Goal: Task Accomplishment & Management: Complete application form

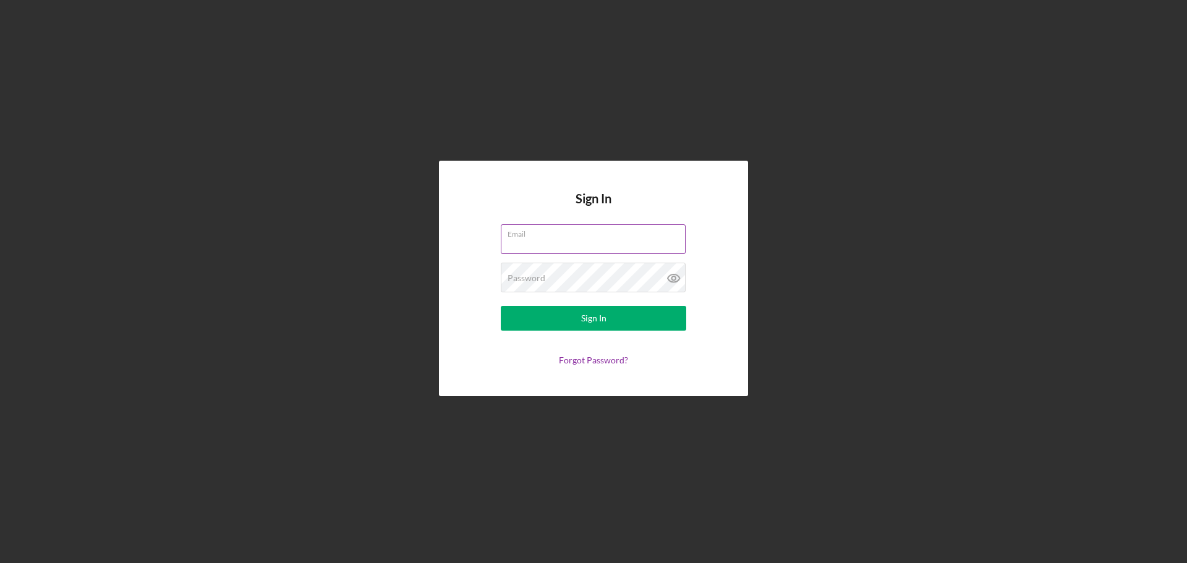
click at [573, 238] on div "Email" at bounding box center [593, 239] width 185 height 31
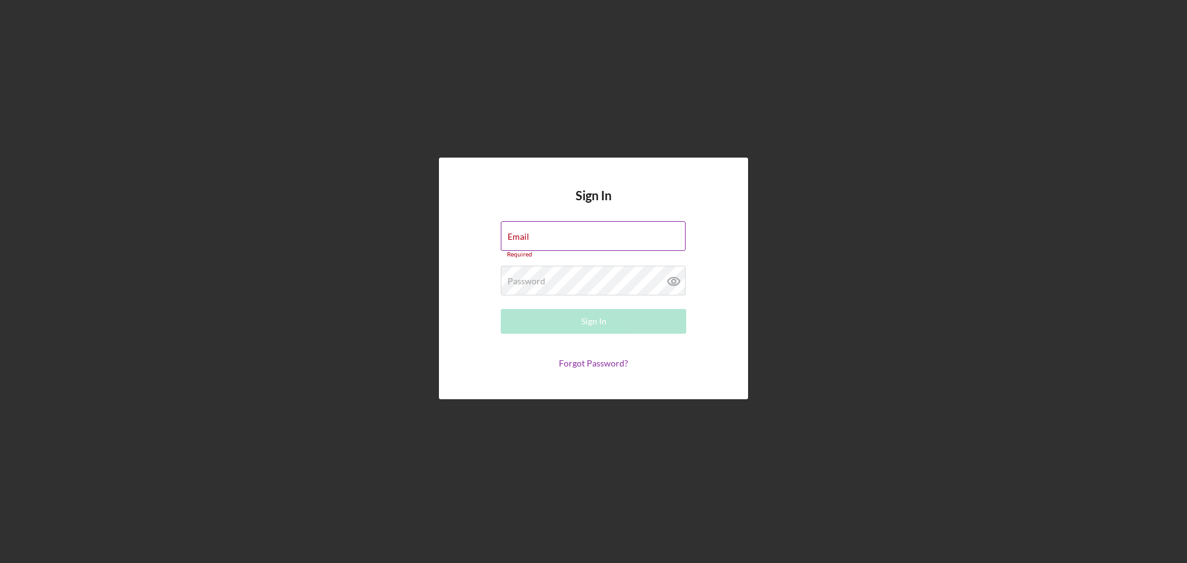
click at [573, 237] on input "Email" at bounding box center [593, 236] width 185 height 30
type input "[EMAIL_ADDRESS][DOMAIN_NAME]"
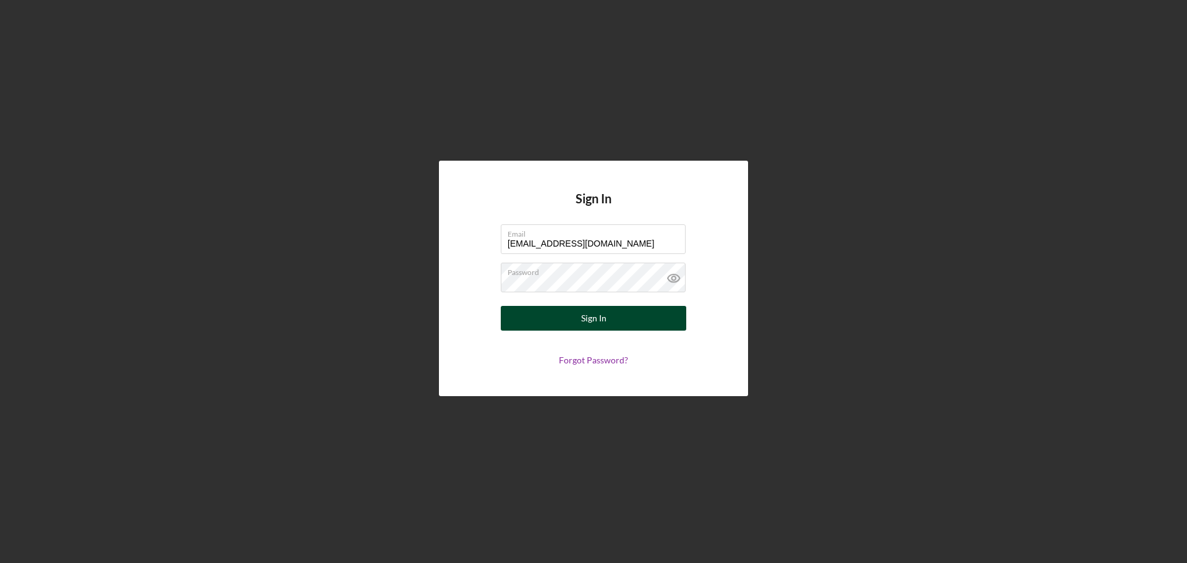
click at [614, 321] on button "Sign In" at bounding box center [593, 318] width 185 height 25
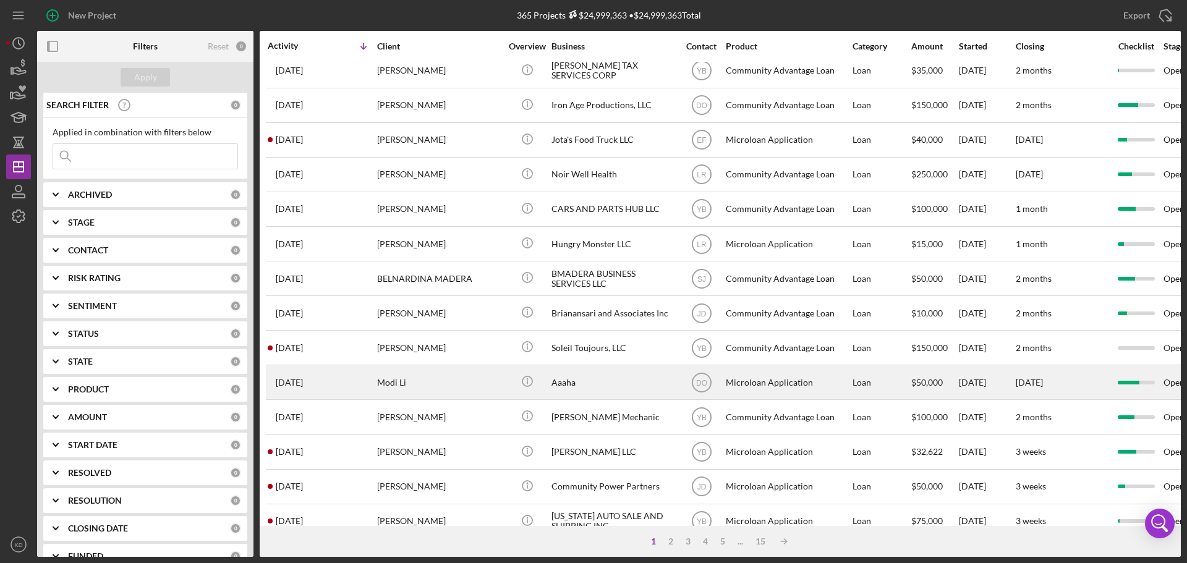
scroll to position [419, 0]
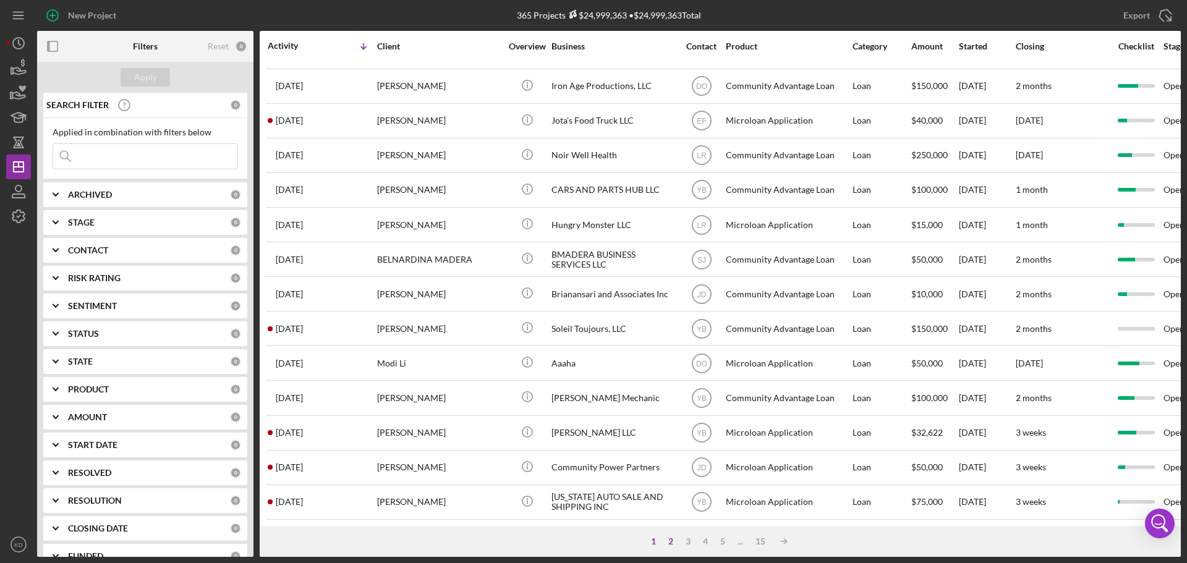
click at [671, 538] on div "2" at bounding box center [670, 542] width 17 height 10
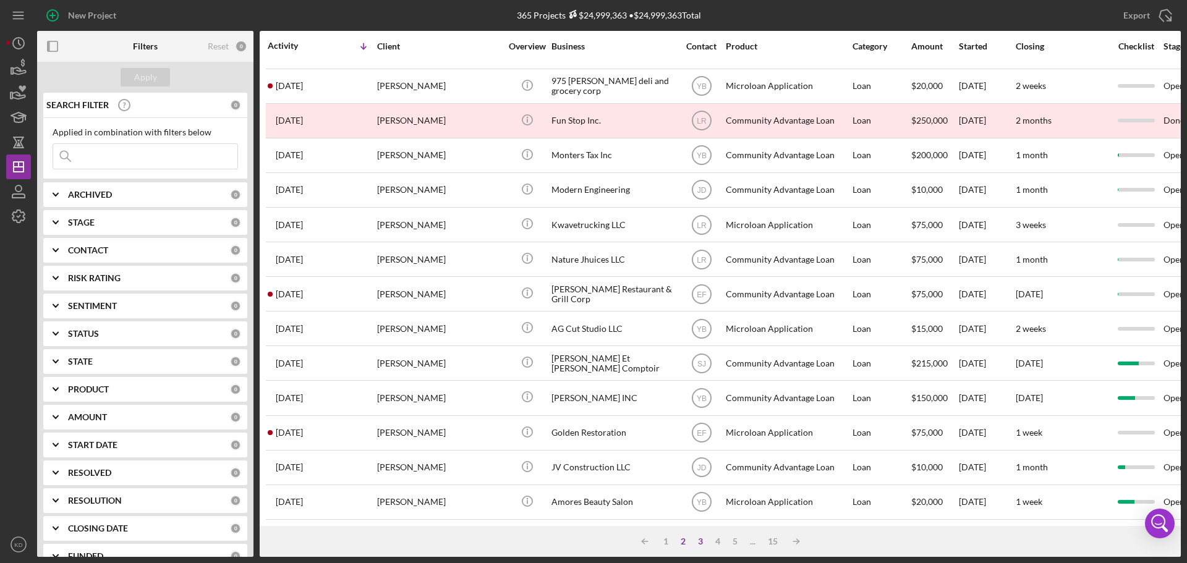
click at [697, 541] on div "3" at bounding box center [700, 542] width 17 height 10
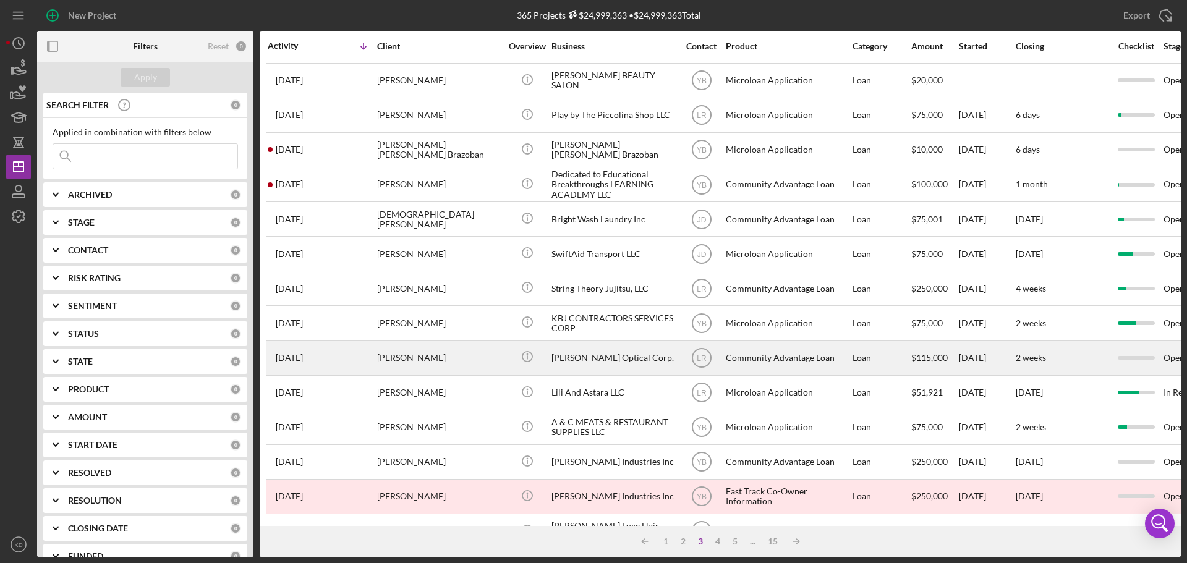
scroll to position [0, 0]
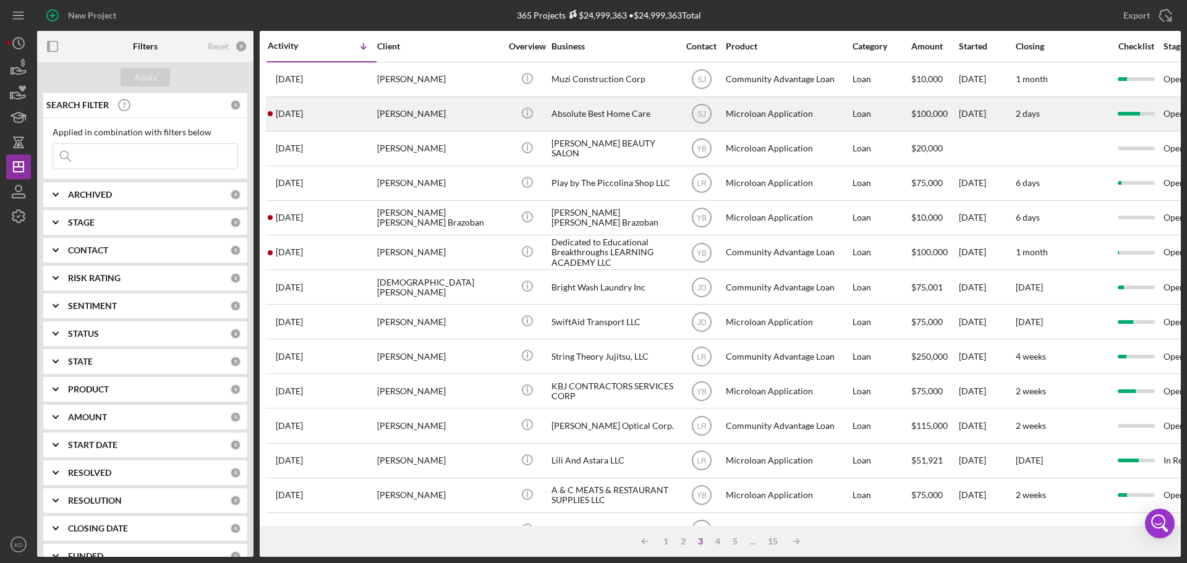
click at [569, 111] on div "Absolute Best Home Care" at bounding box center [613, 114] width 124 height 33
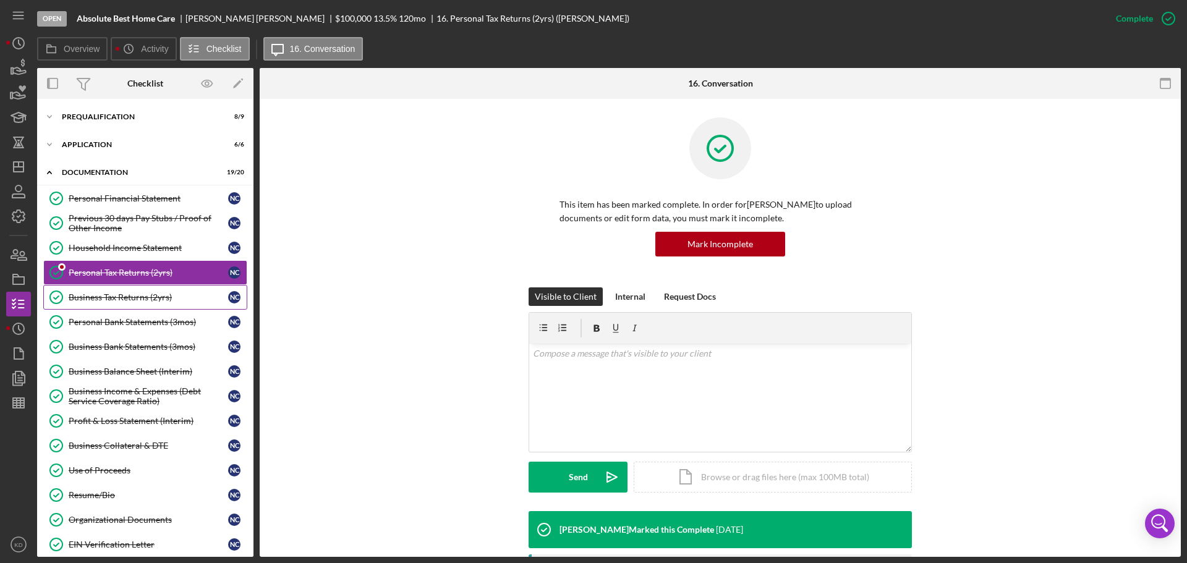
click at [108, 298] on div "Business Tax Returns (2yrs)" at bounding box center [149, 297] width 160 height 10
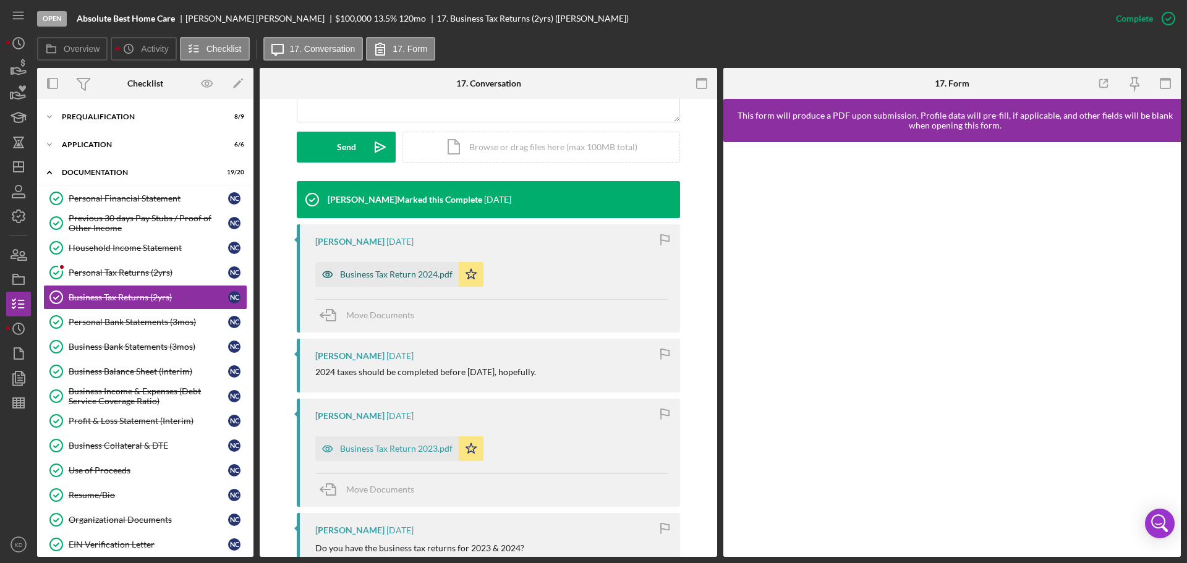
click at [355, 270] on div "Business Tax Return 2024.pdf" at bounding box center [396, 275] width 113 height 10
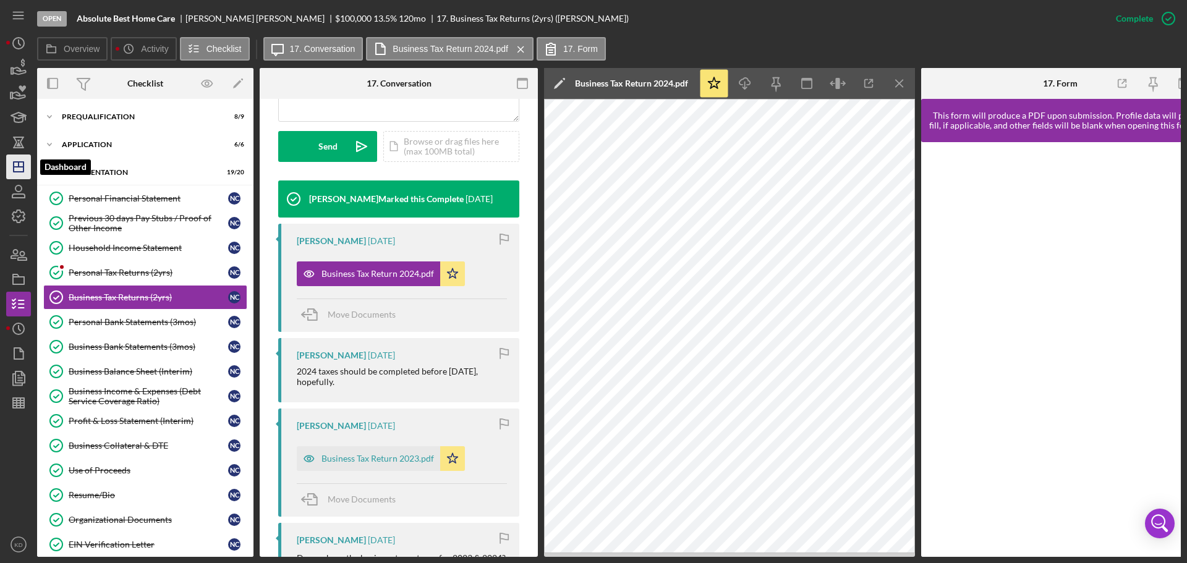
click at [15, 163] on polygon "button" at bounding box center [19, 167] width 10 height 10
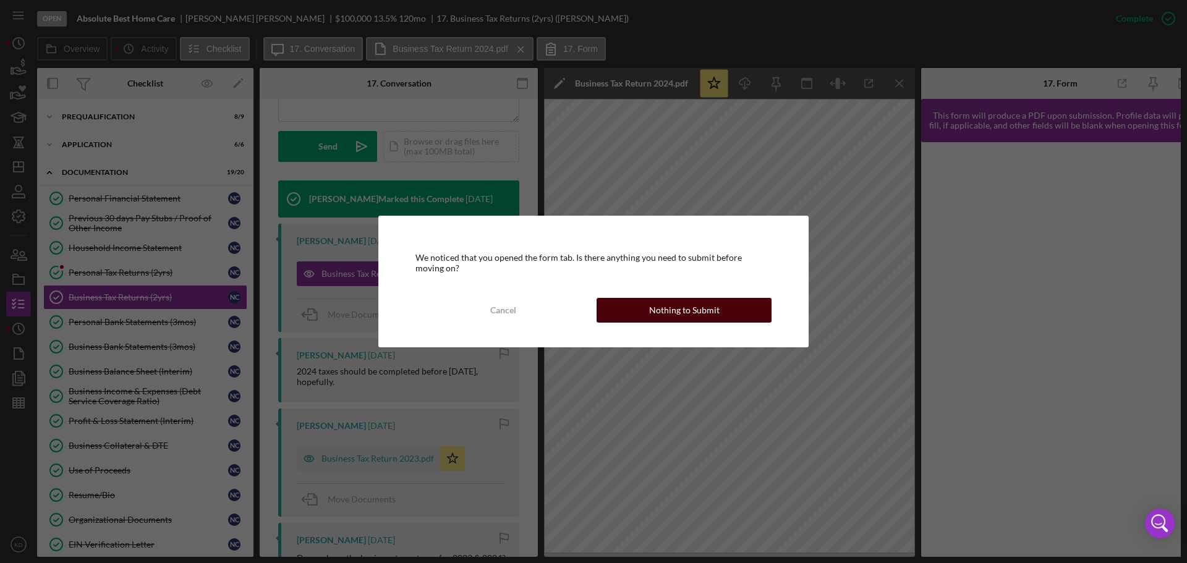
click at [715, 313] on div "Nothing to Submit" at bounding box center [684, 310] width 70 height 25
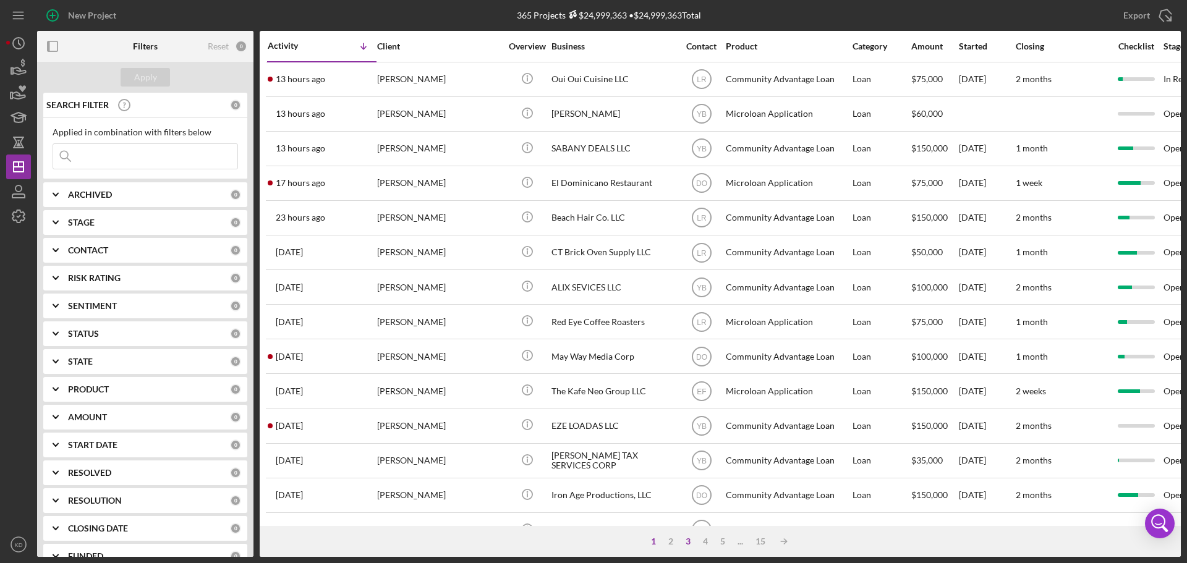
click at [687, 542] on div "3" at bounding box center [687, 542] width 17 height 10
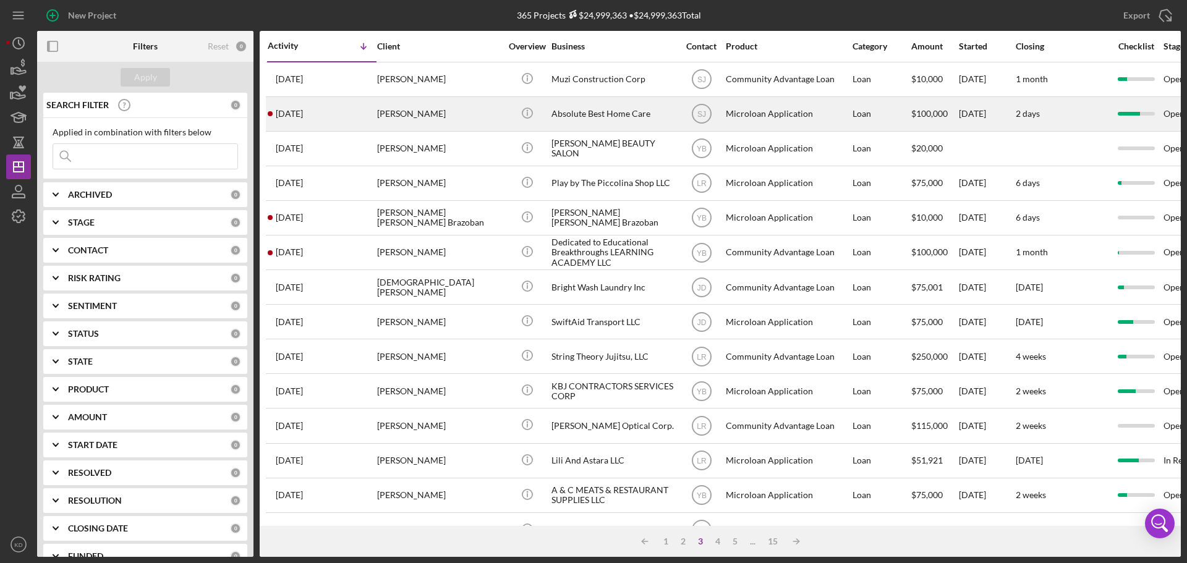
click at [568, 113] on div "Absolute Best Home Care" at bounding box center [613, 114] width 124 height 33
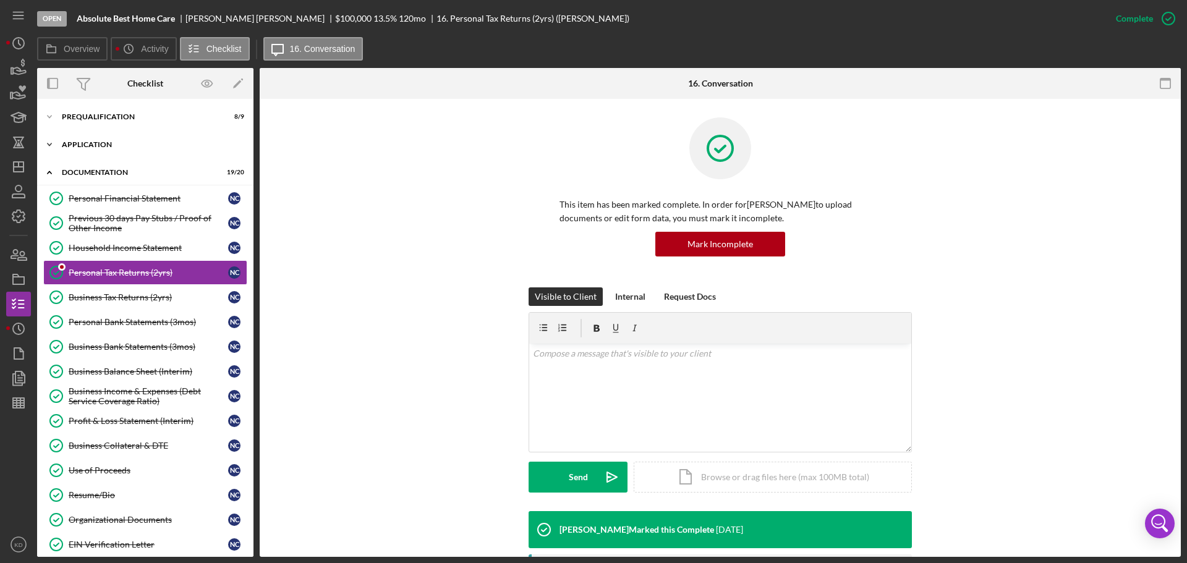
click at [49, 145] on icon "Icon/Expander" at bounding box center [49, 144] width 25 height 25
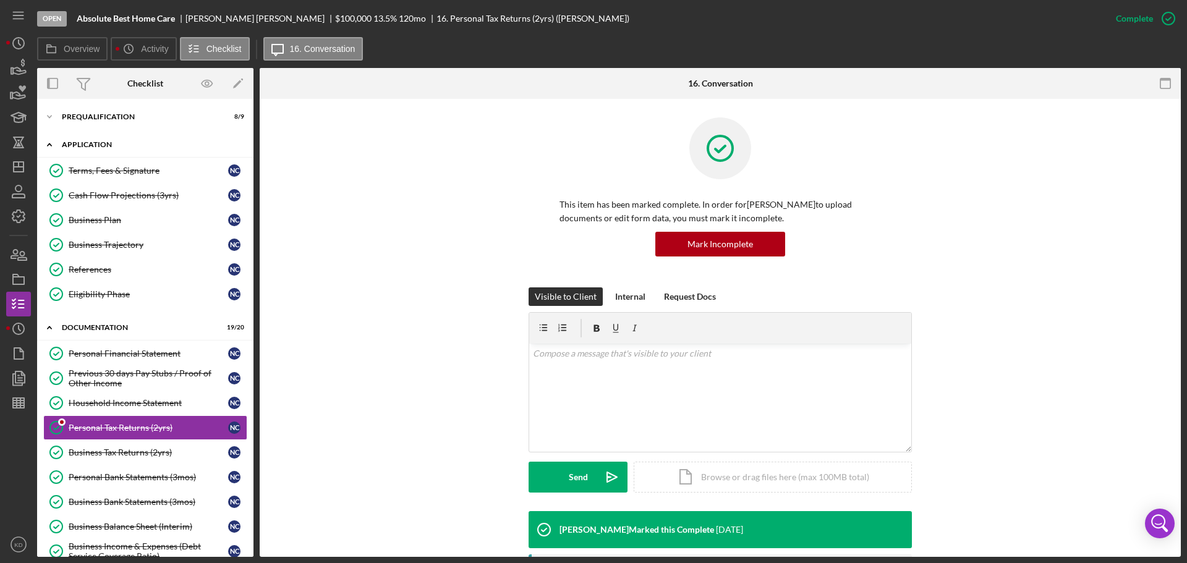
click at [48, 141] on icon "Icon/Expander" at bounding box center [49, 144] width 25 height 25
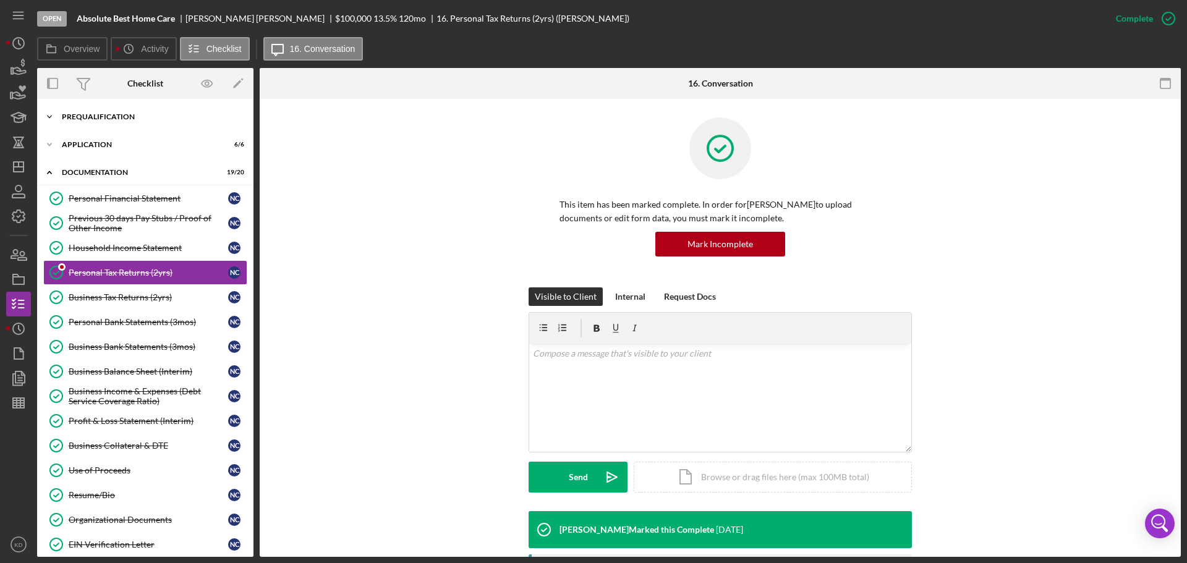
click at [52, 112] on icon "Icon/Expander" at bounding box center [49, 116] width 25 height 25
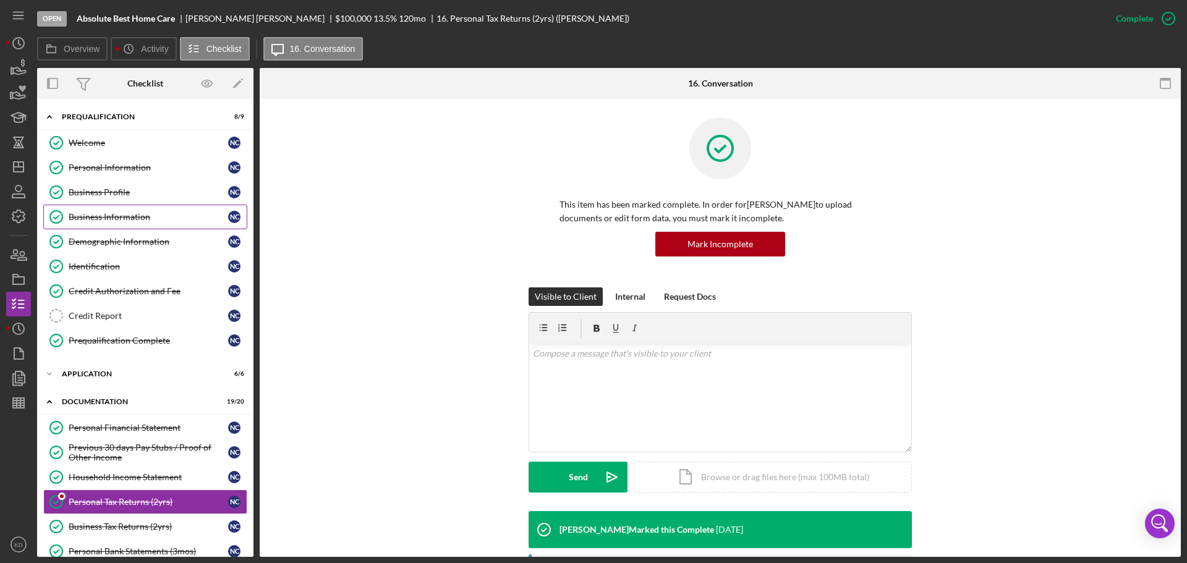
click at [132, 215] on div "Business Information" at bounding box center [149, 217] width 160 height 10
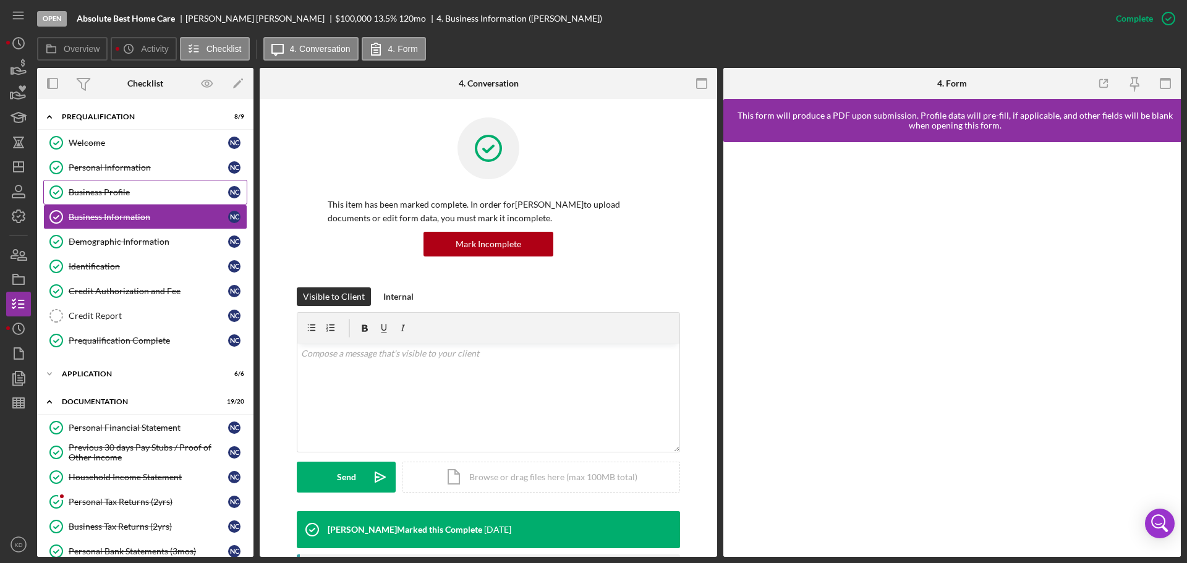
click at [90, 190] on div "Business Profile" at bounding box center [149, 192] width 160 height 10
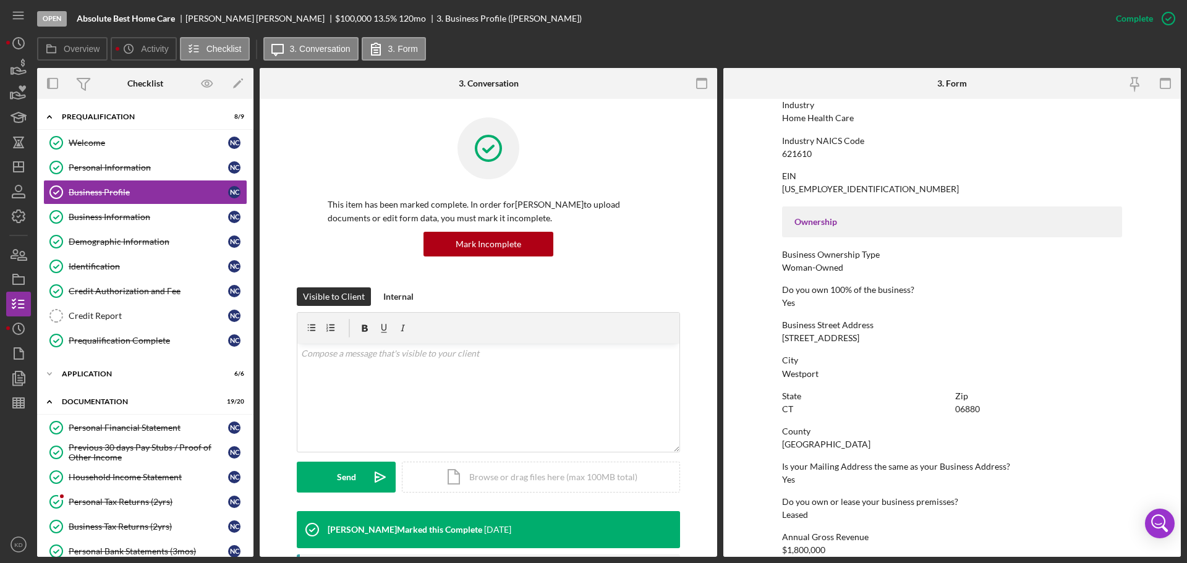
scroll to position [308, 0]
click at [105, 289] on div "Credit Authorization and Fee" at bounding box center [149, 291] width 160 height 10
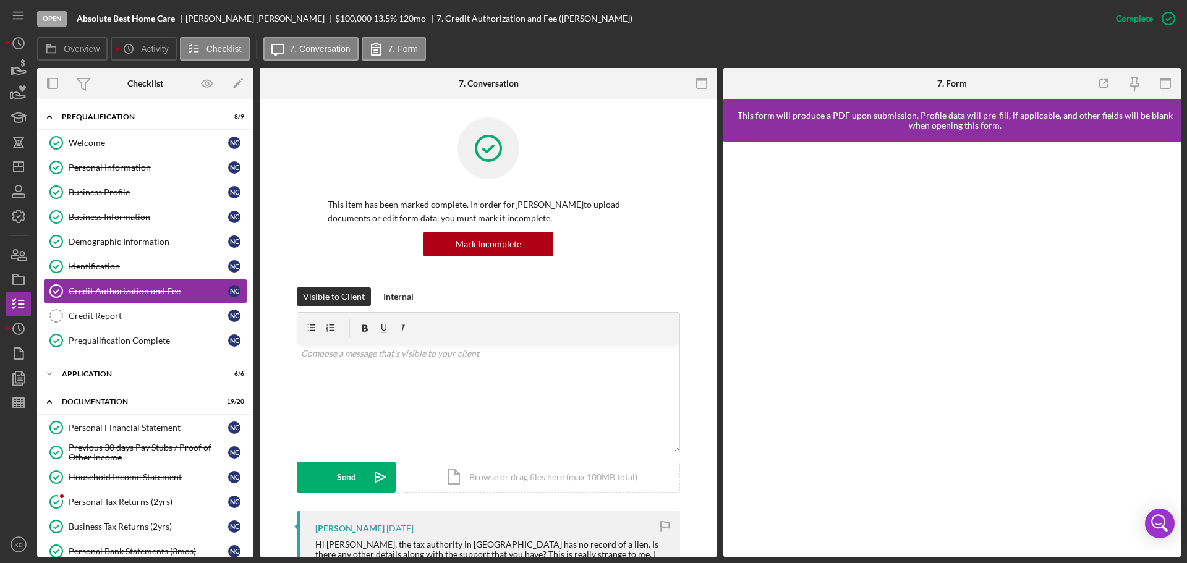
drag, startPoint x: 127, startPoint y: 524, endPoint x: 608, endPoint y: 516, distance: 480.4
click at [128, 525] on div "Business Tax Returns (2yrs)" at bounding box center [149, 527] width 160 height 10
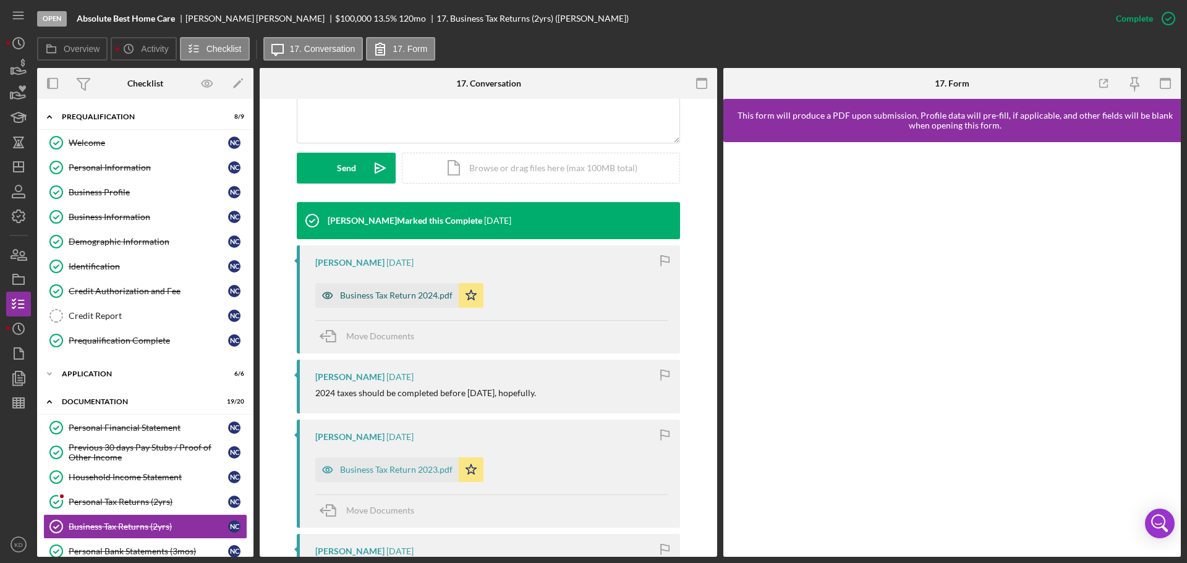
click at [377, 294] on div "Business Tax Return 2024.pdf" at bounding box center [396, 296] width 113 height 10
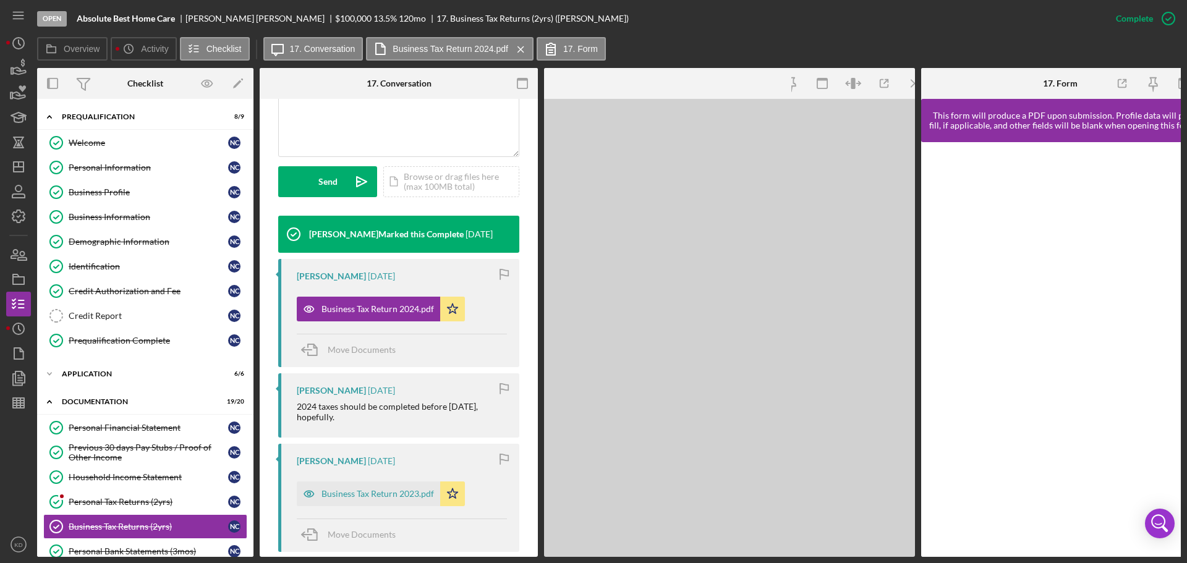
scroll to position [323, 0]
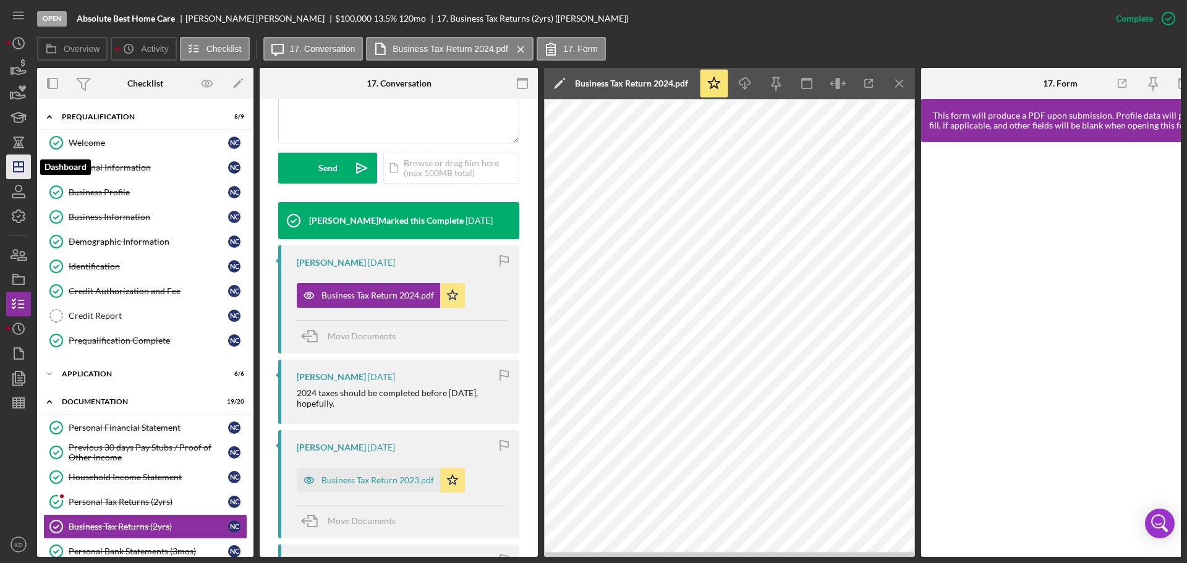
click at [20, 167] on line "button" at bounding box center [19, 167] width 10 height 0
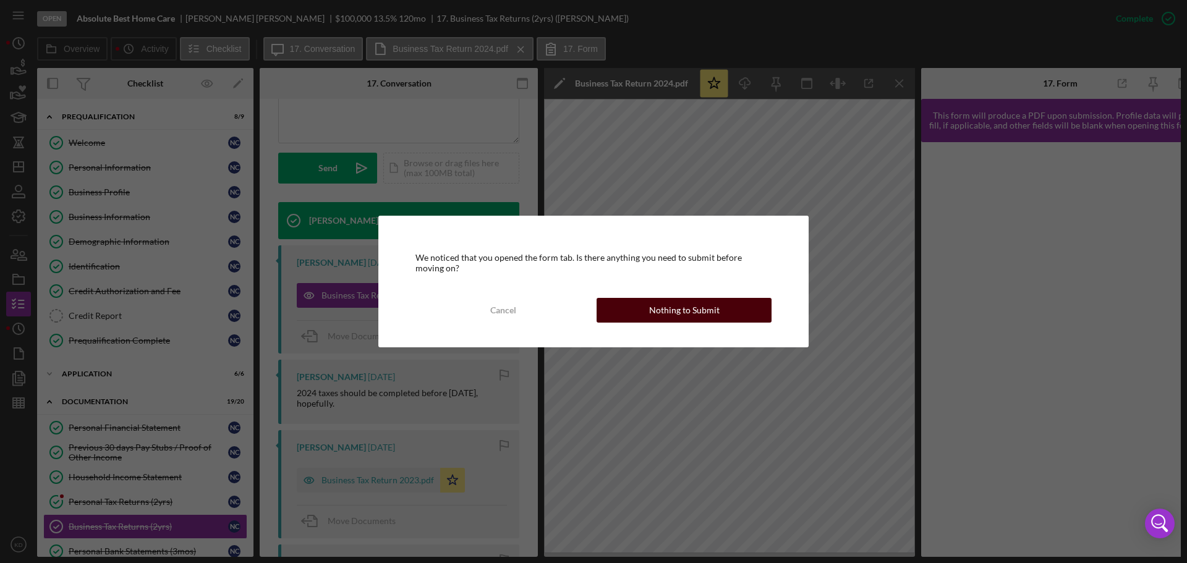
click at [652, 307] on div "Nothing to Submit" at bounding box center [684, 310] width 70 height 25
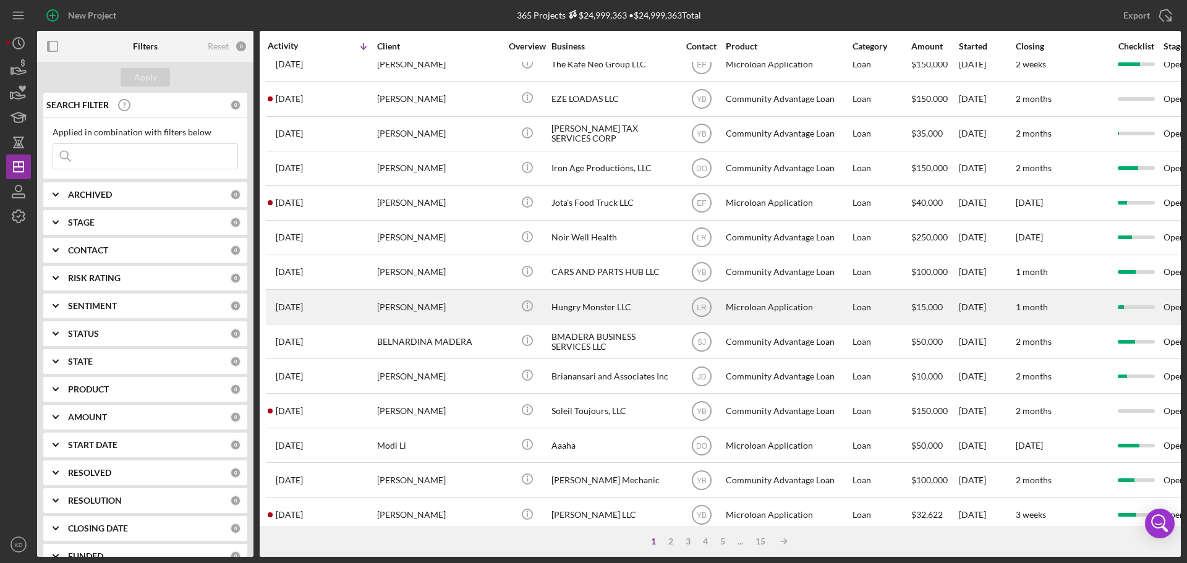
scroll to position [419, 0]
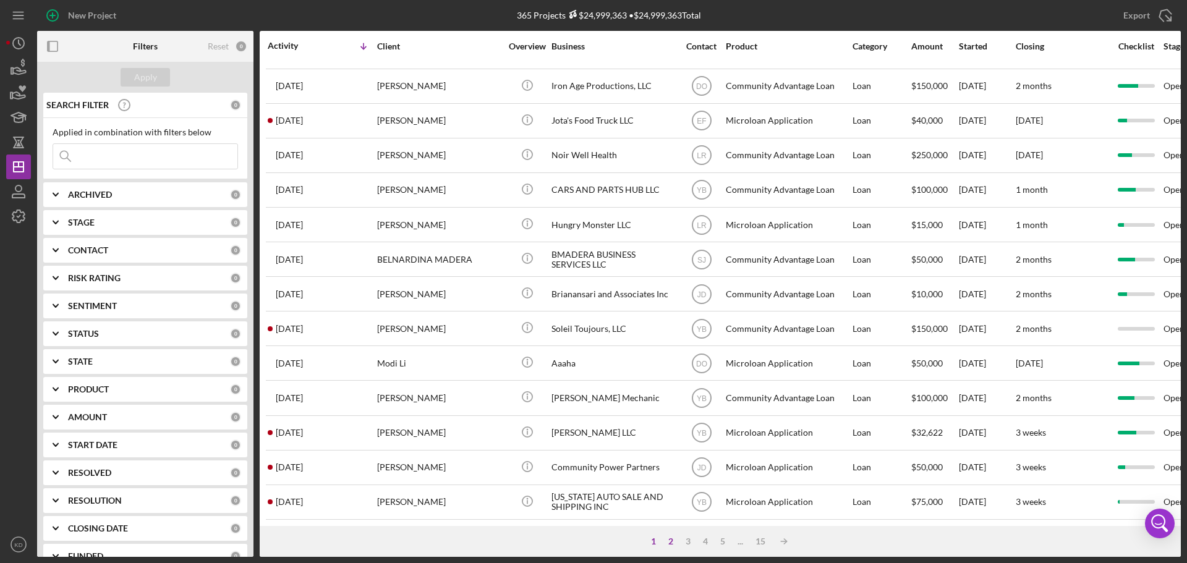
click at [671, 540] on div "2" at bounding box center [670, 542] width 17 height 10
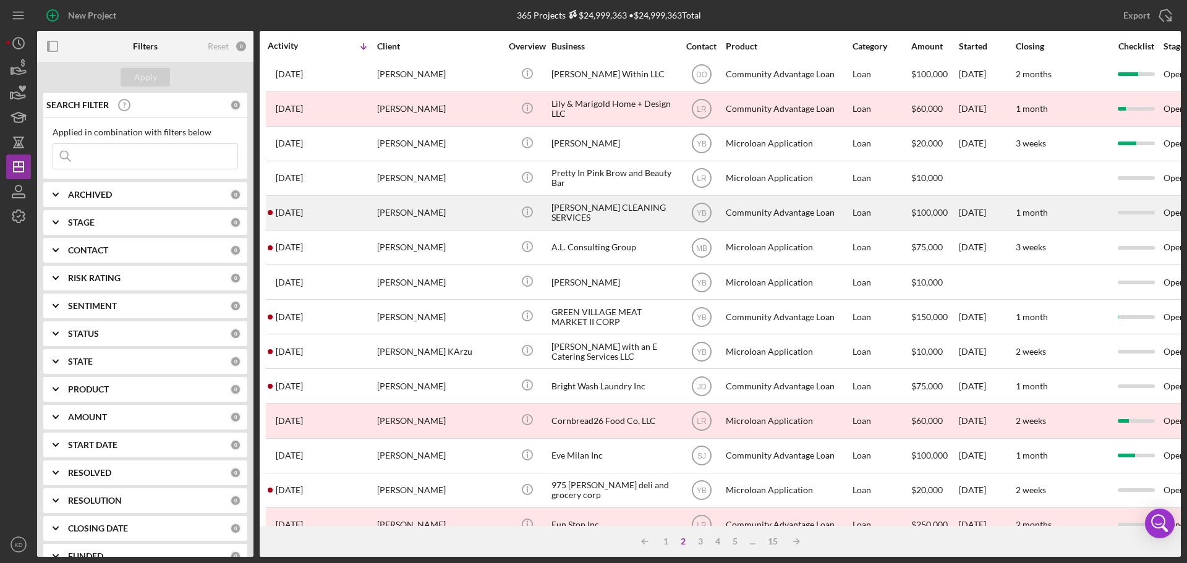
scroll to position [0, 0]
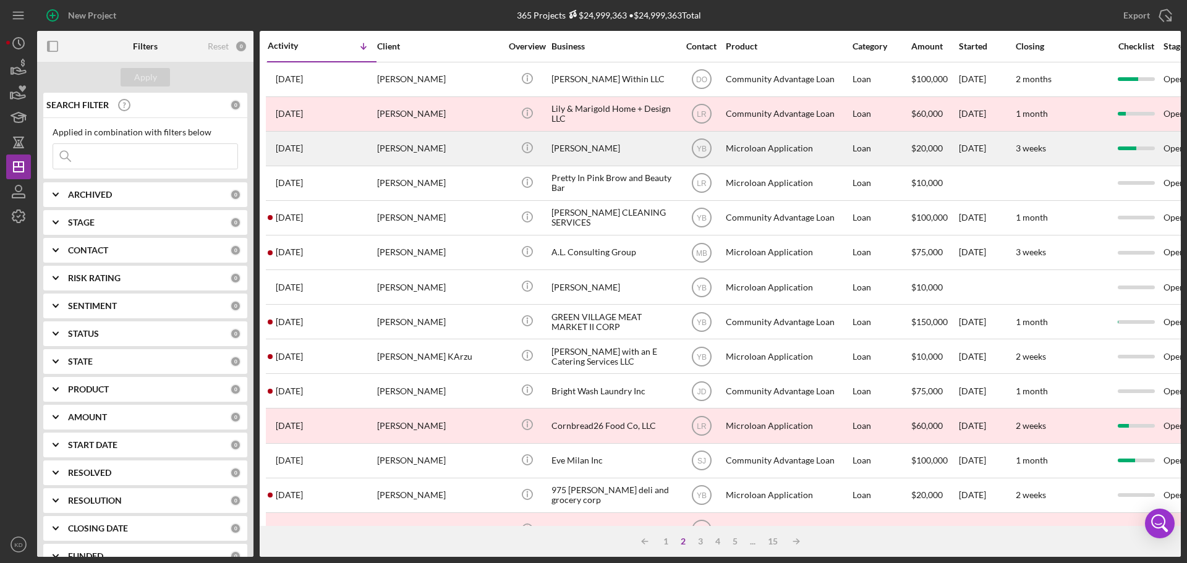
click at [560, 145] on div "[PERSON_NAME]" at bounding box center [613, 148] width 124 height 33
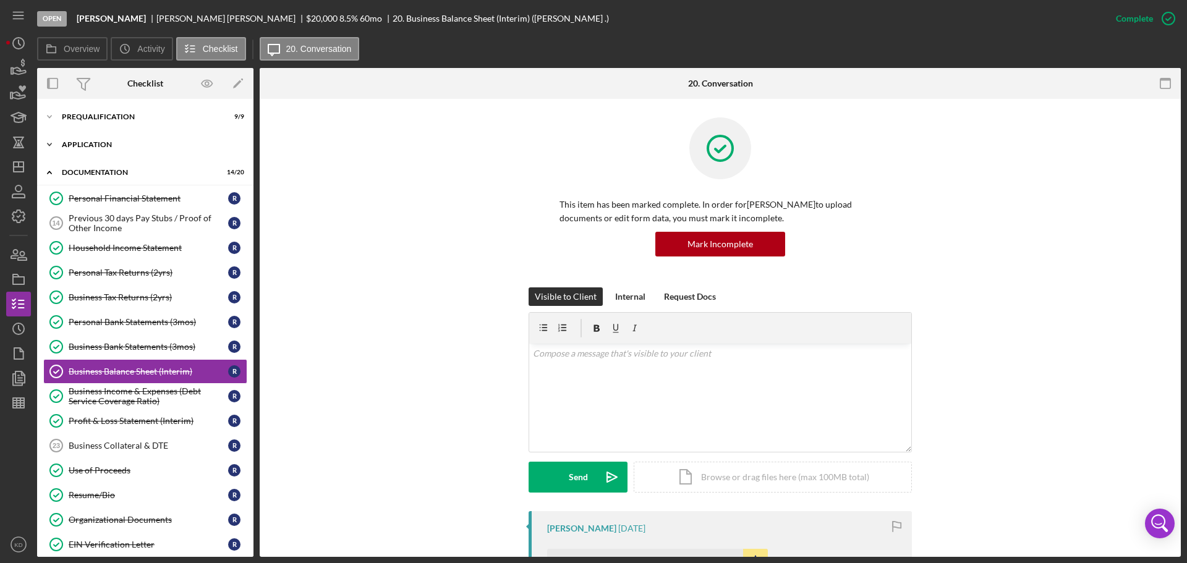
click at [51, 145] on polyline at bounding box center [50, 144] width 4 height 2
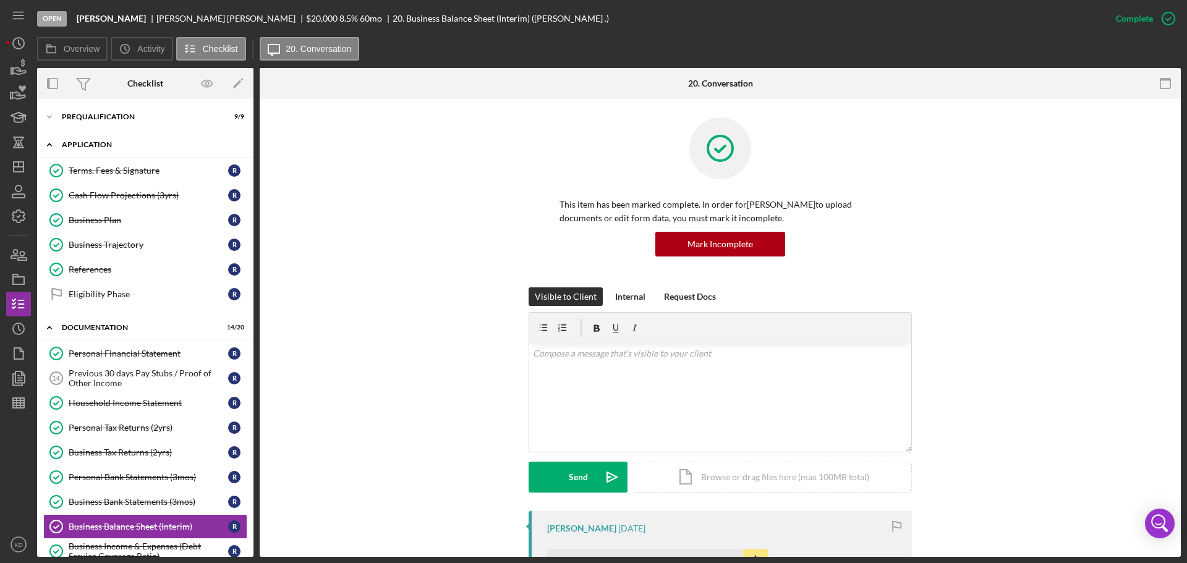
click at [51, 145] on polyline at bounding box center [50, 144] width 4 height 2
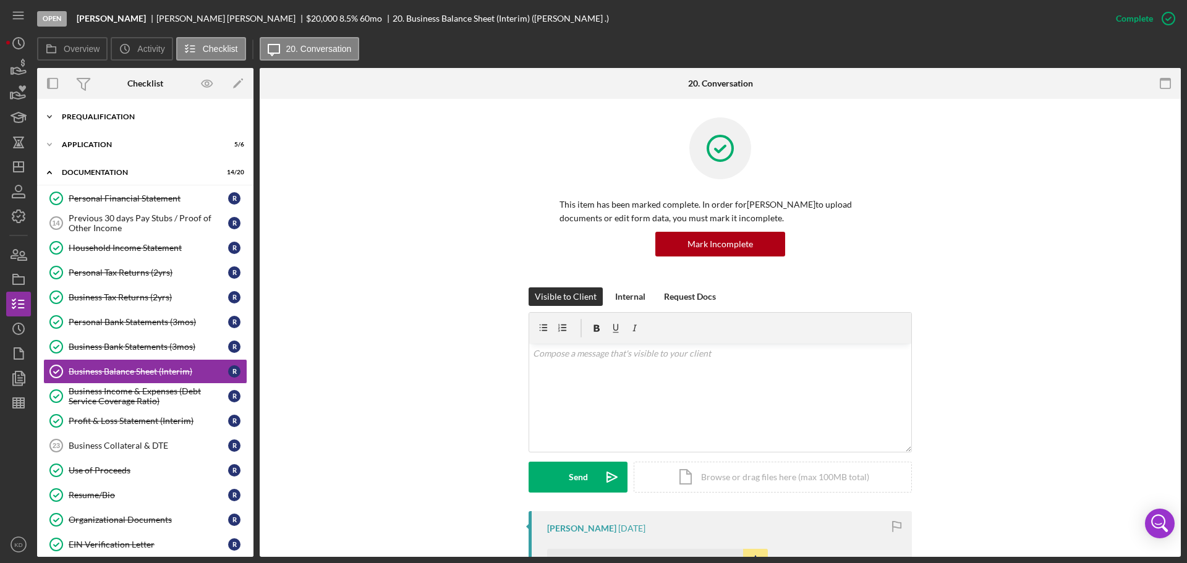
click at [48, 115] on icon "Icon/Expander" at bounding box center [49, 116] width 25 height 25
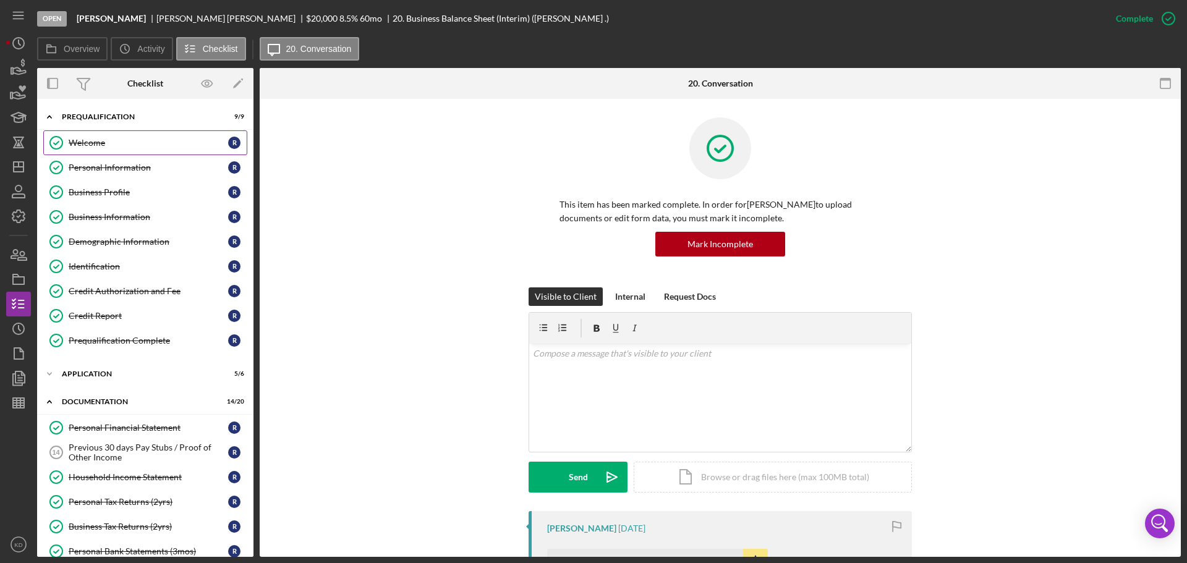
click at [90, 143] on div "Welcome" at bounding box center [149, 143] width 160 height 10
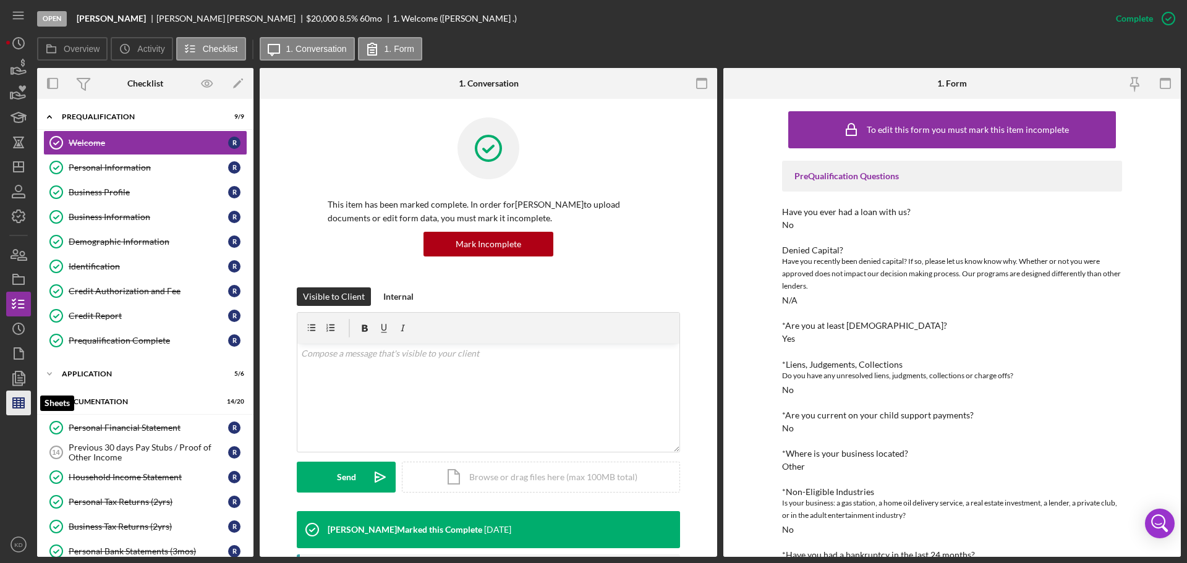
click at [25, 402] on icon "button" at bounding box center [18, 403] width 31 height 31
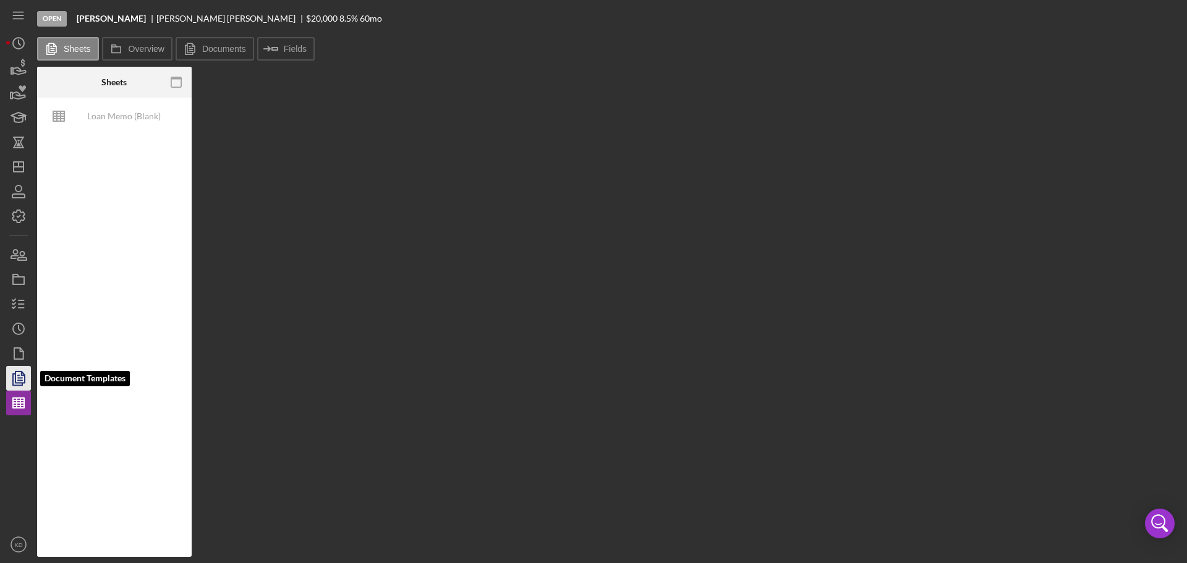
click at [19, 378] on icon "button" at bounding box center [20, 378] width 4 height 5
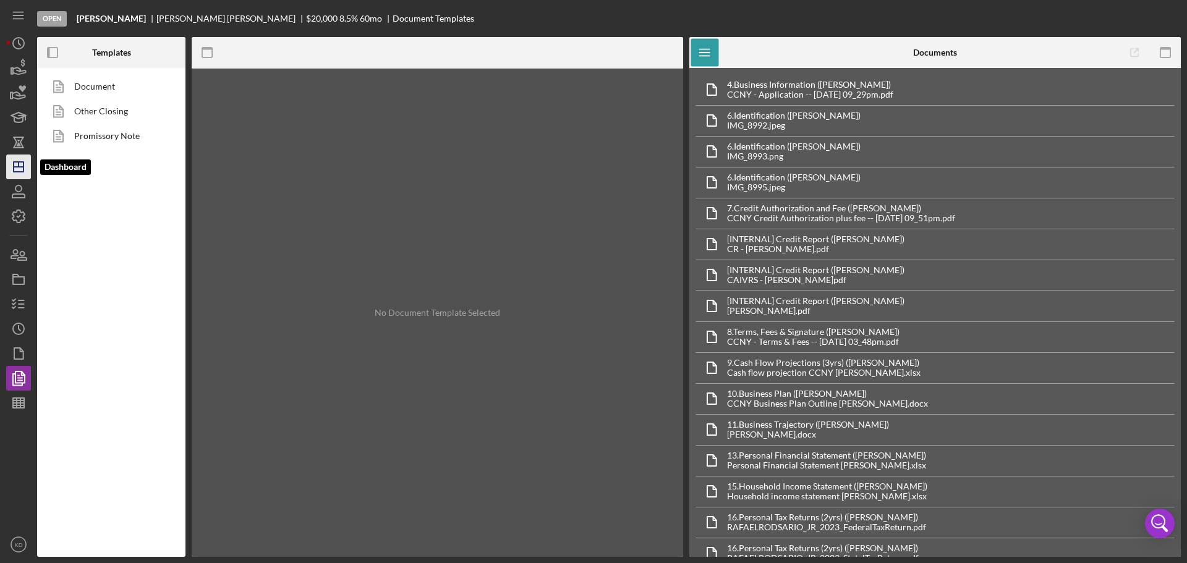
click at [14, 169] on polygon "button" at bounding box center [19, 167] width 10 height 10
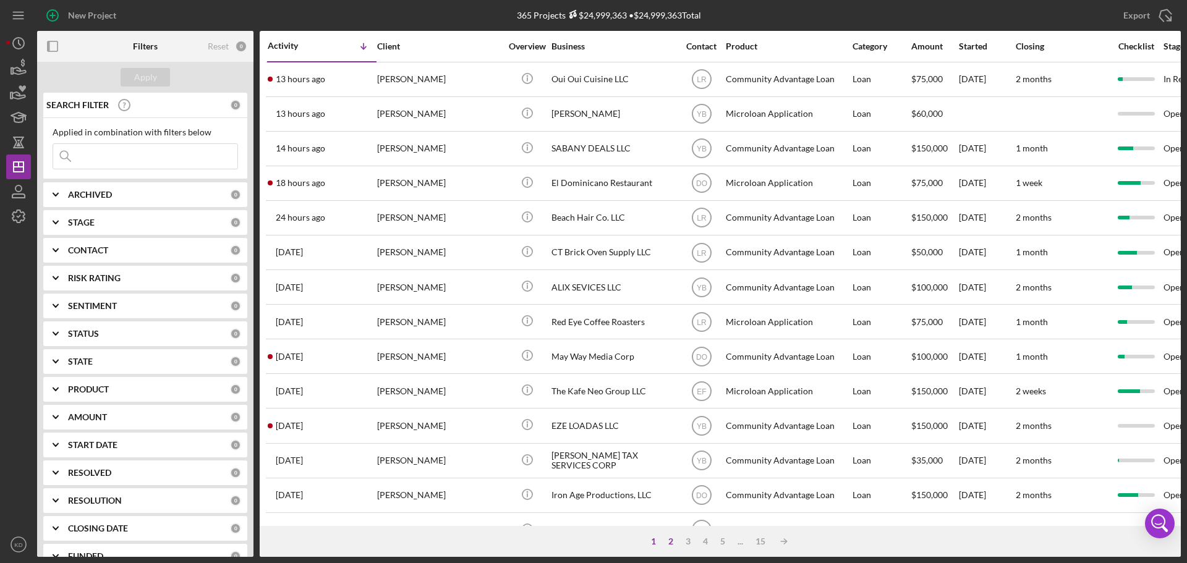
click at [670, 542] on div "2" at bounding box center [670, 542] width 17 height 10
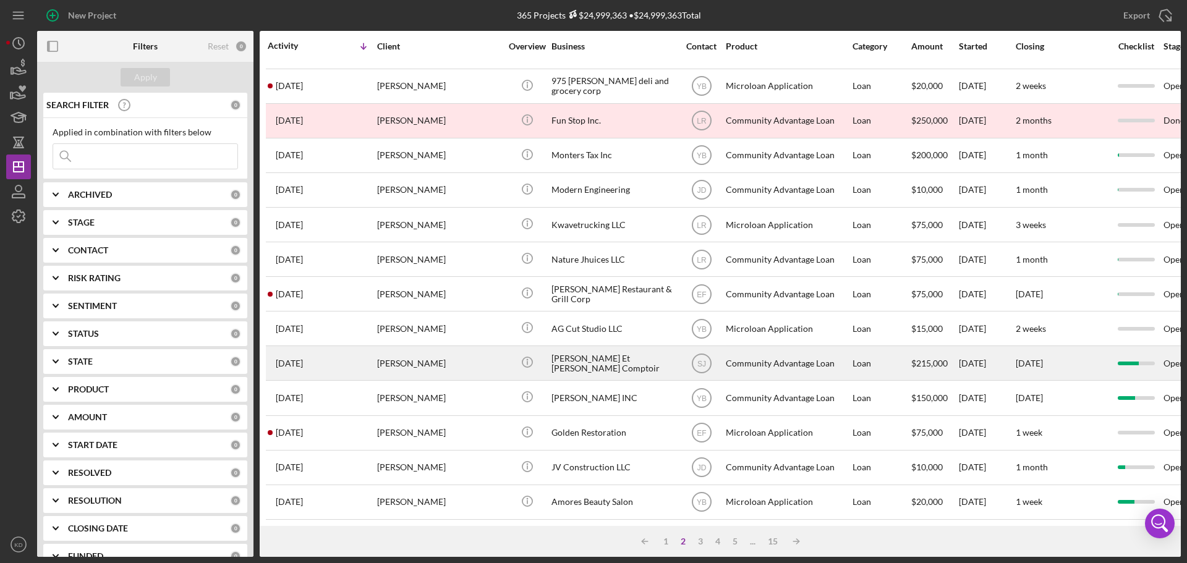
scroll to position [419, 0]
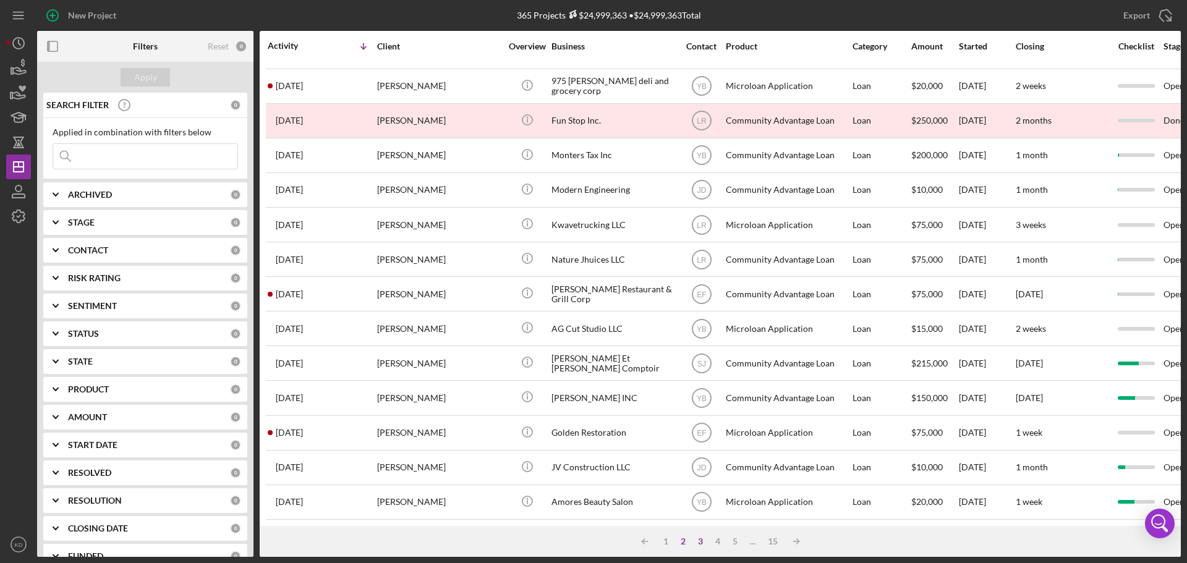
click at [699, 543] on div "3" at bounding box center [700, 542] width 17 height 10
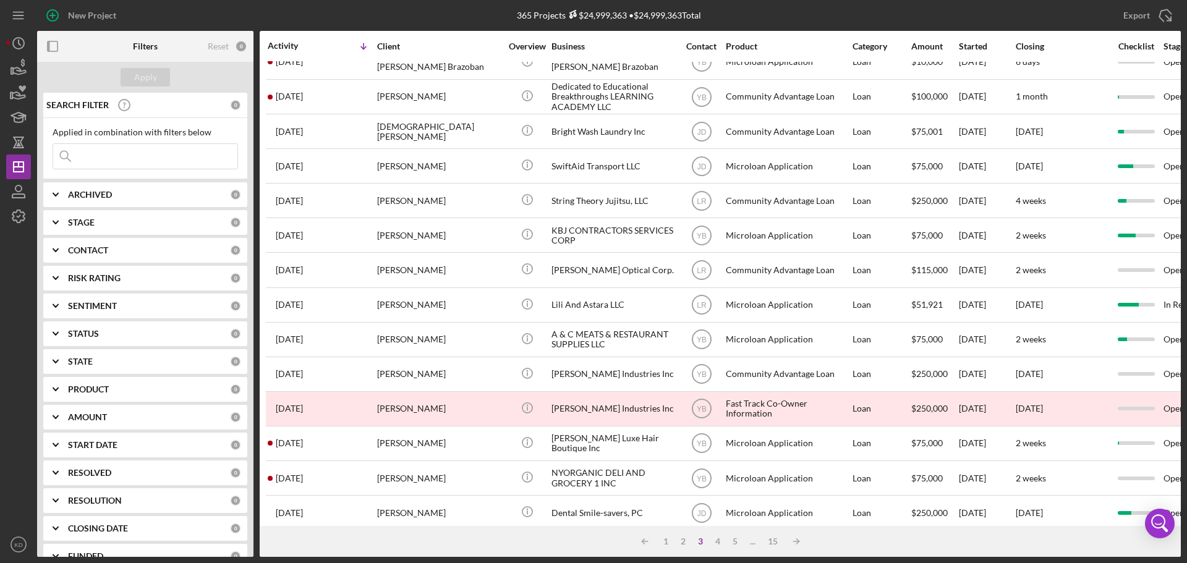
scroll to position [0, 0]
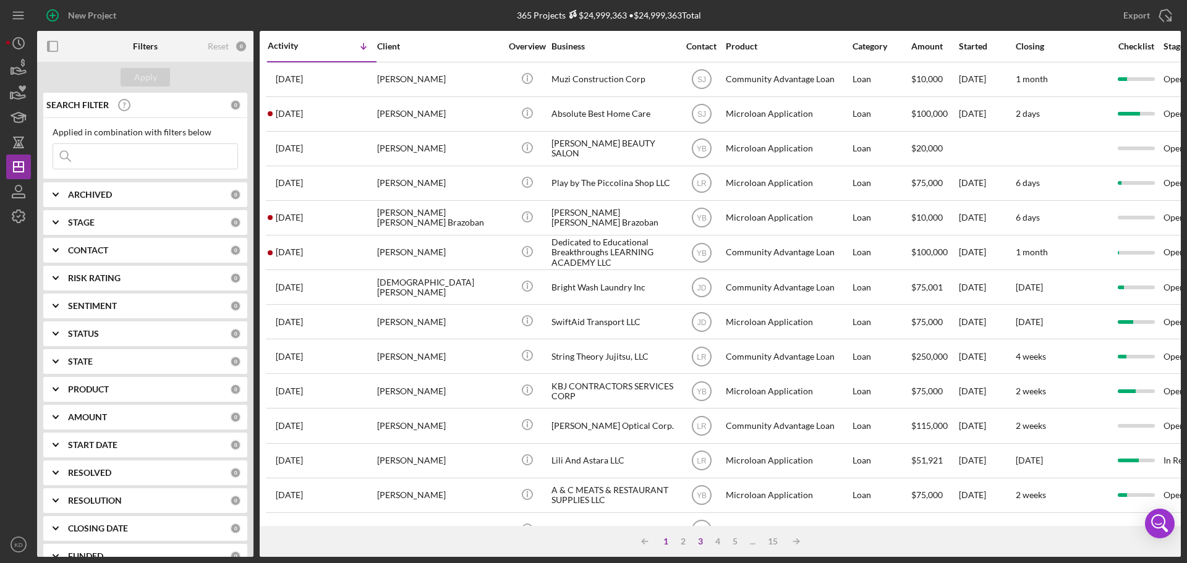
click at [665, 544] on div "1" at bounding box center [665, 542] width 17 height 10
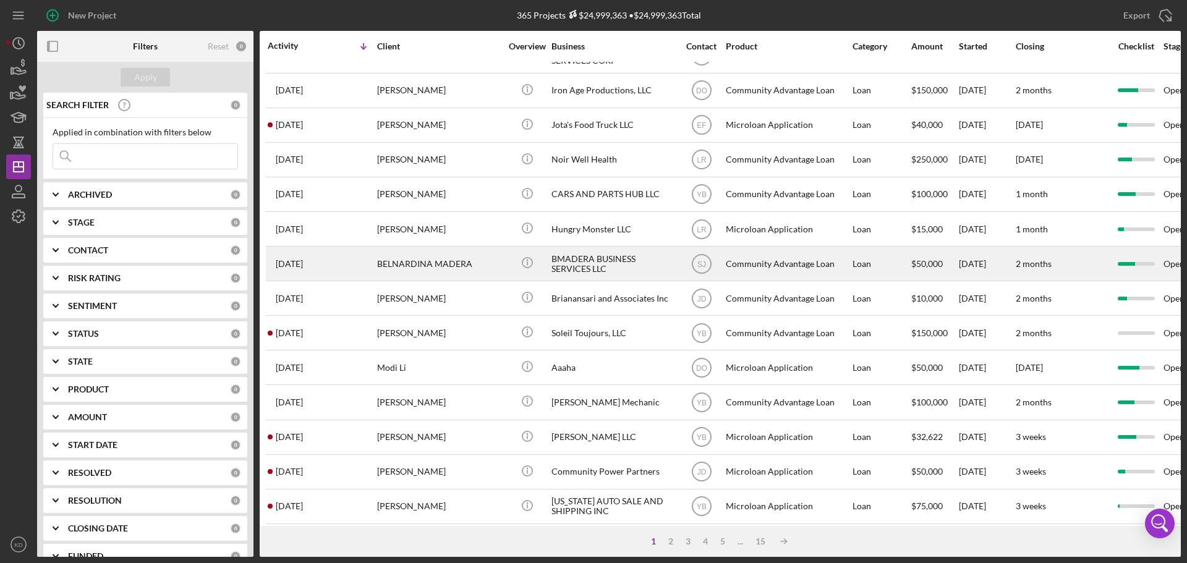
scroll to position [419, 0]
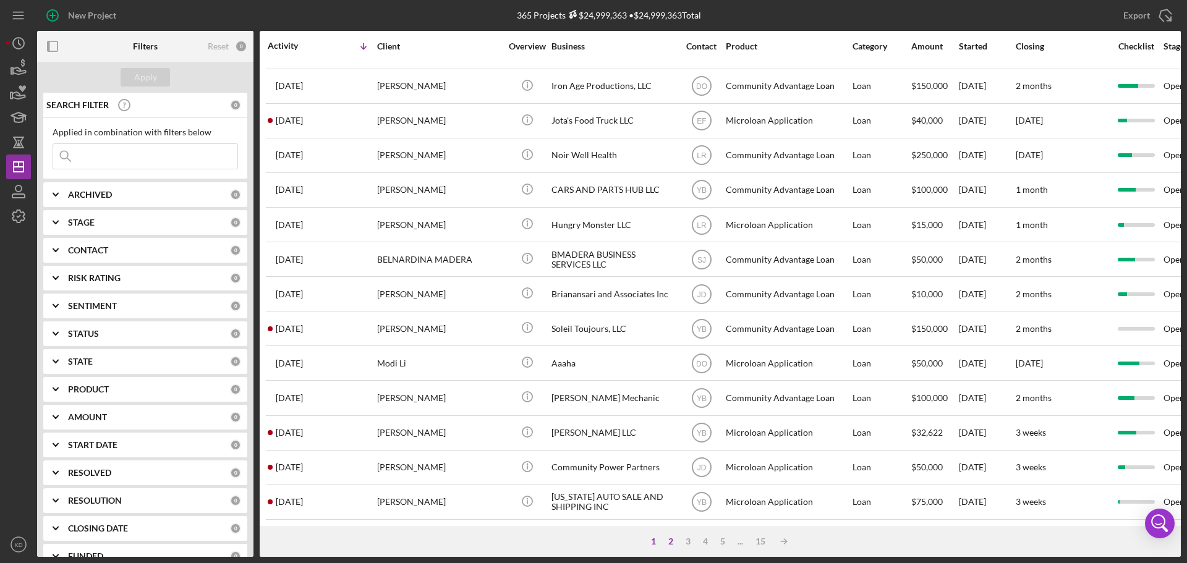
click at [671, 537] on div "2" at bounding box center [670, 542] width 17 height 10
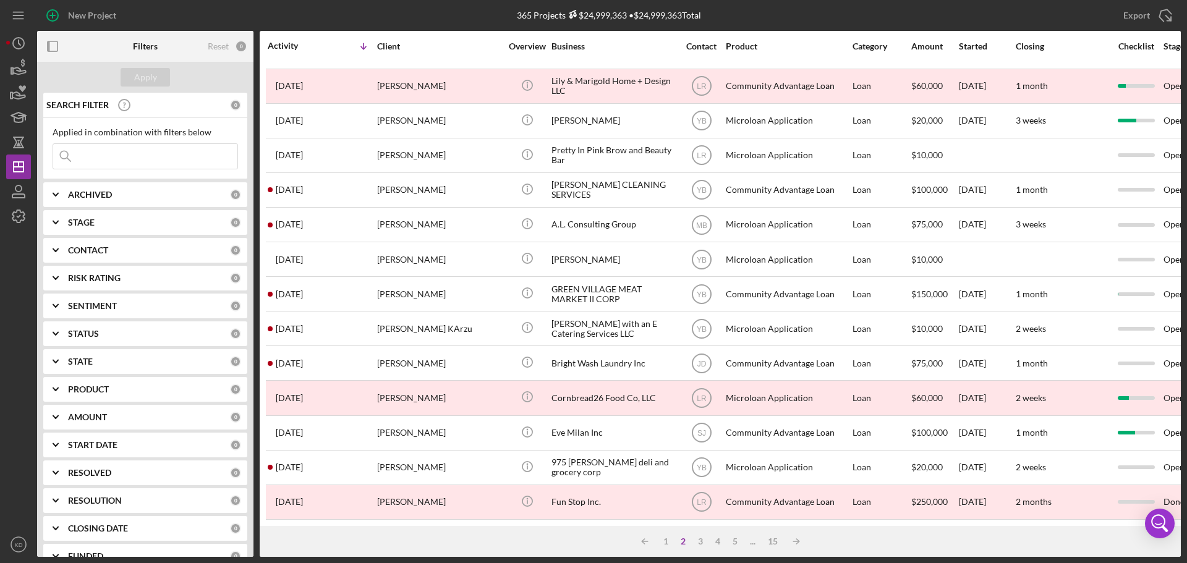
scroll to position [0, 0]
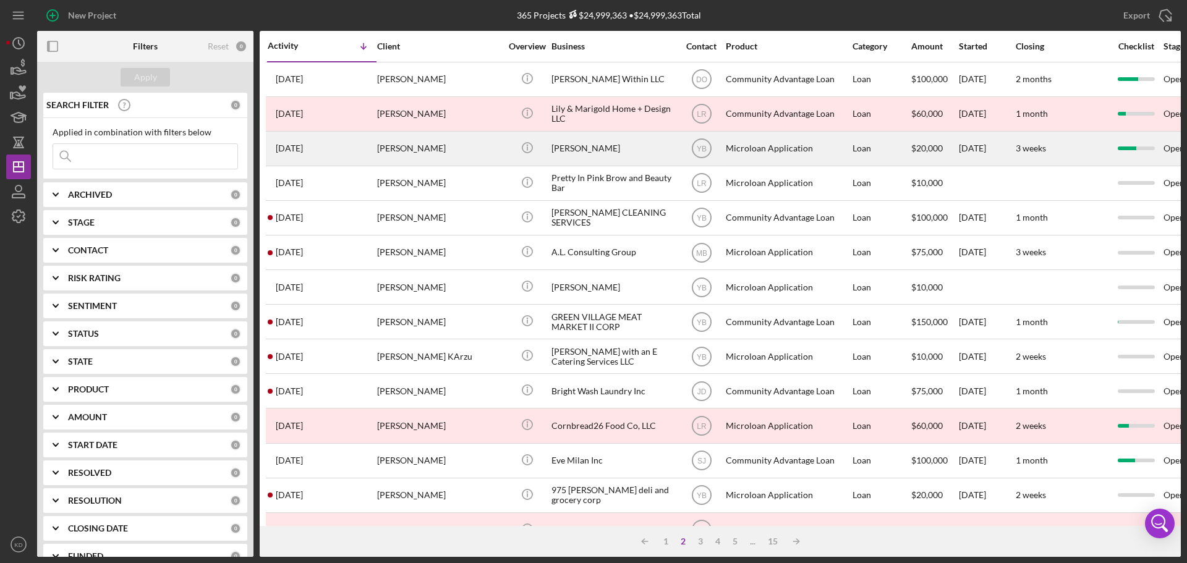
click at [574, 145] on div "[PERSON_NAME]" at bounding box center [613, 148] width 124 height 33
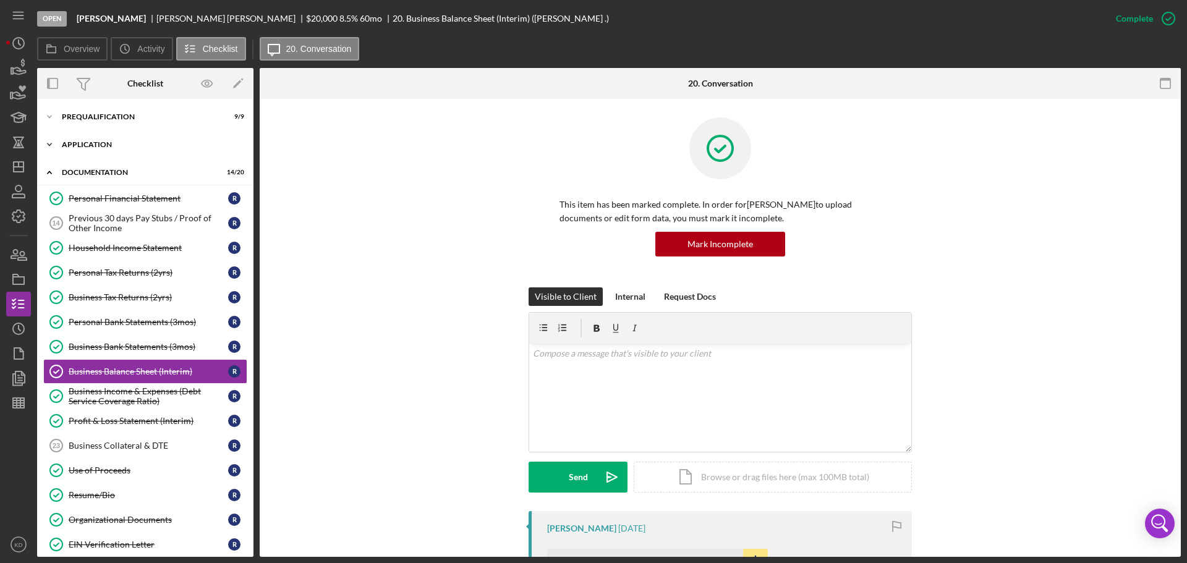
click at [50, 142] on icon "Icon/Expander" at bounding box center [49, 144] width 25 height 25
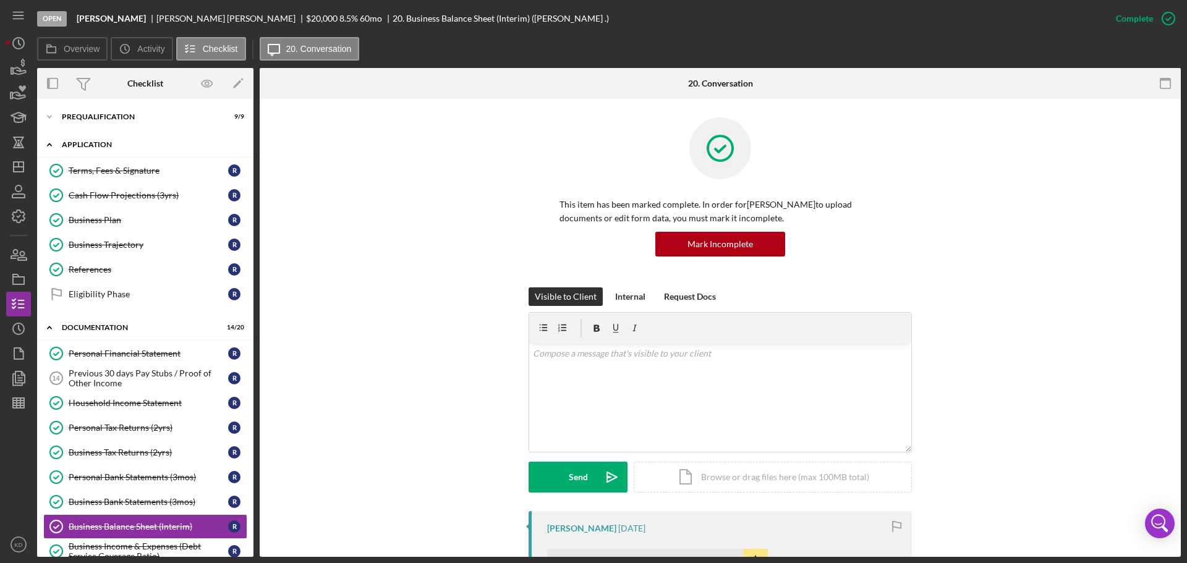
click at [50, 143] on icon "Icon/Expander" at bounding box center [49, 144] width 25 height 25
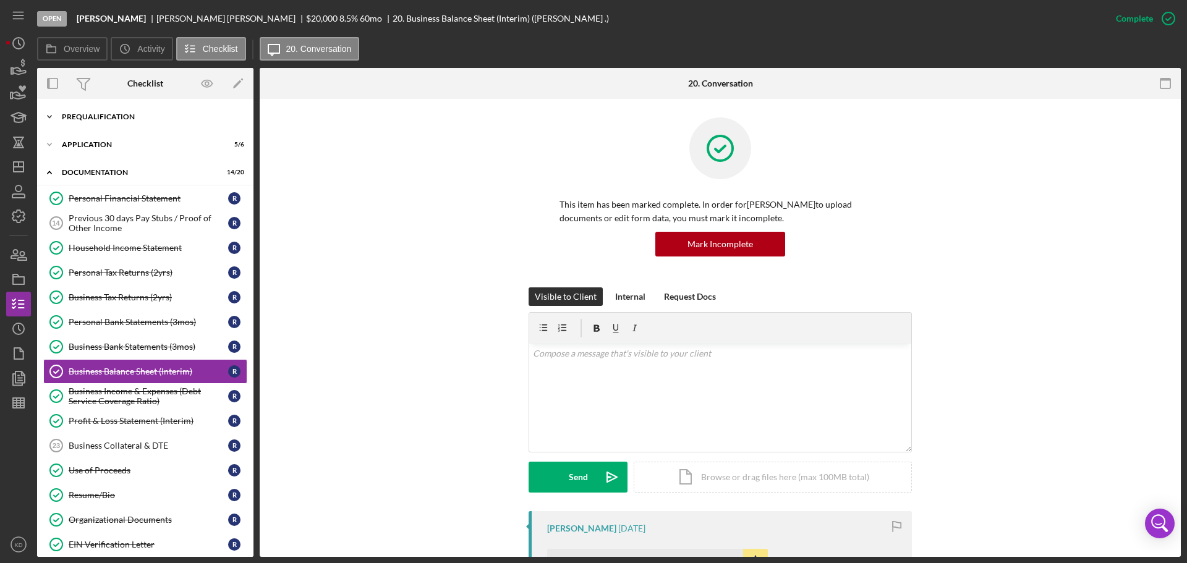
click at [51, 116] on icon "Icon/Expander" at bounding box center [49, 116] width 25 height 25
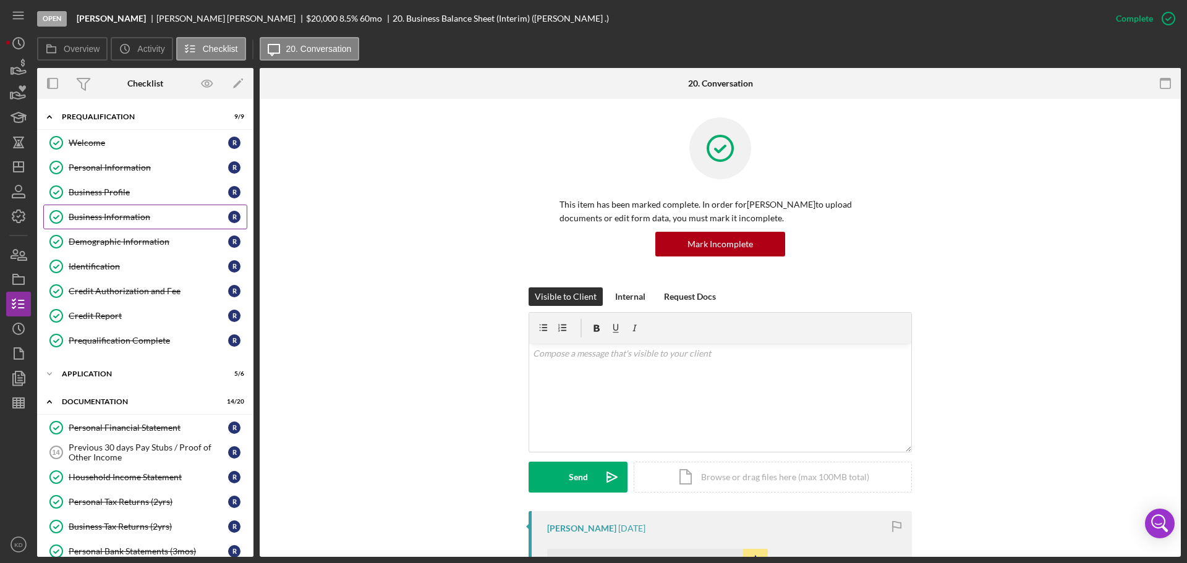
click at [91, 218] on div "Business Information" at bounding box center [149, 217] width 160 height 10
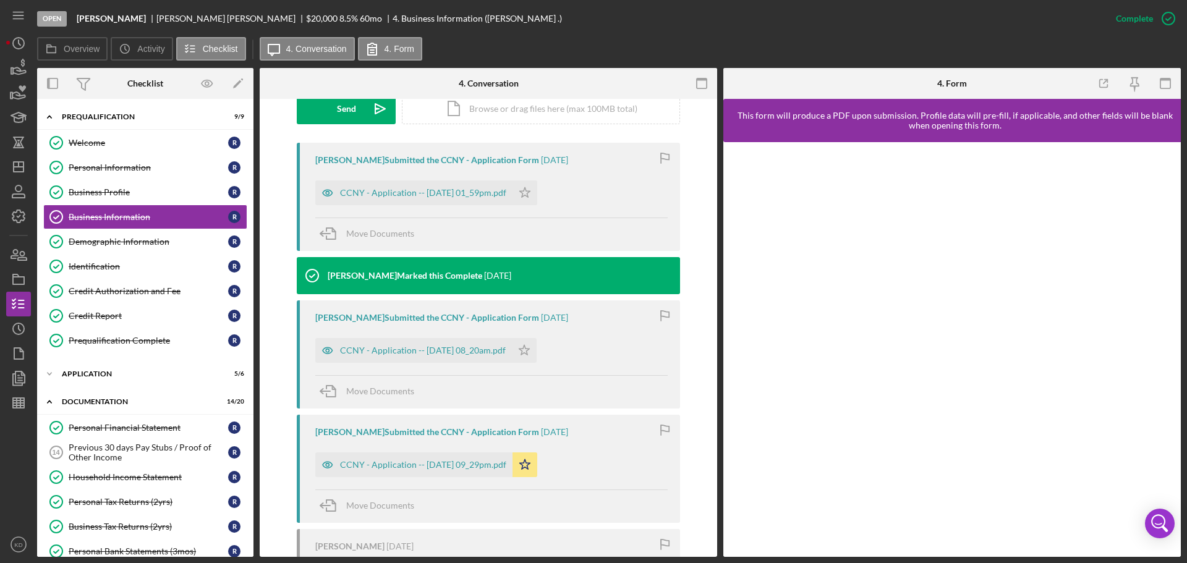
scroll to position [369, 0]
click at [373, 466] on div "CCNY - Application -- [DATE] 09_29pm.pdf" at bounding box center [423, 464] width 166 height 10
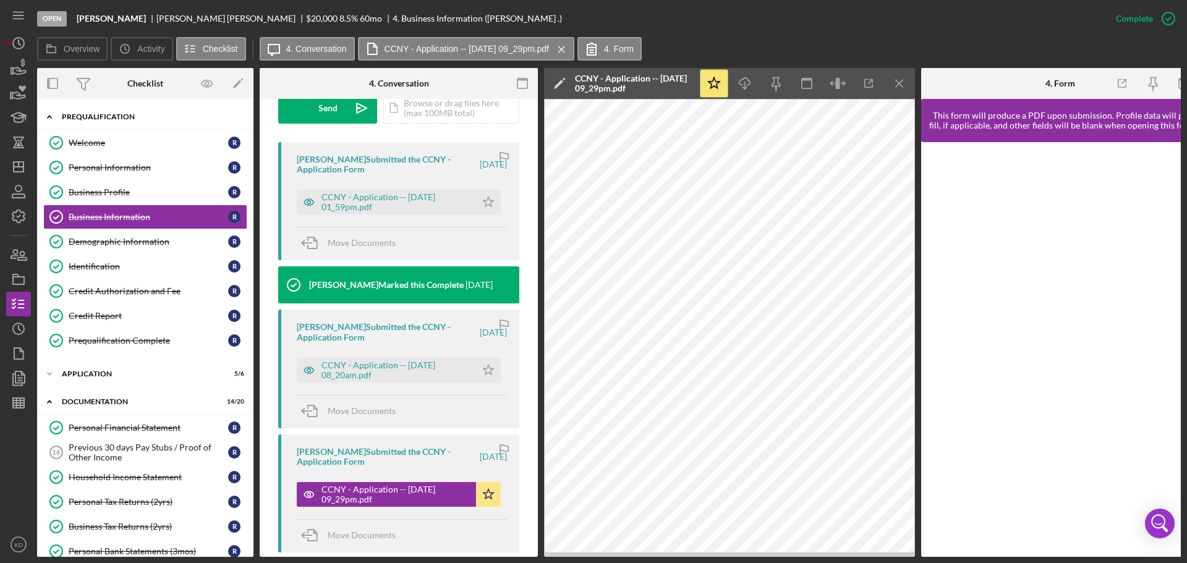
click at [49, 115] on icon "Icon/Expander" at bounding box center [49, 116] width 25 height 25
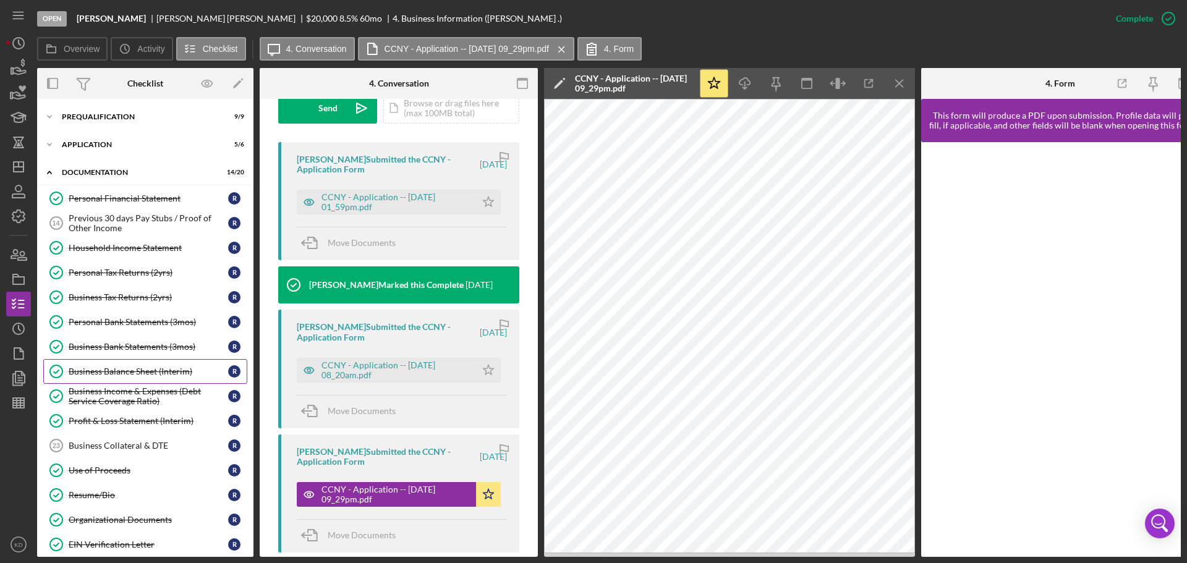
click at [121, 373] on div "Business Balance Sheet (Interim)" at bounding box center [149, 372] width 160 height 10
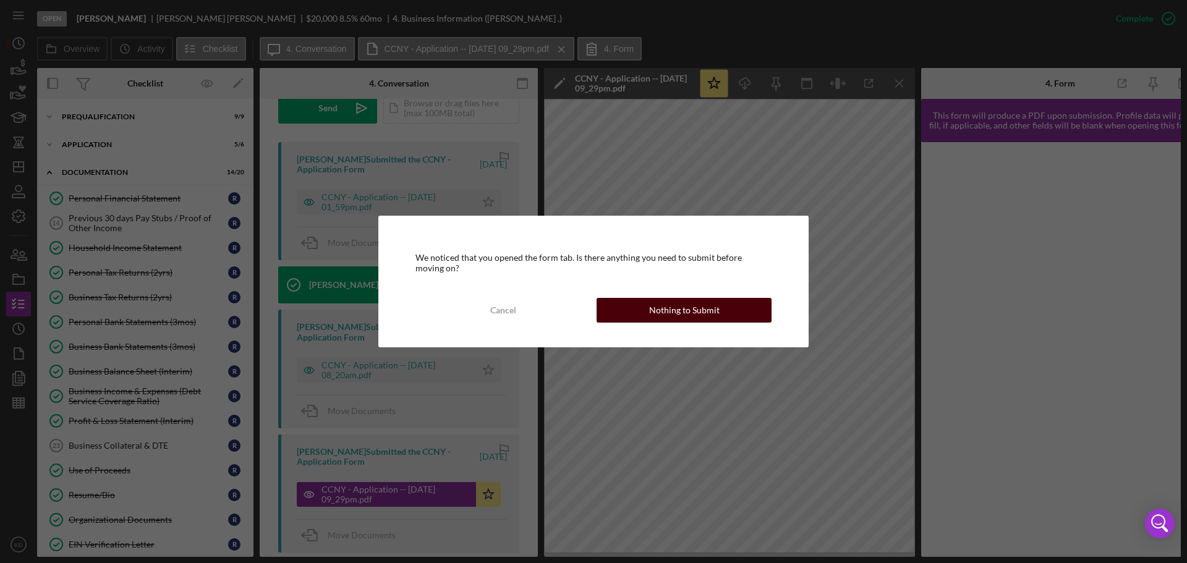
click at [684, 309] on div "Nothing to Submit" at bounding box center [684, 310] width 70 height 25
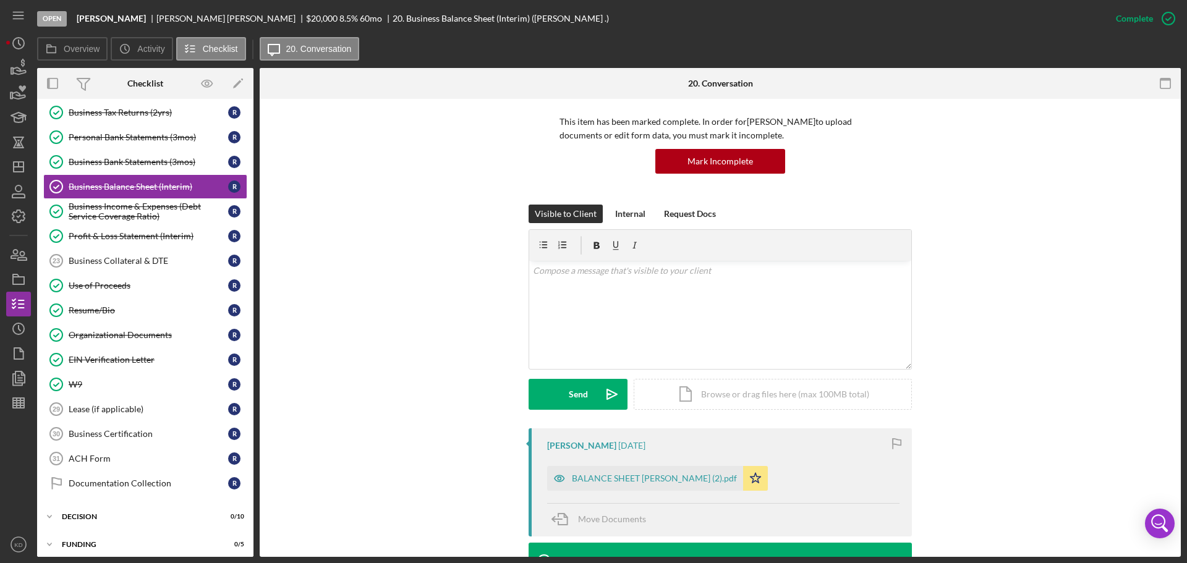
scroll to position [69, 0]
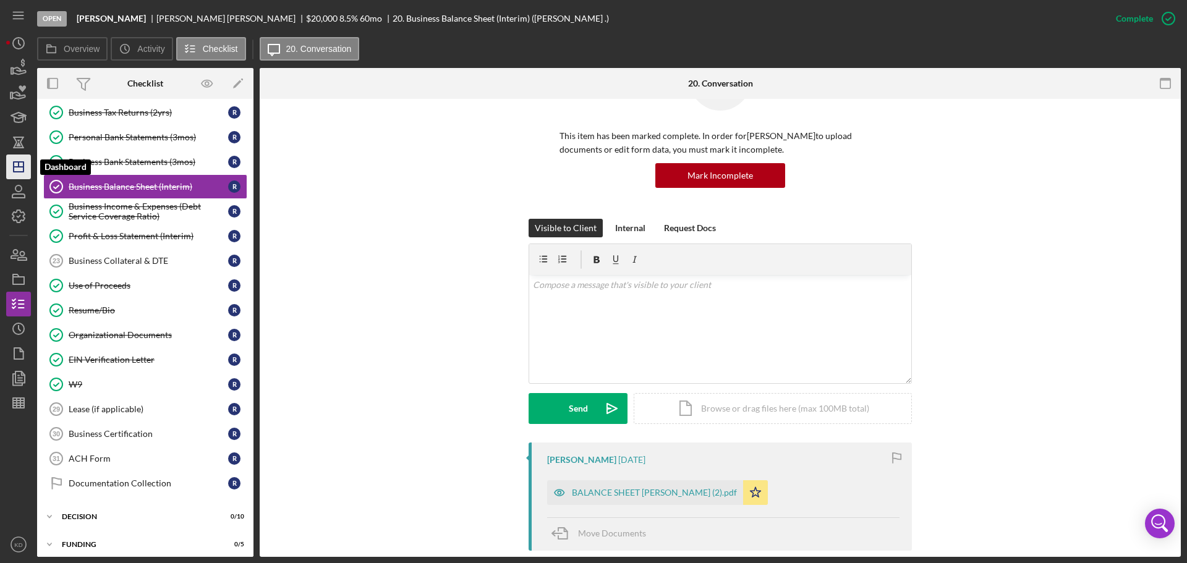
click at [20, 167] on line "button" at bounding box center [19, 167] width 10 height 0
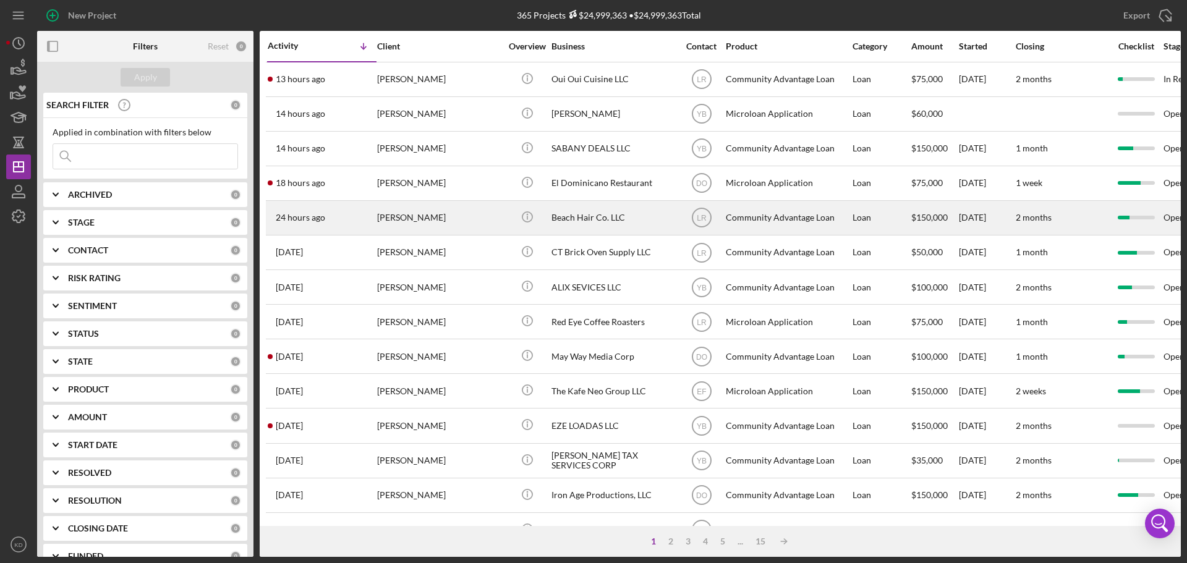
click at [579, 219] on div "Beach Hair Co. LLC" at bounding box center [613, 218] width 124 height 33
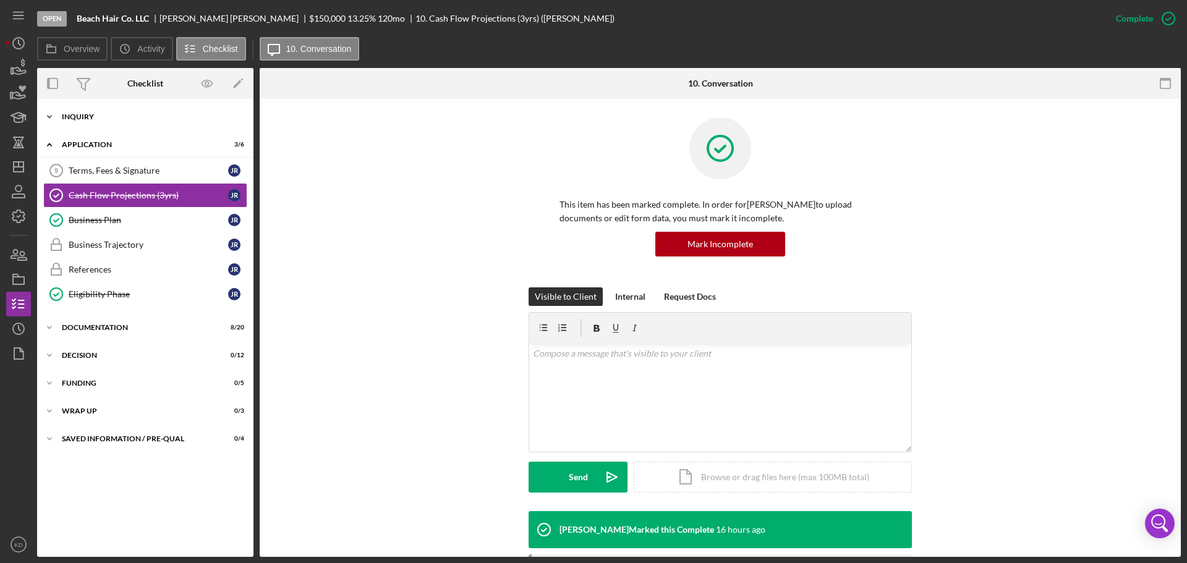
click at [46, 116] on icon "Icon/Expander" at bounding box center [49, 116] width 25 height 25
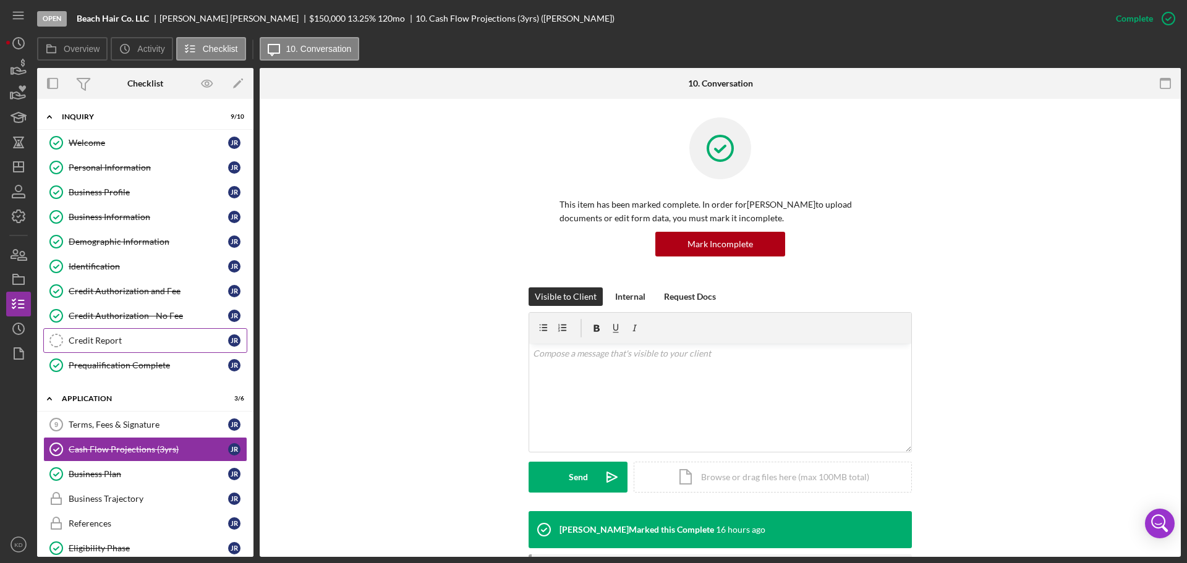
click at [120, 339] on div "Credit Report" at bounding box center [149, 341] width 160 height 10
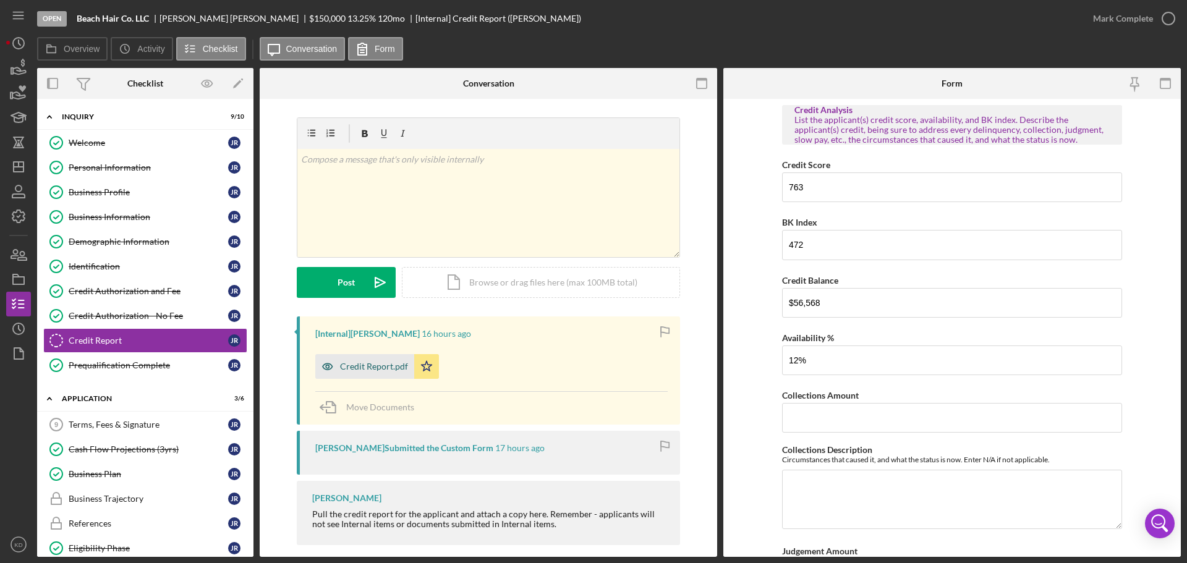
click at [362, 361] on div "Credit Report.pdf" at bounding box center [364, 366] width 99 height 25
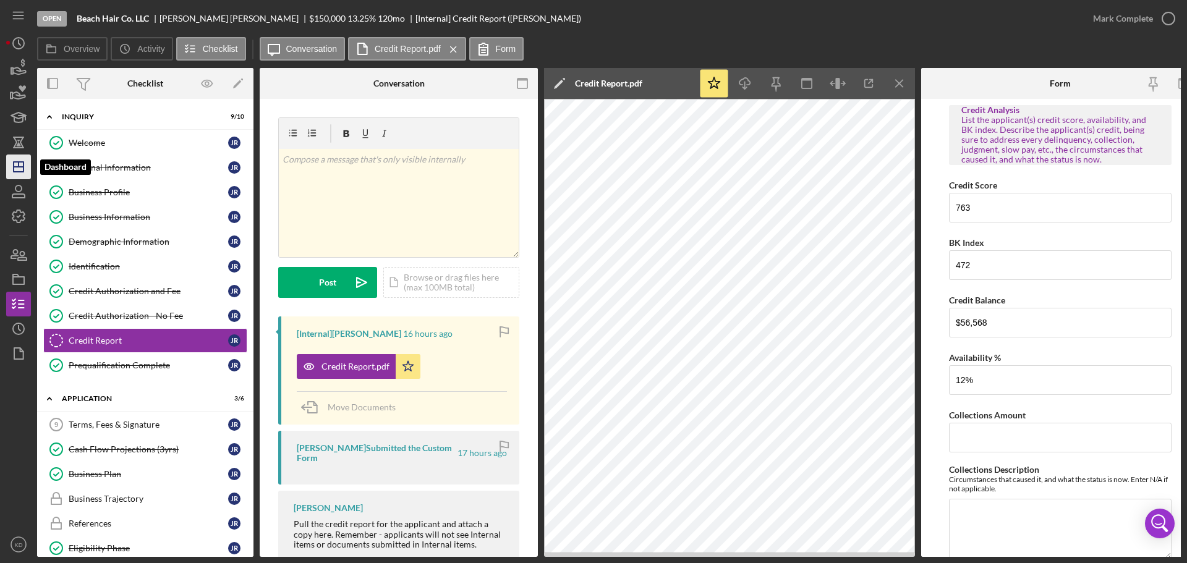
click at [18, 164] on icon "Icon/Dashboard" at bounding box center [18, 166] width 31 height 31
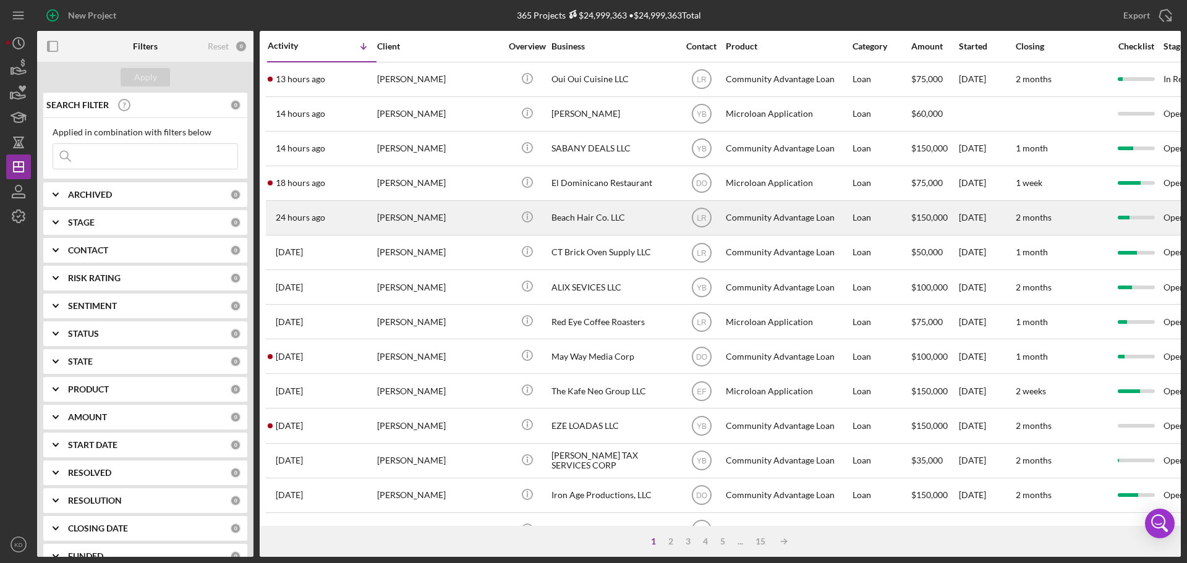
click at [568, 213] on div "Beach Hair Co. LLC" at bounding box center [613, 218] width 124 height 33
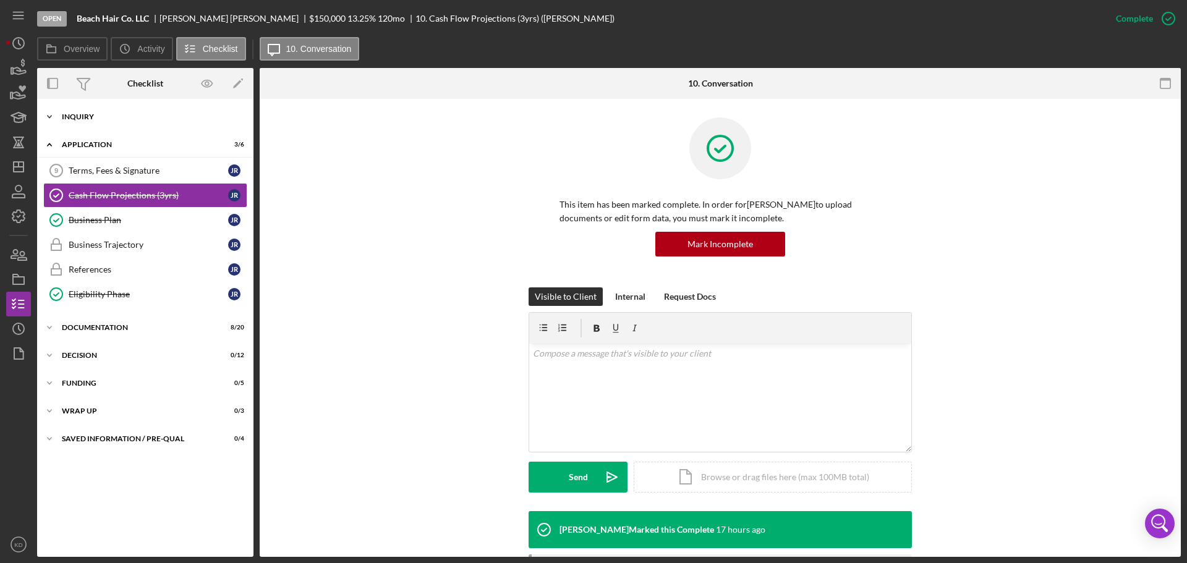
click at [46, 116] on icon "Icon/Expander" at bounding box center [49, 116] width 25 height 25
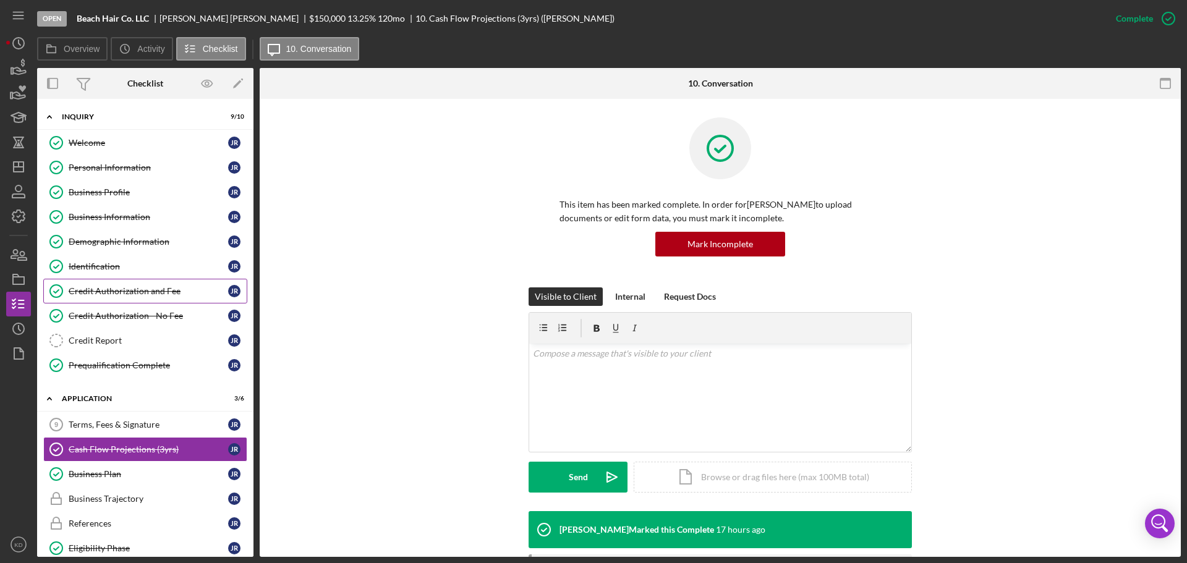
click at [142, 291] on div "Credit Authorization and Fee" at bounding box center [149, 291] width 160 height 10
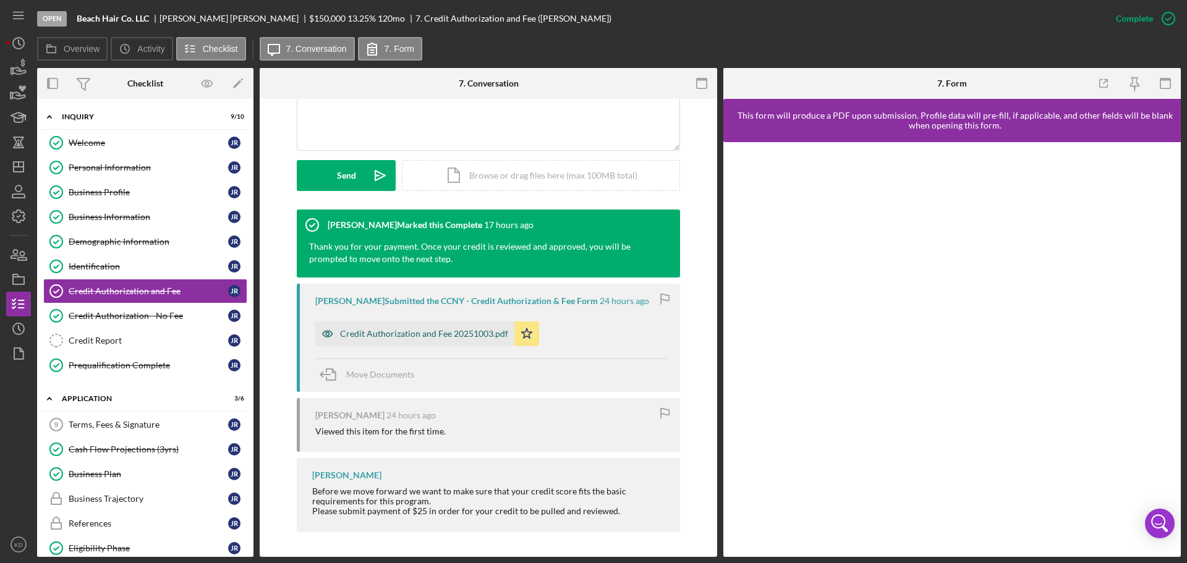
click at [463, 336] on div "Credit Authorization and Fee 20251003.pdf" at bounding box center [424, 334] width 168 height 10
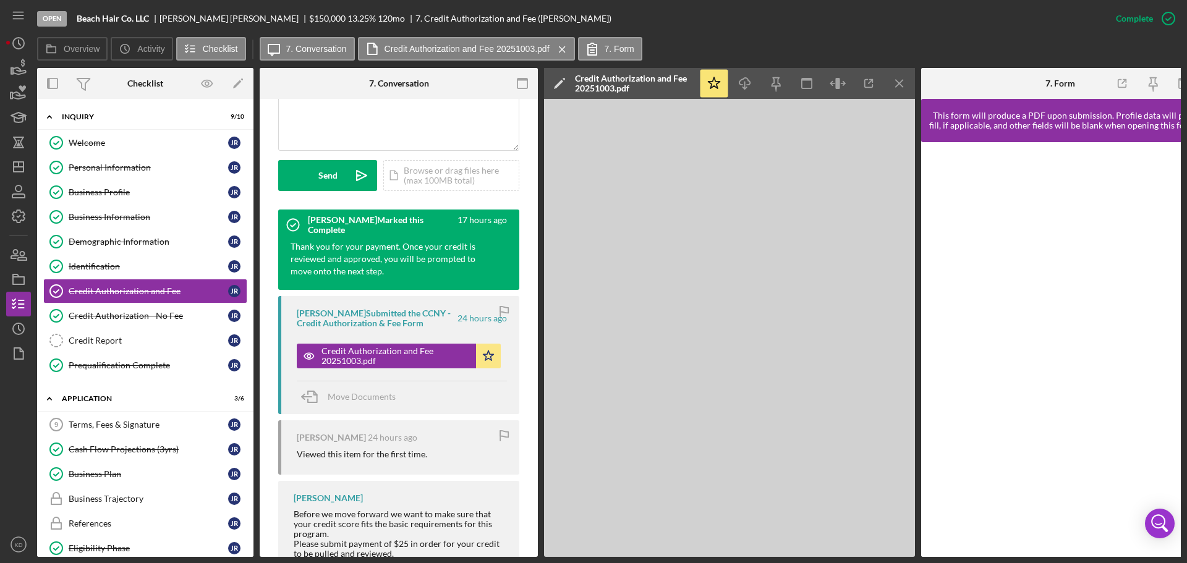
scroll to position [316, 0]
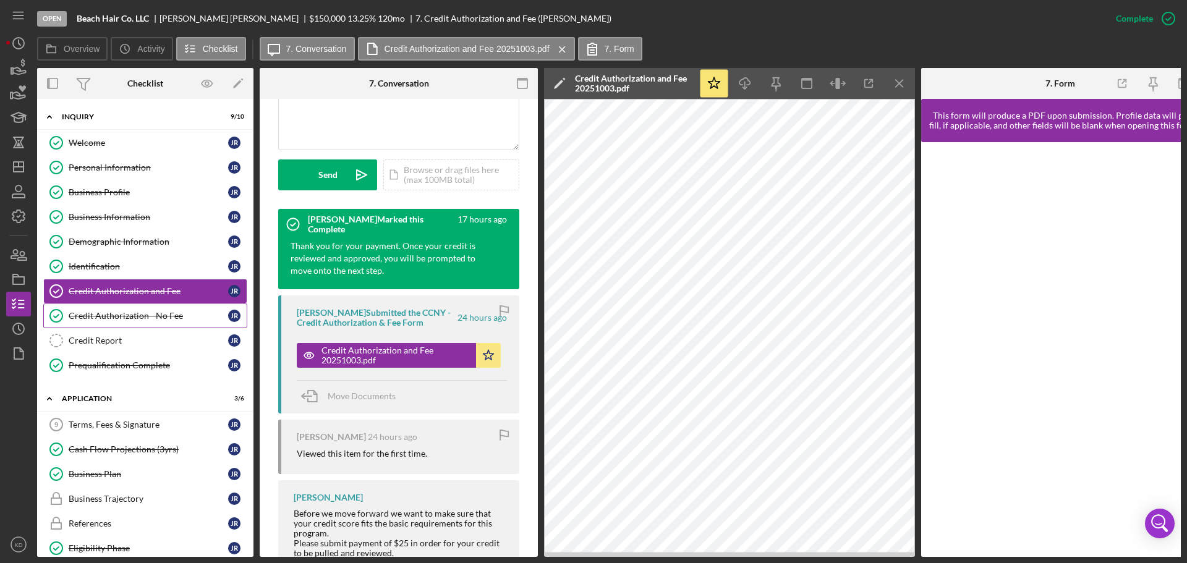
click at [141, 315] on div "Credit Authorization - No Fee" at bounding box center [149, 316] width 160 height 10
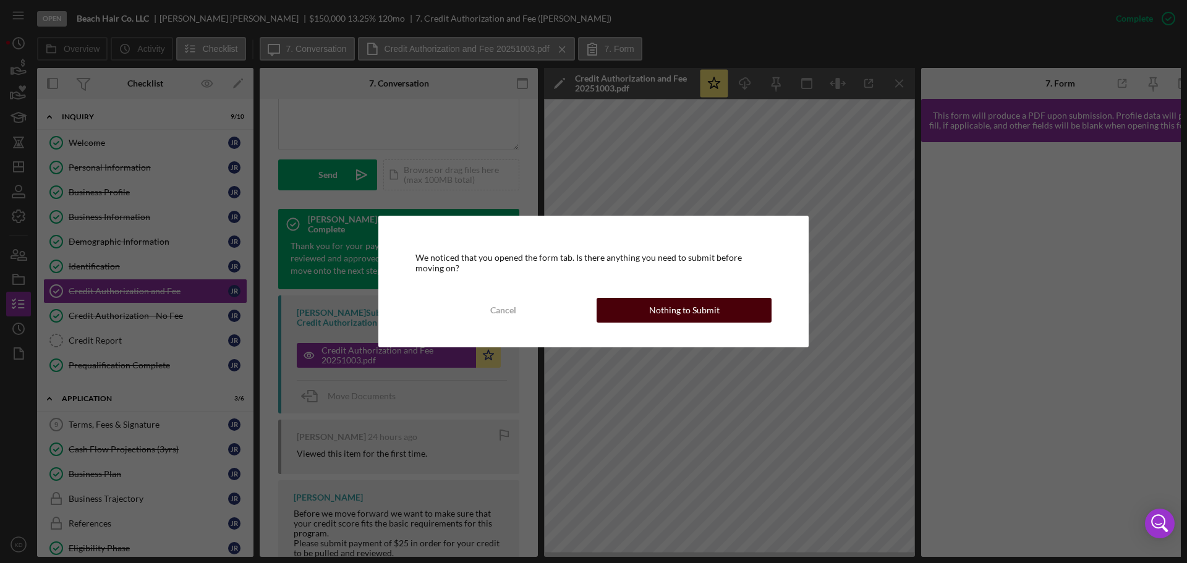
click at [674, 309] on div "Nothing to Submit" at bounding box center [684, 310] width 70 height 25
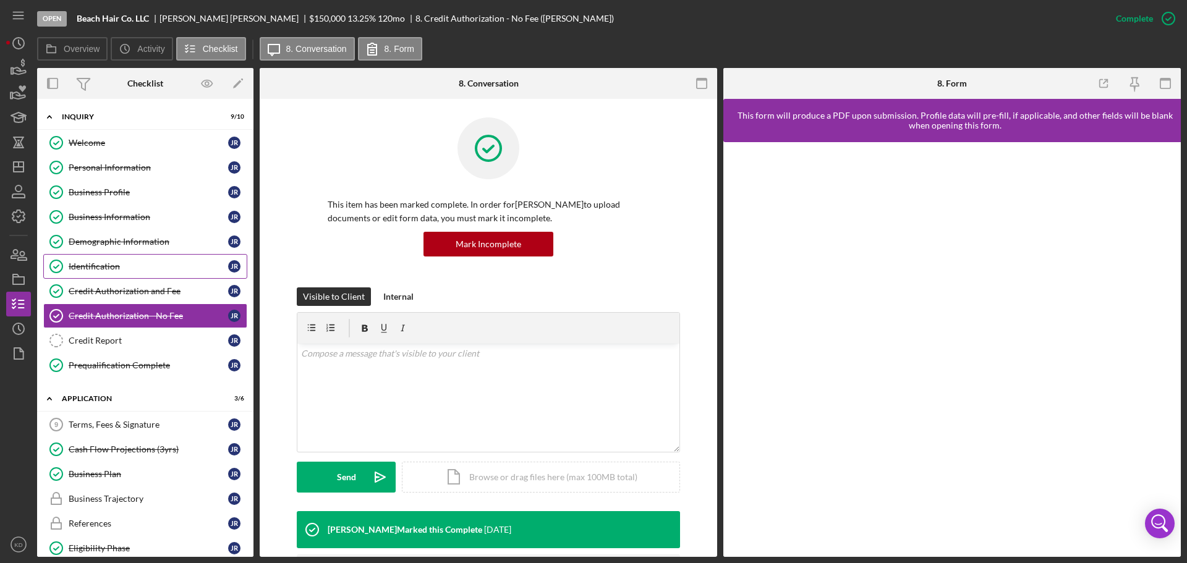
drag, startPoint x: 87, startPoint y: 266, endPoint x: 93, endPoint y: 264, distance: 6.7
click at [88, 267] on div "Identification" at bounding box center [149, 267] width 160 height 10
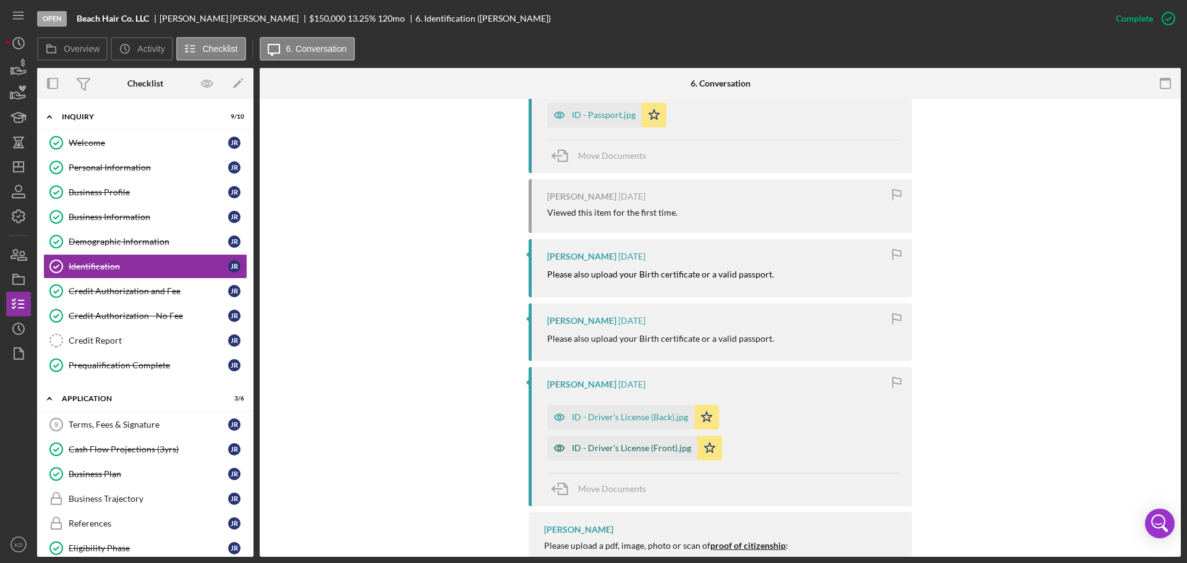
click at [604, 450] on div "ID - Driver's License (Front).jpg" at bounding box center [631, 448] width 119 height 10
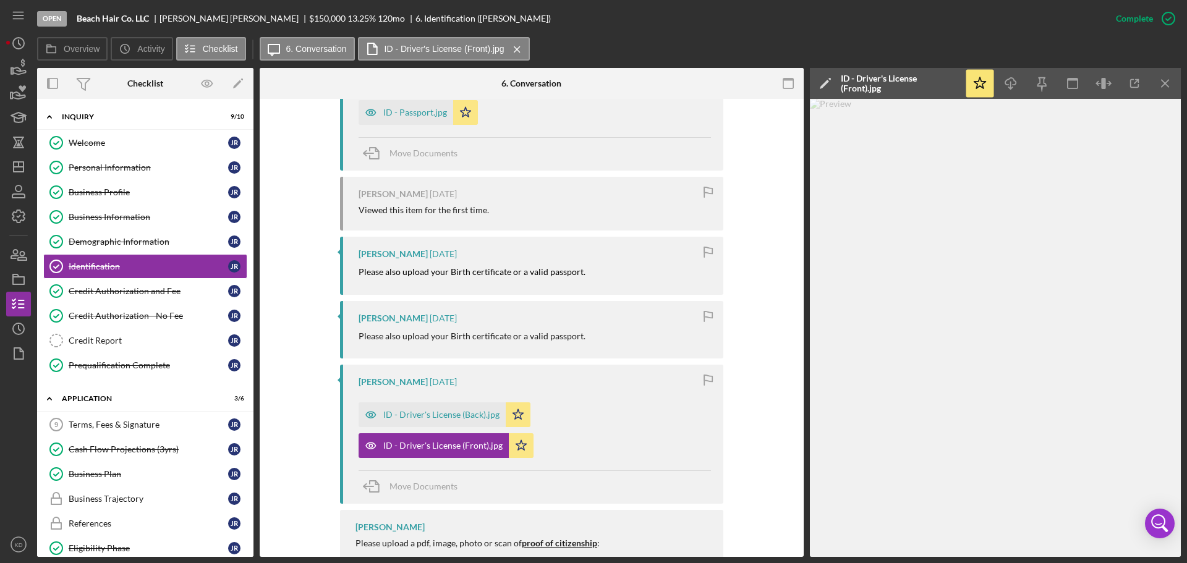
scroll to position [493, 0]
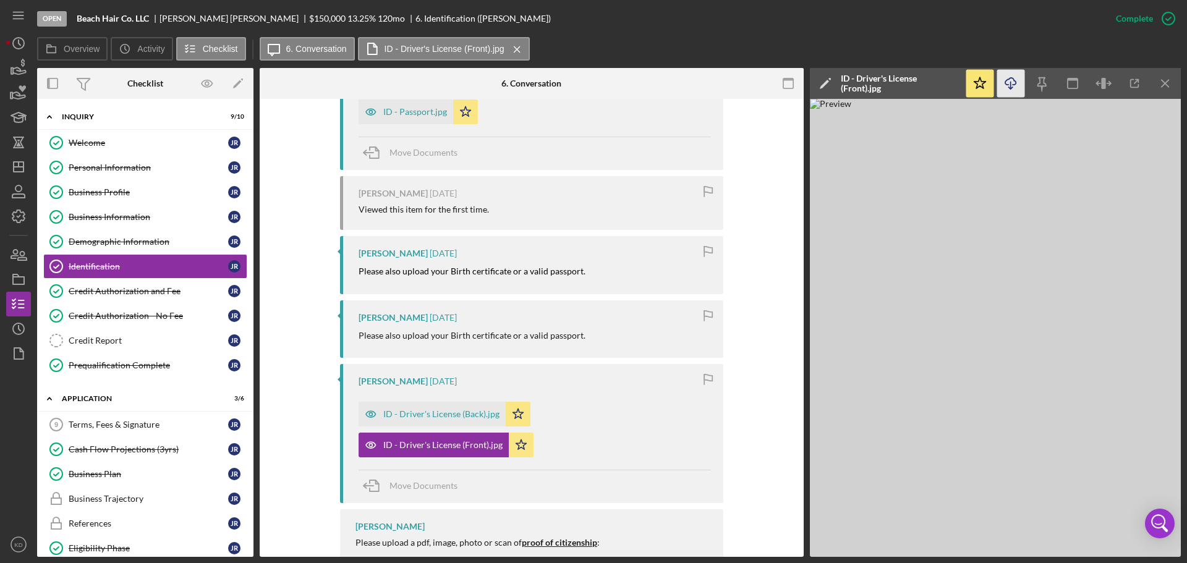
click at [1008, 84] on icon "Icon/Download" at bounding box center [1011, 84] width 28 height 28
click at [1165, 87] on icon "Icon/Menu Close" at bounding box center [1166, 84] width 28 height 28
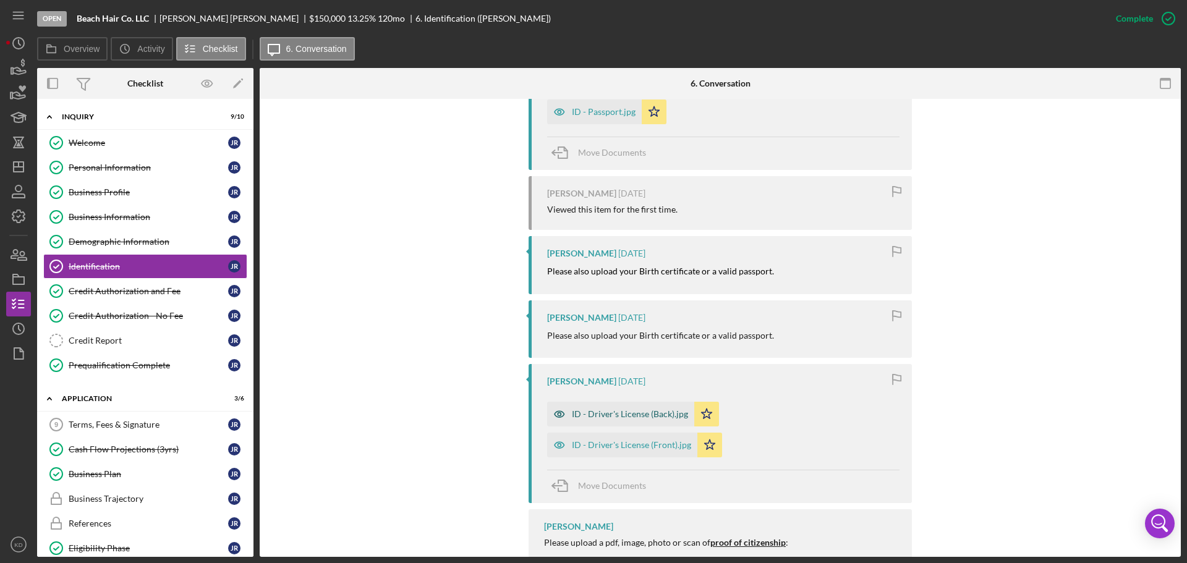
click at [590, 417] on div "ID - Driver's License (Back).jpg" at bounding box center [630, 414] width 116 height 10
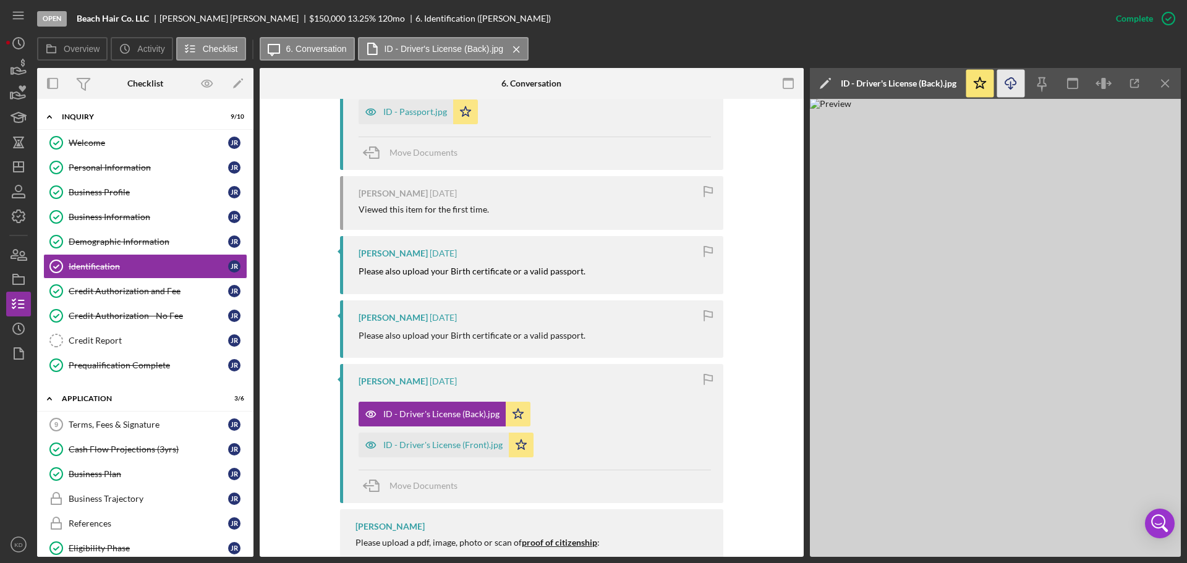
click at [1014, 79] on icon "Icon/Download" at bounding box center [1011, 84] width 28 height 28
drag, startPoint x: 101, startPoint y: 292, endPoint x: 130, endPoint y: 302, distance: 30.5
click at [101, 292] on div "Credit Authorization and Fee" at bounding box center [149, 291] width 160 height 10
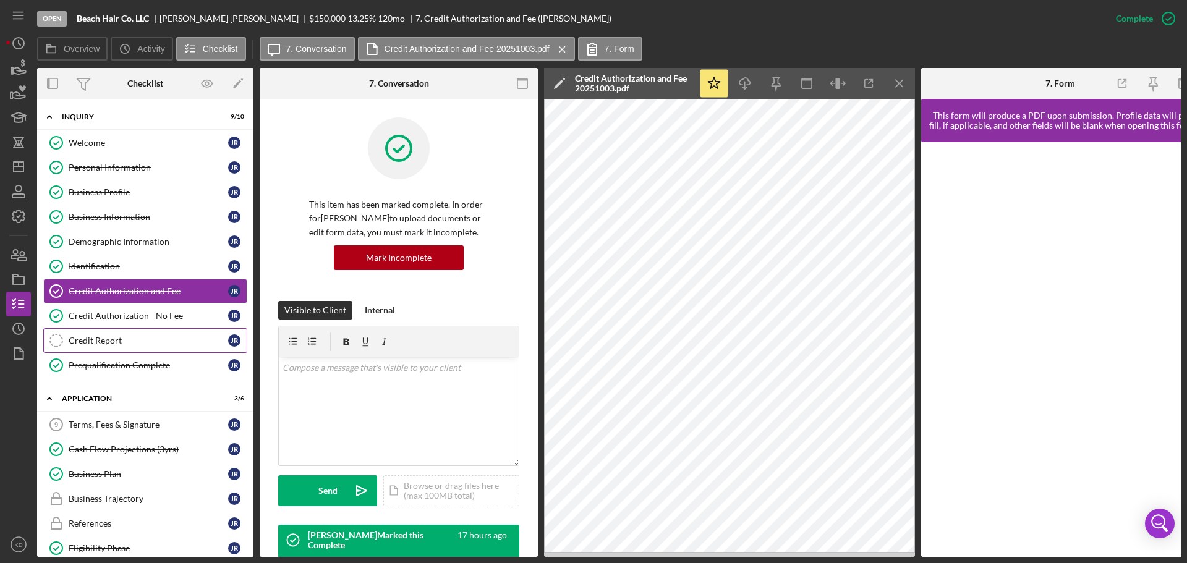
click at [104, 341] on div "Credit Report" at bounding box center [149, 341] width 160 height 10
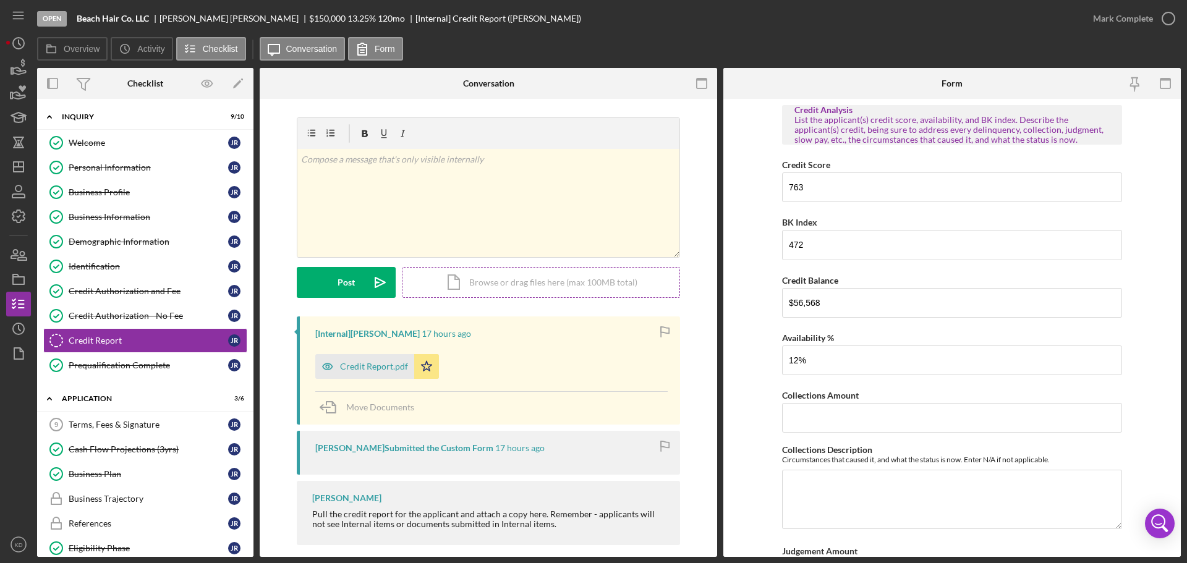
click at [500, 283] on div "Icon/Document Browse or drag files here (max 100MB total) Tap to choose files o…" at bounding box center [541, 282] width 278 height 31
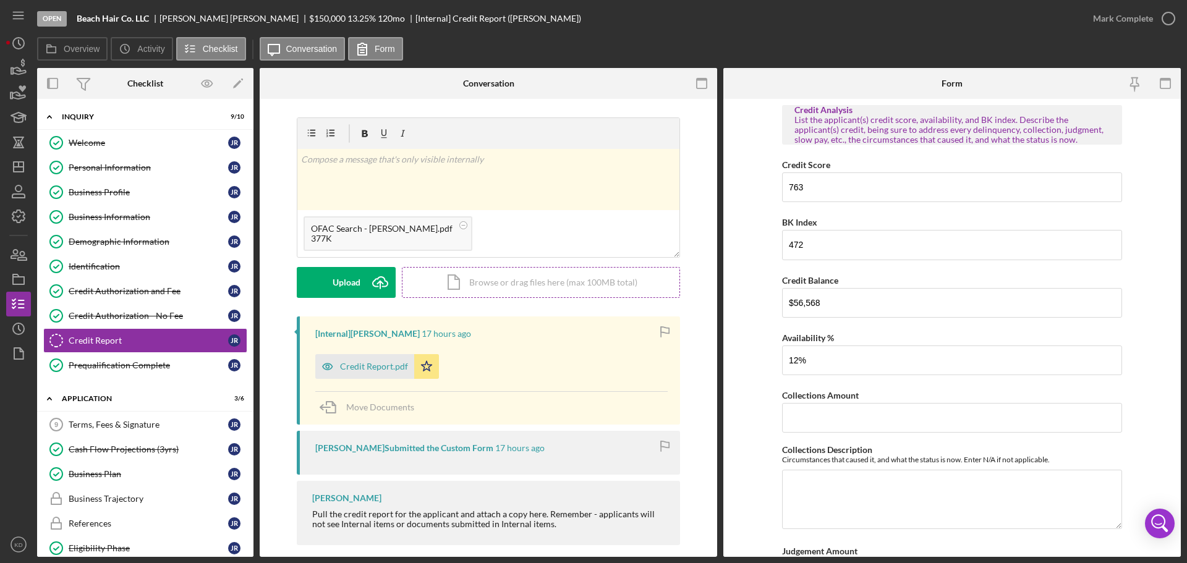
click at [486, 284] on div "Icon/Document Browse or drag files here (max 100MB total) Tap to choose files o…" at bounding box center [541, 282] width 278 height 31
click at [521, 283] on div "Icon/Document Browse or drag files here (max 100MB total) Tap to choose files o…" at bounding box center [541, 282] width 278 height 31
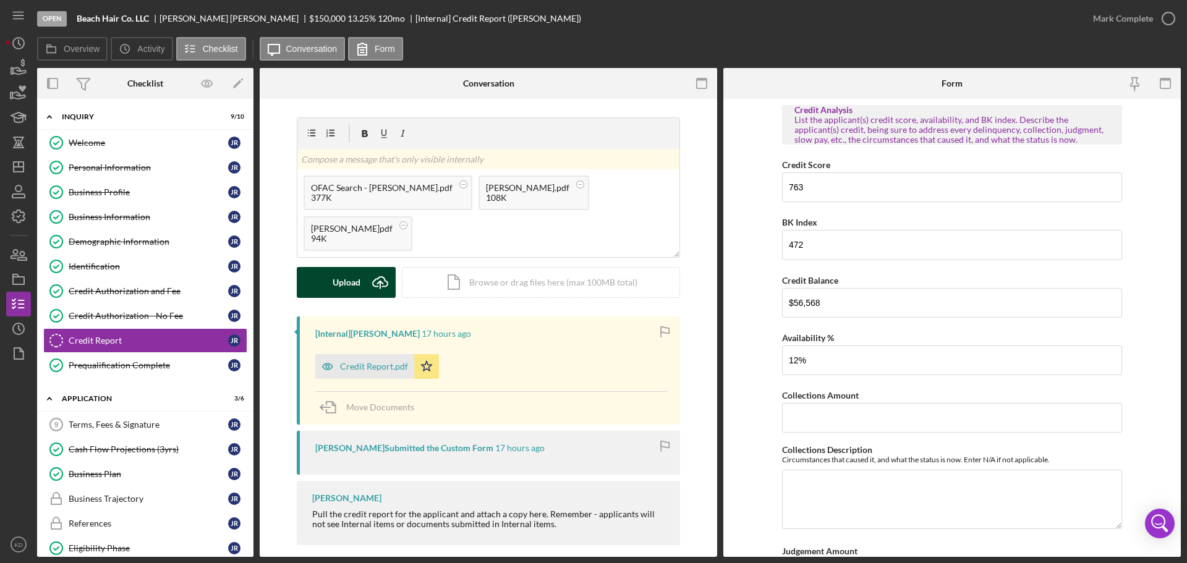
click at [352, 284] on div "Upload" at bounding box center [347, 282] width 28 height 31
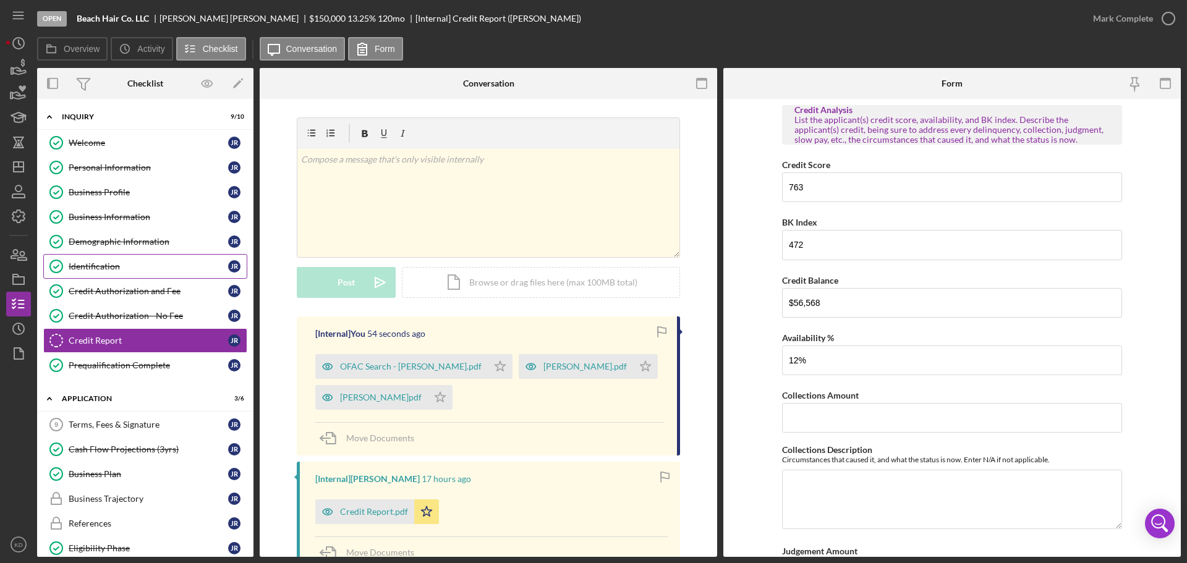
click at [109, 268] on div "Identification" at bounding box center [149, 267] width 160 height 10
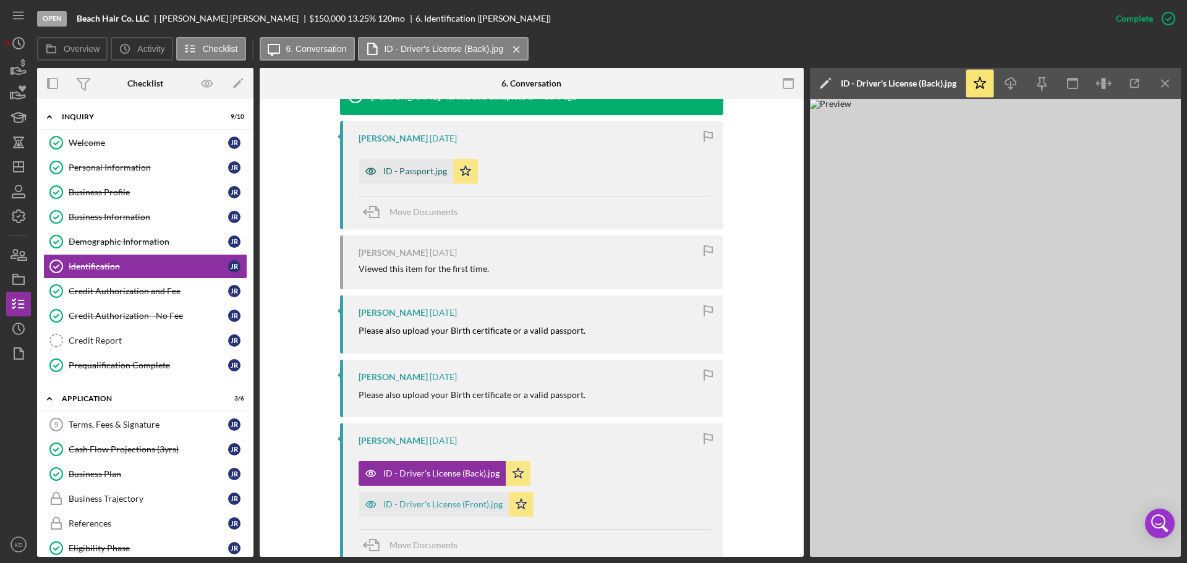
click at [401, 169] on div "ID - Passport.jpg" at bounding box center [415, 171] width 64 height 10
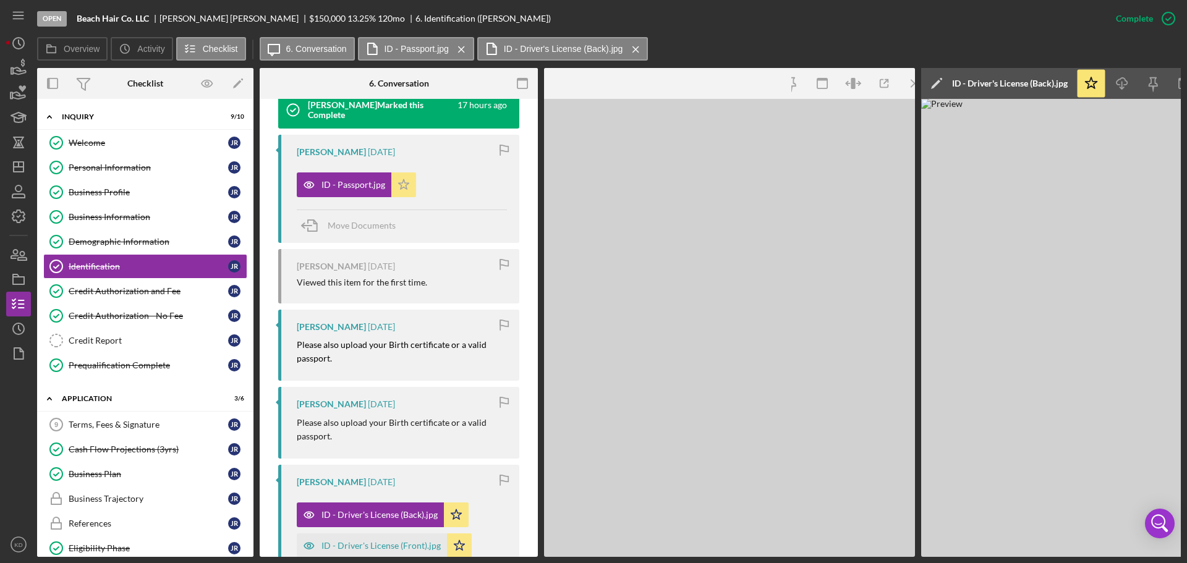
scroll to position [447, 0]
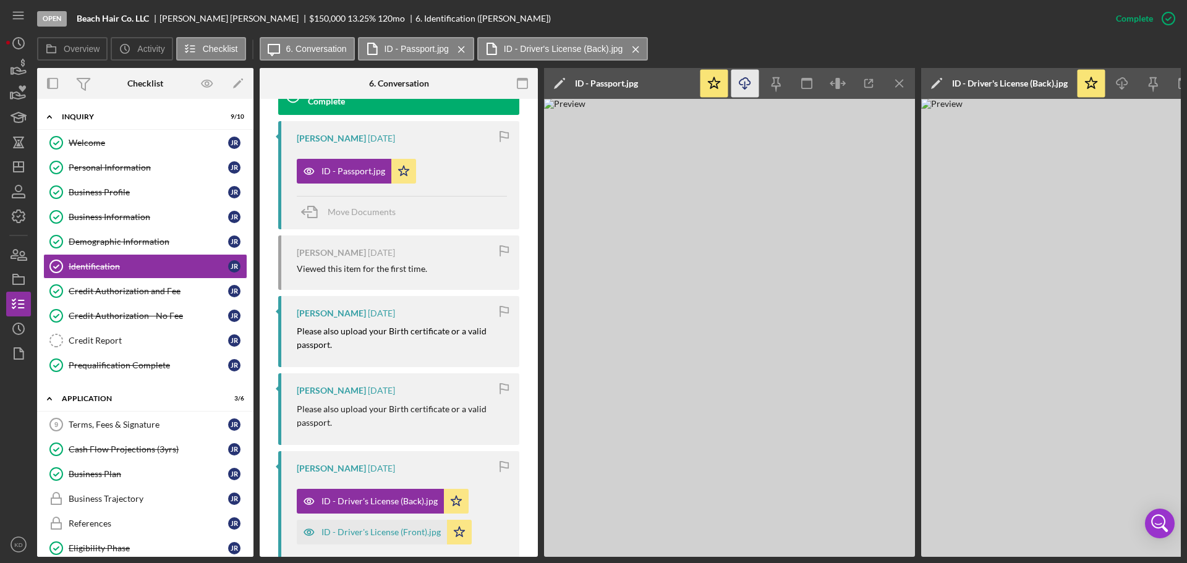
click at [745, 83] on line "button" at bounding box center [745, 85] width 0 height 7
click at [106, 219] on div "Business Information" at bounding box center [149, 217] width 160 height 10
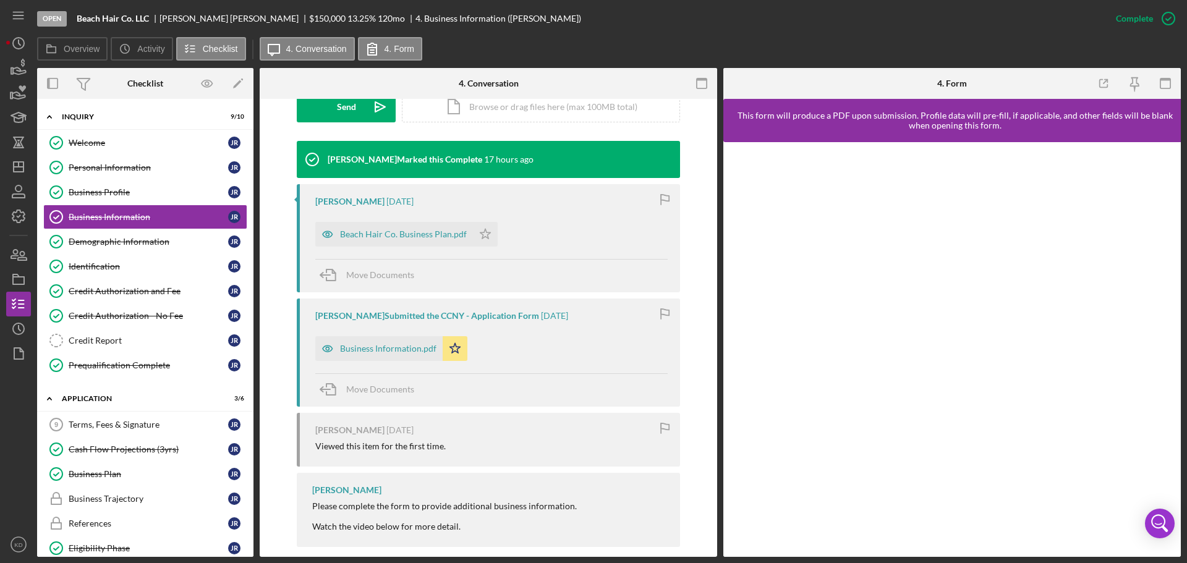
scroll to position [371, 0]
click at [365, 349] on div "Business Information.pdf" at bounding box center [388, 348] width 96 height 10
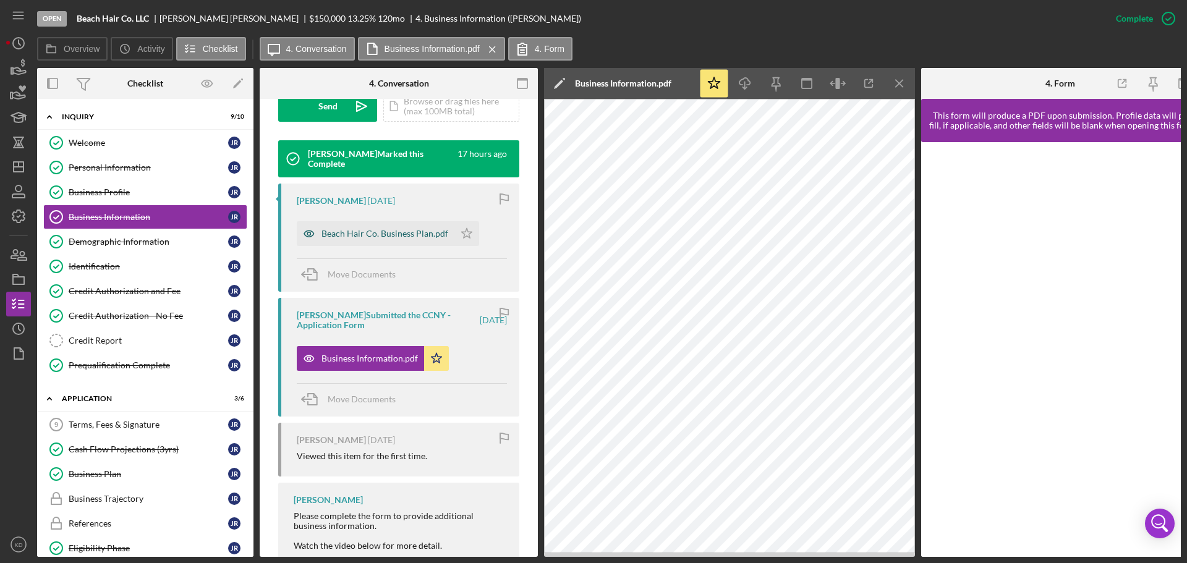
click at [359, 234] on div "Beach Hair Co. Business Plan.pdf" at bounding box center [384, 234] width 127 height 10
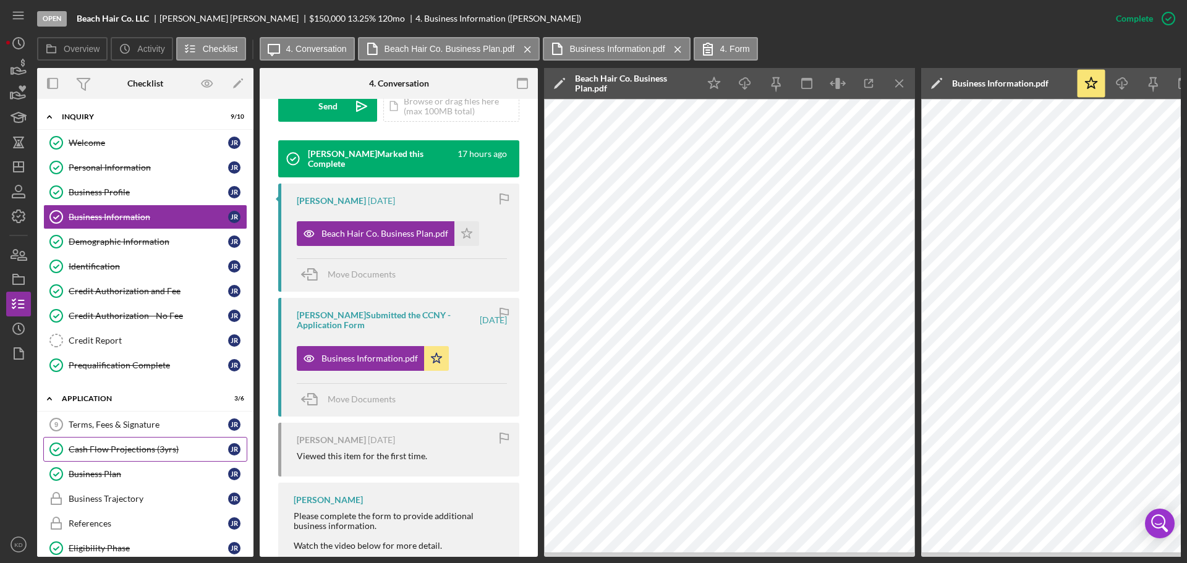
click at [110, 446] on div "Cash Flow Projections (3yrs)" at bounding box center [149, 450] width 160 height 10
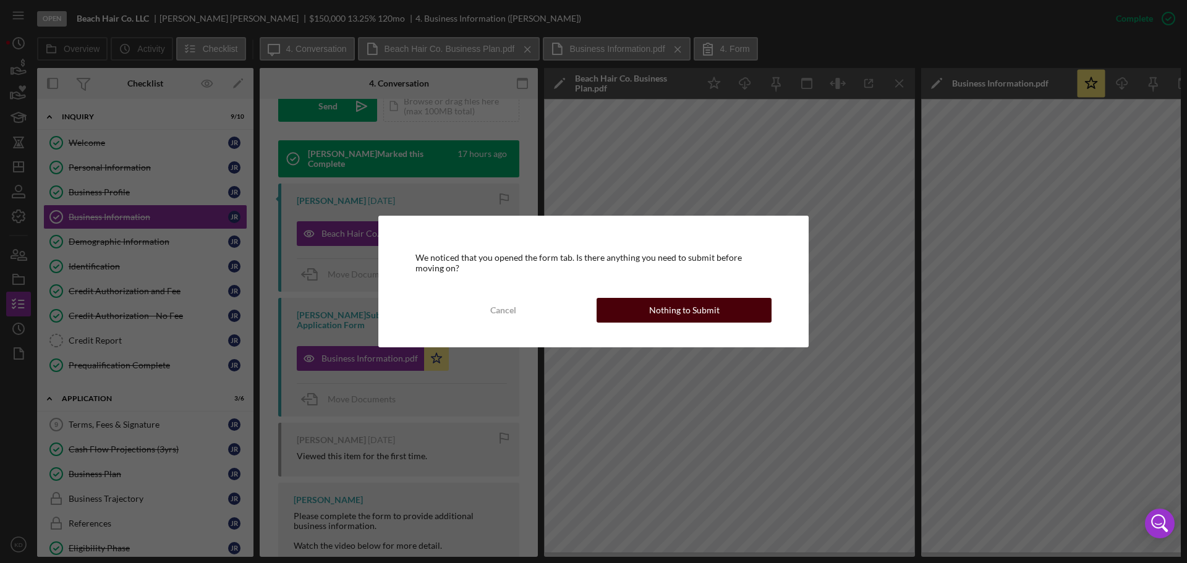
click at [673, 310] on div "Nothing to Submit" at bounding box center [684, 310] width 70 height 25
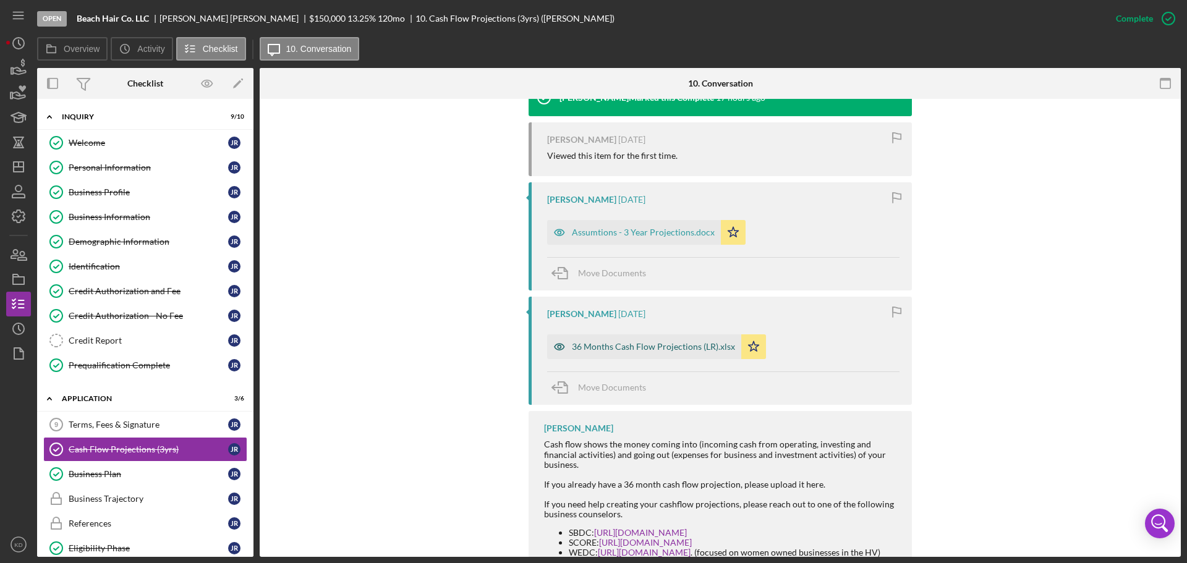
scroll to position [433, 0]
click at [630, 342] on div "36 Months Cash Flow Projections (LR).xlsx" at bounding box center [653, 346] width 163 height 10
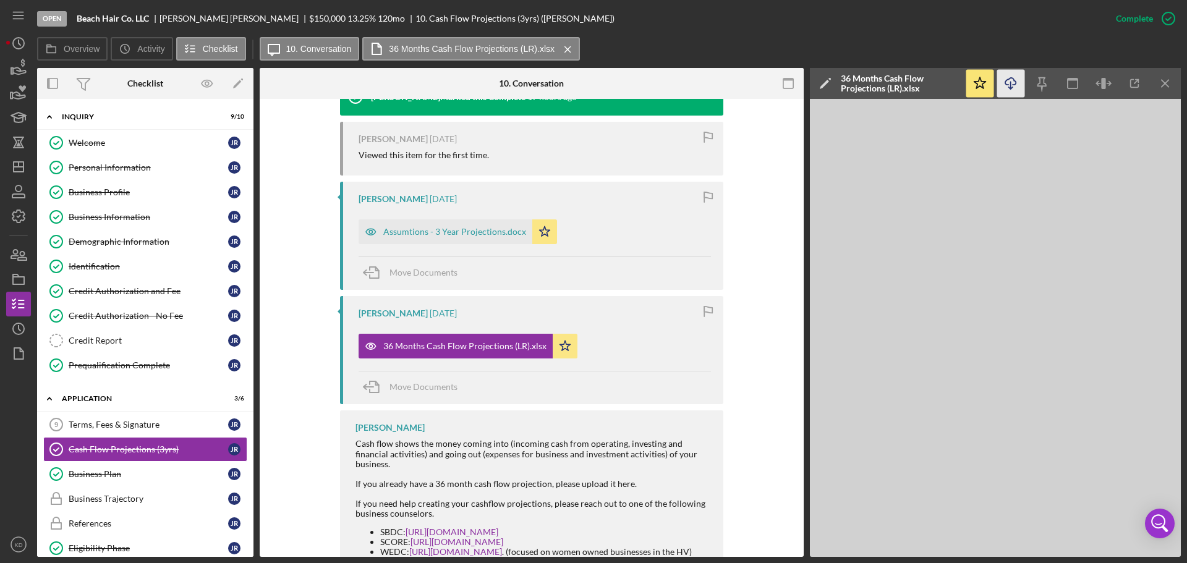
click at [1010, 75] on icon "Icon/Download" at bounding box center [1011, 84] width 28 height 28
click at [462, 236] on div "Assumtions - 3 Year Projections.docx" at bounding box center [454, 232] width 143 height 10
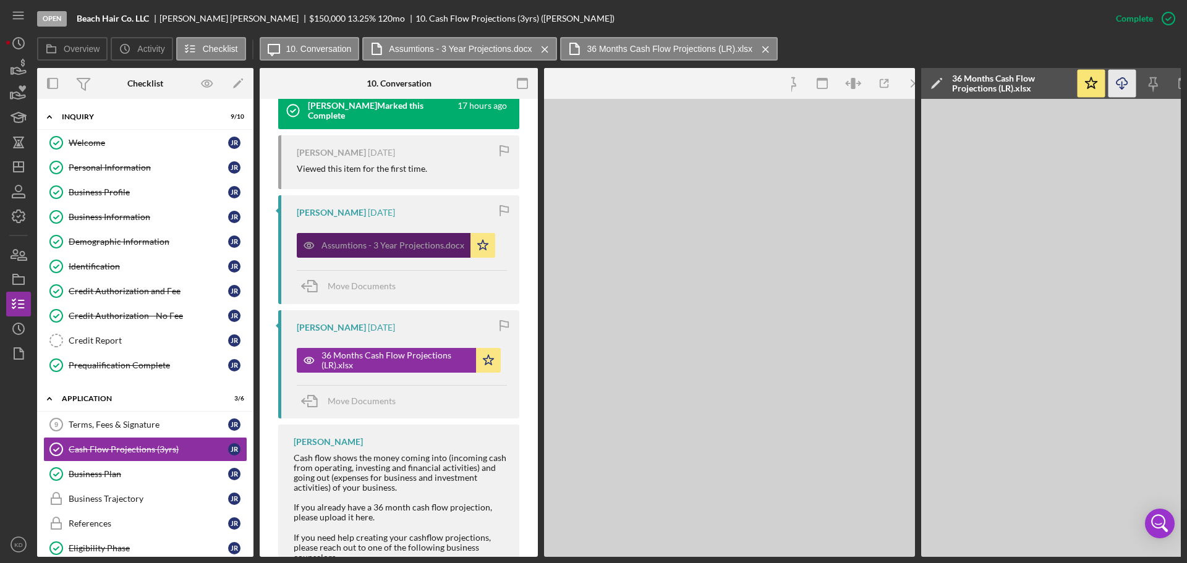
scroll to position [446, 0]
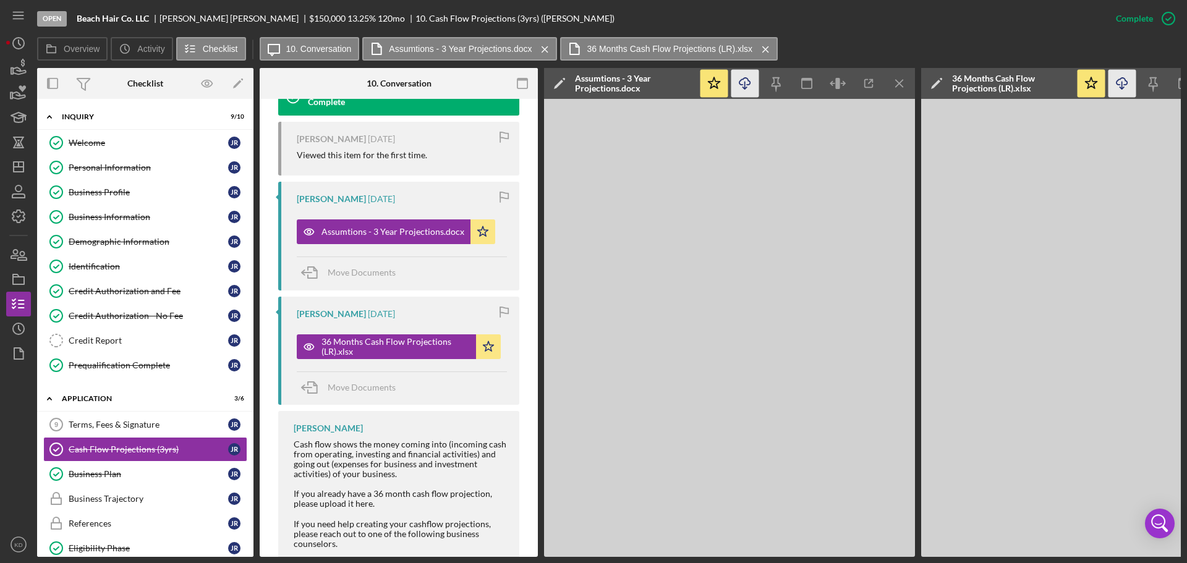
click at [742, 80] on icon "Icon/Download" at bounding box center [745, 84] width 28 height 28
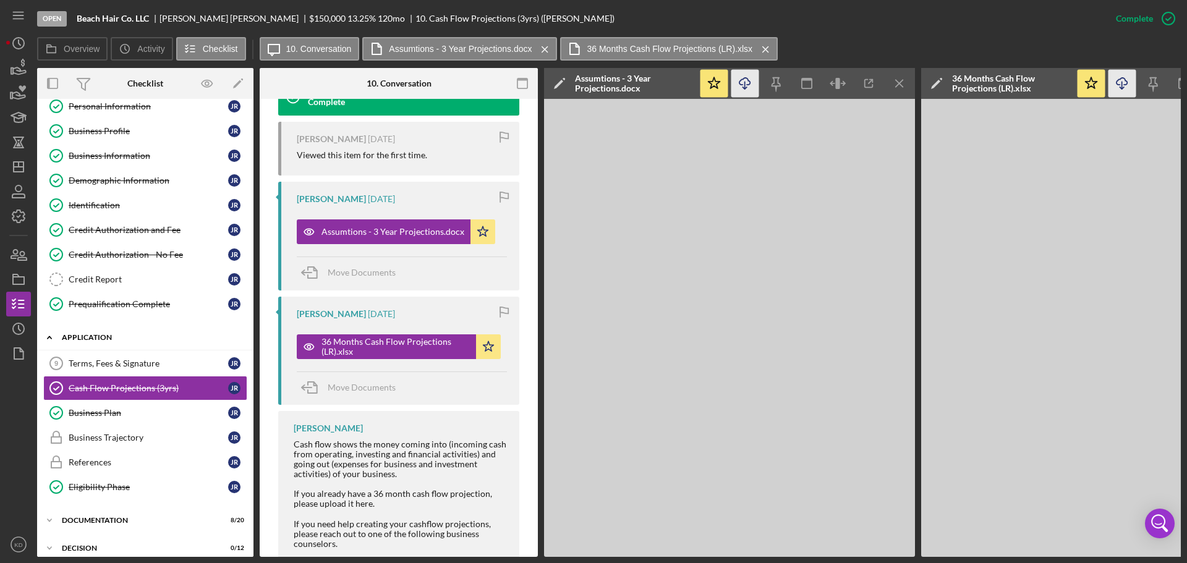
click at [48, 339] on polyline at bounding box center [50, 337] width 4 height 2
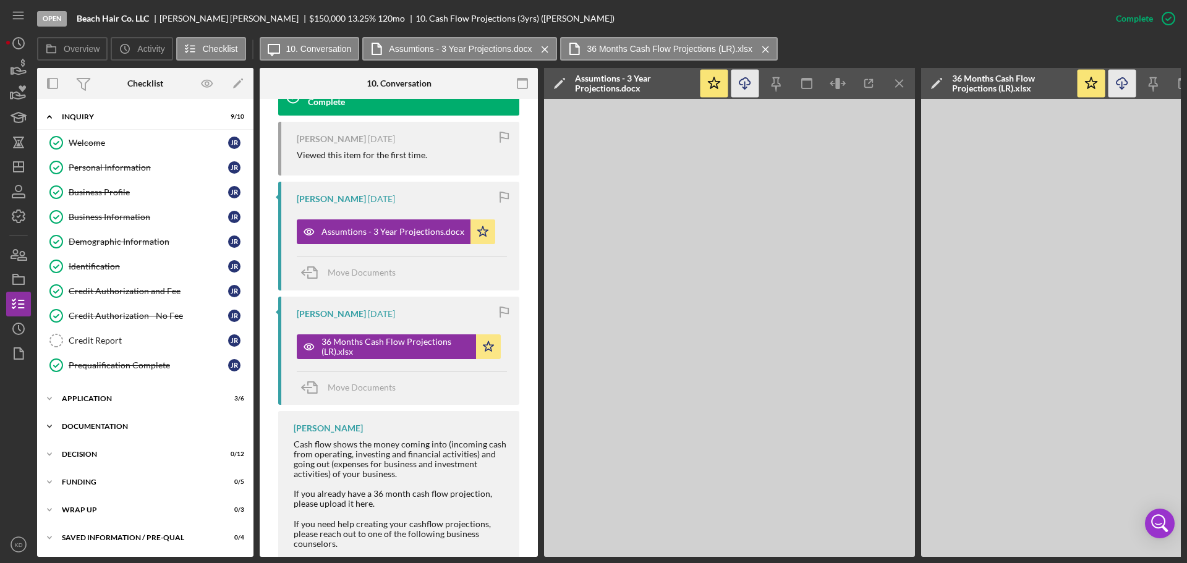
click at [48, 420] on icon "Icon/Expander" at bounding box center [49, 426] width 25 height 25
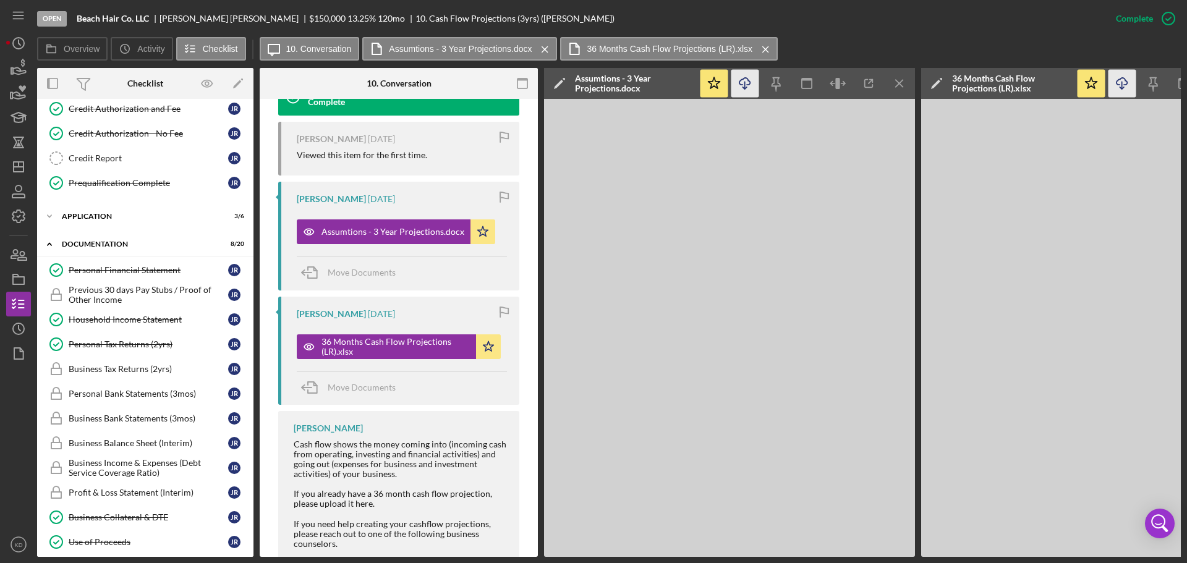
scroll to position [184, 0]
click at [109, 269] on div "Personal Financial Statement" at bounding box center [149, 269] width 160 height 10
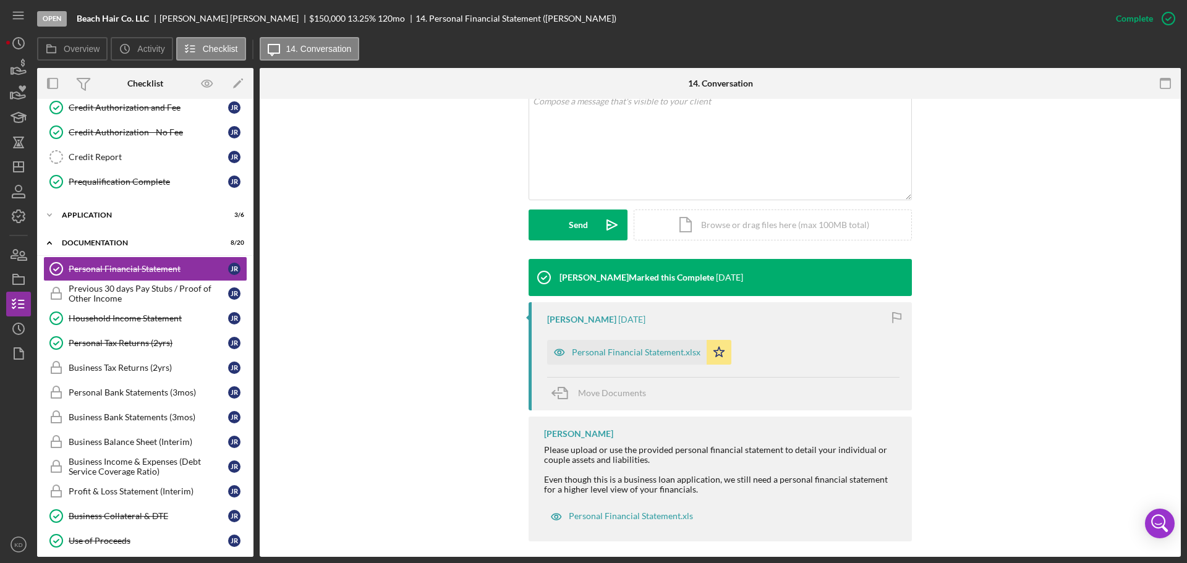
scroll to position [262, 0]
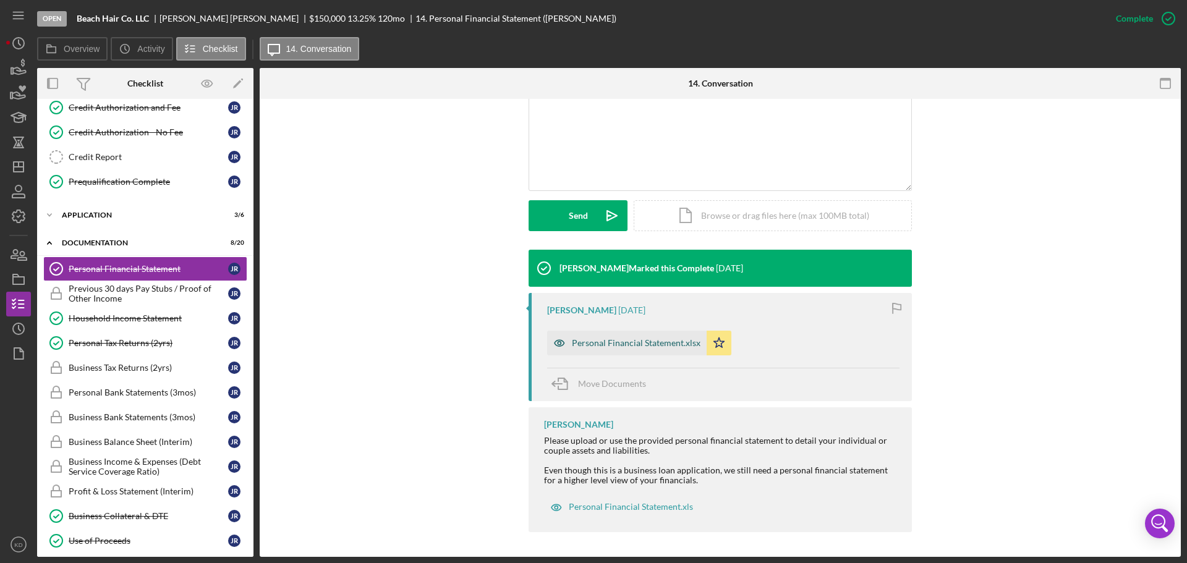
click at [601, 344] on div "Personal Financial Statement.xlsx" at bounding box center [636, 343] width 129 height 10
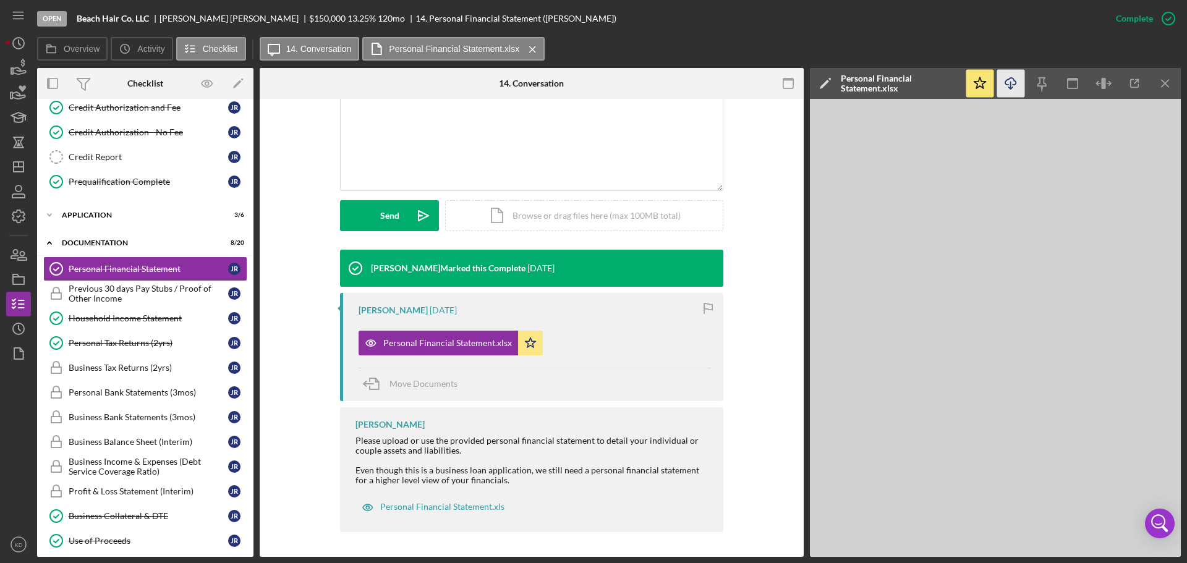
click at [1009, 83] on icon "Icon/Download" at bounding box center [1011, 84] width 28 height 28
click at [170, 316] on div "Household Income Statement" at bounding box center [149, 318] width 160 height 10
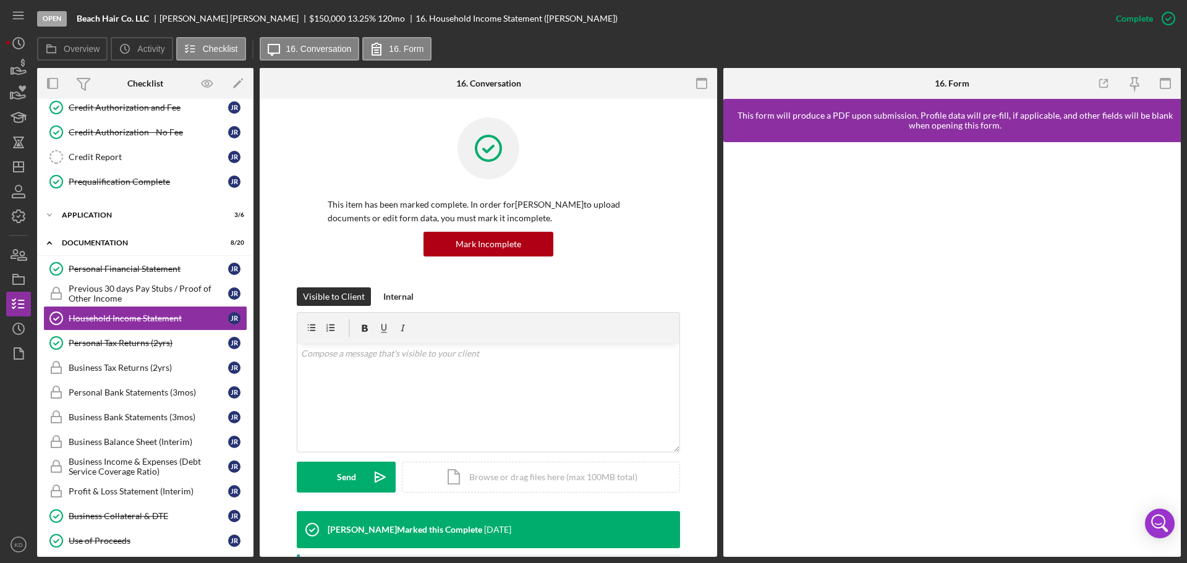
click at [717, 379] on div "Overview Internal Workflow Stage Open Icon/Dropdown Arrow Archive (can unarchiv…" at bounding box center [609, 312] width 1144 height 489
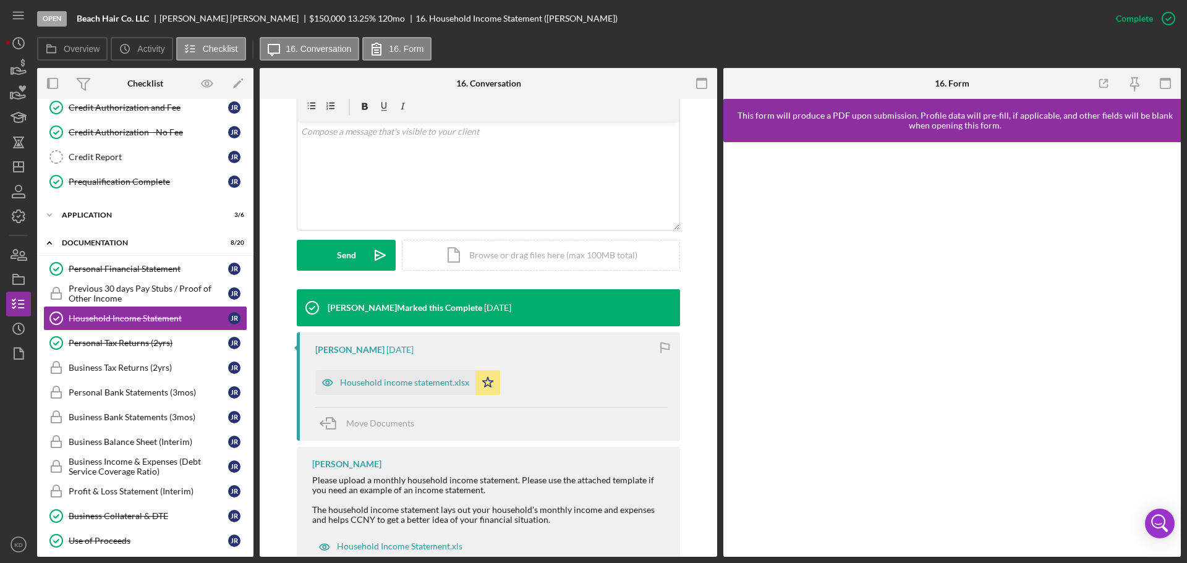
scroll to position [229, 0]
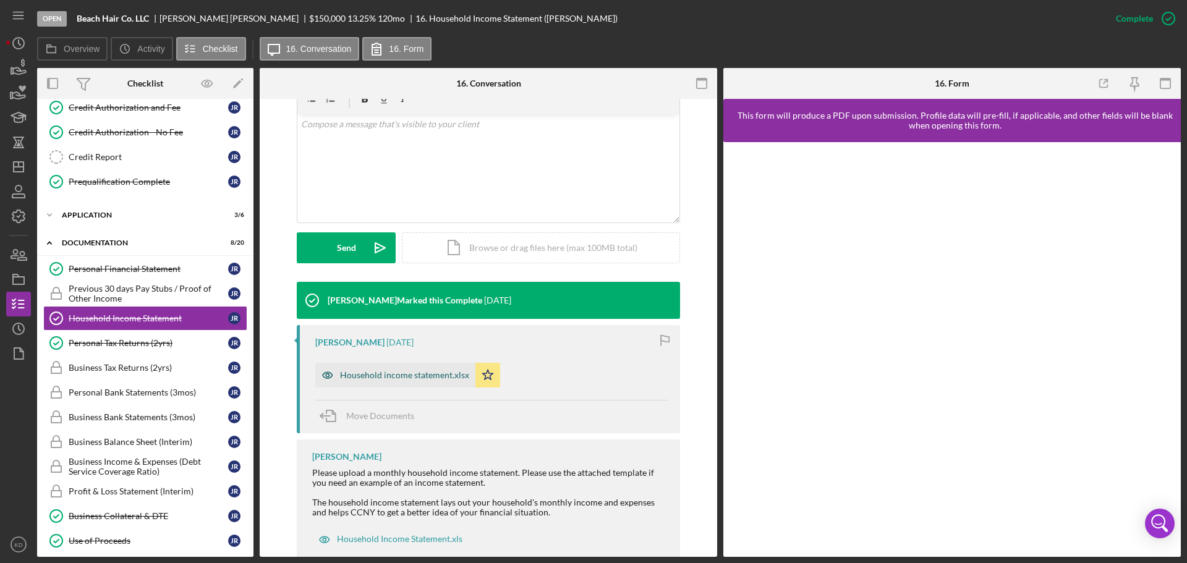
click at [343, 378] on div "Household income statement.xlsx" at bounding box center [404, 375] width 129 height 10
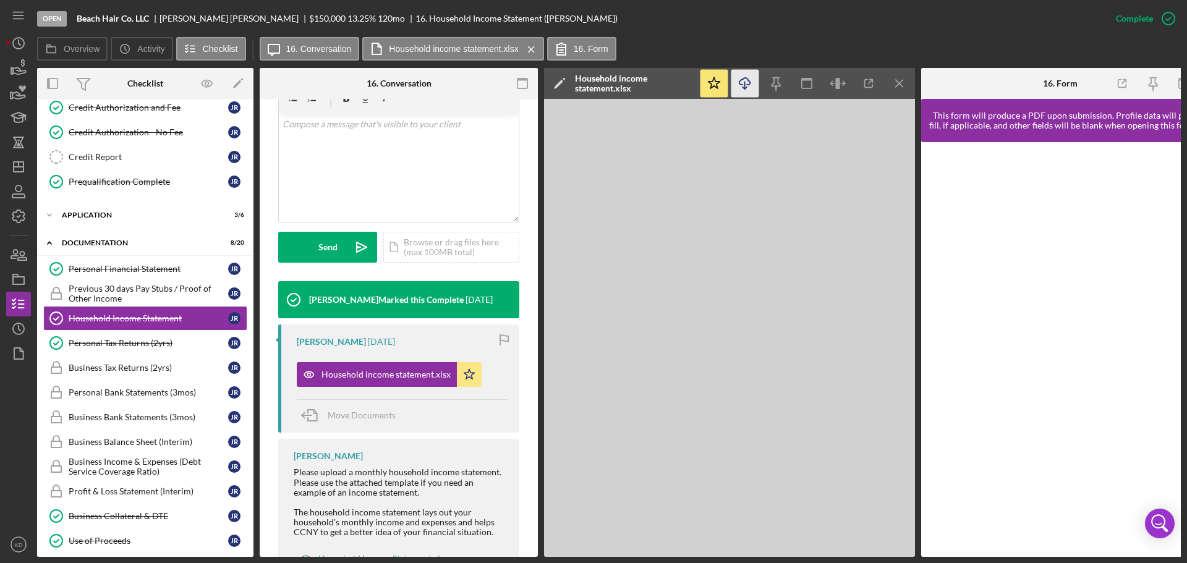
click at [746, 83] on icon "Icon/Download" at bounding box center [745, 84] width 28 height 28
click at [147, 344] on div "Personal Tax Returns (2yrs)" at bounding box center [149, 343] width 160 height 10
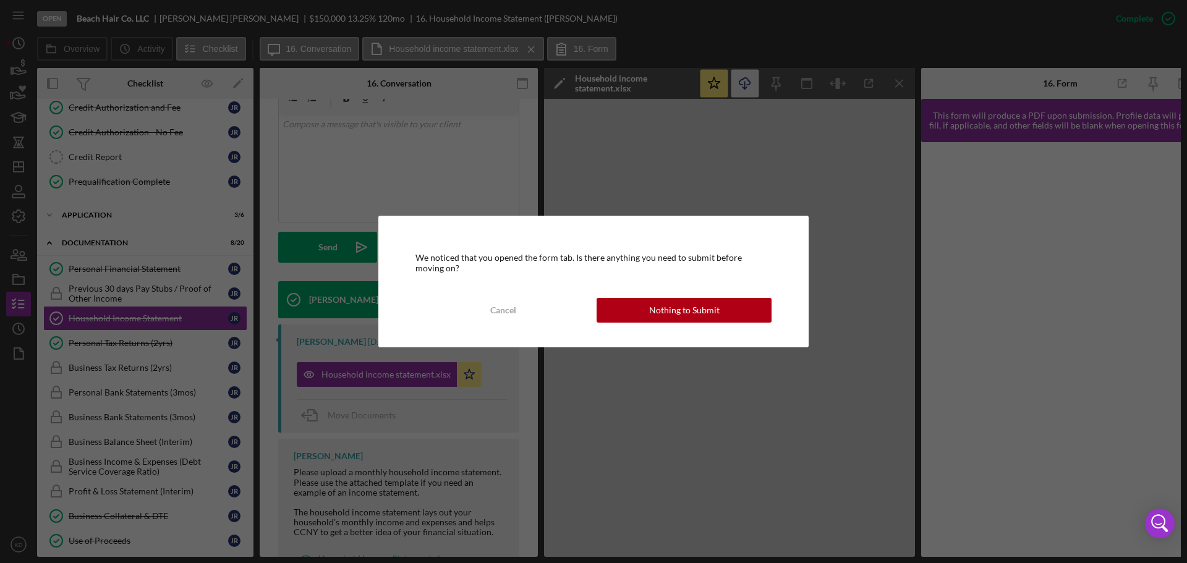
click at [673, 305] on div "Nothing to Submit" at bounding box center [684, 310] width 70 height 25
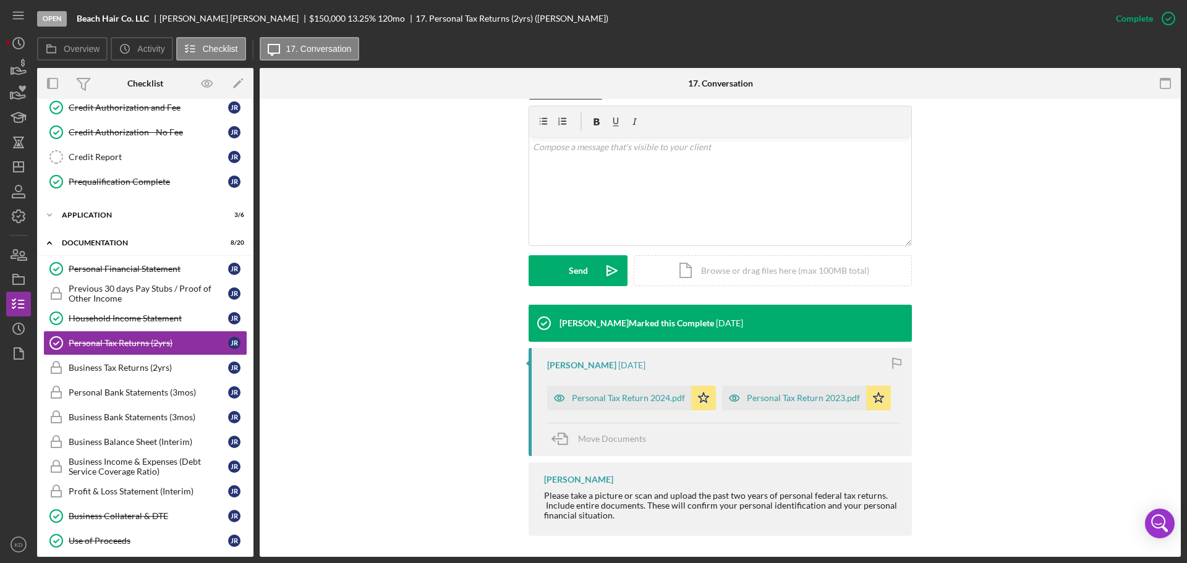
scroll to position [210, 0]
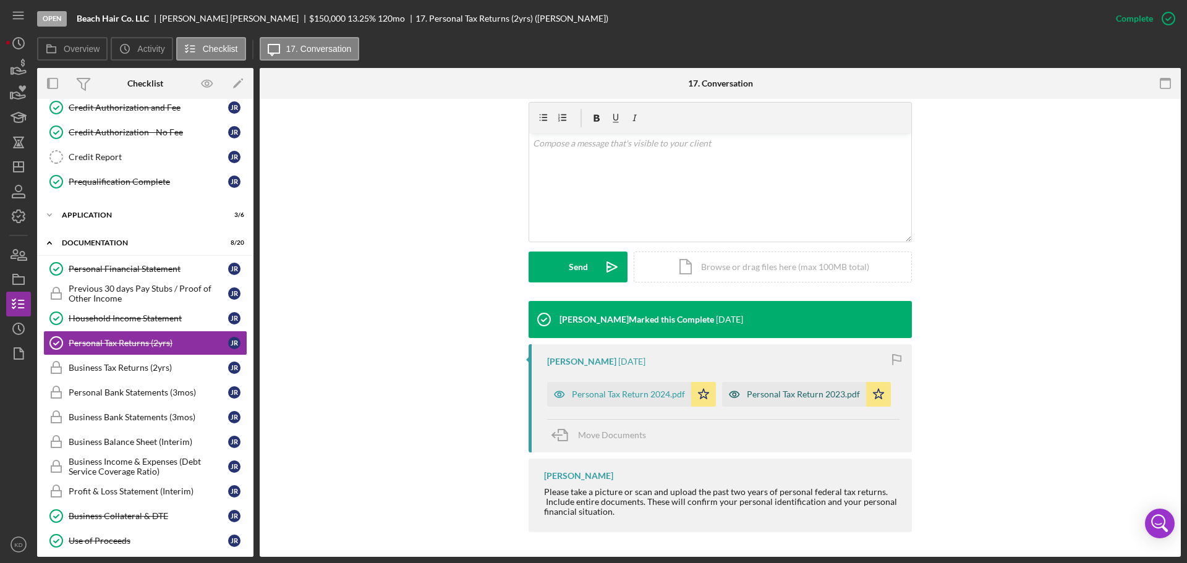
click at [826, 394] on div "Personal Tax Return 2023.pdf" at bounding box center [803, 394] width 113 height 10
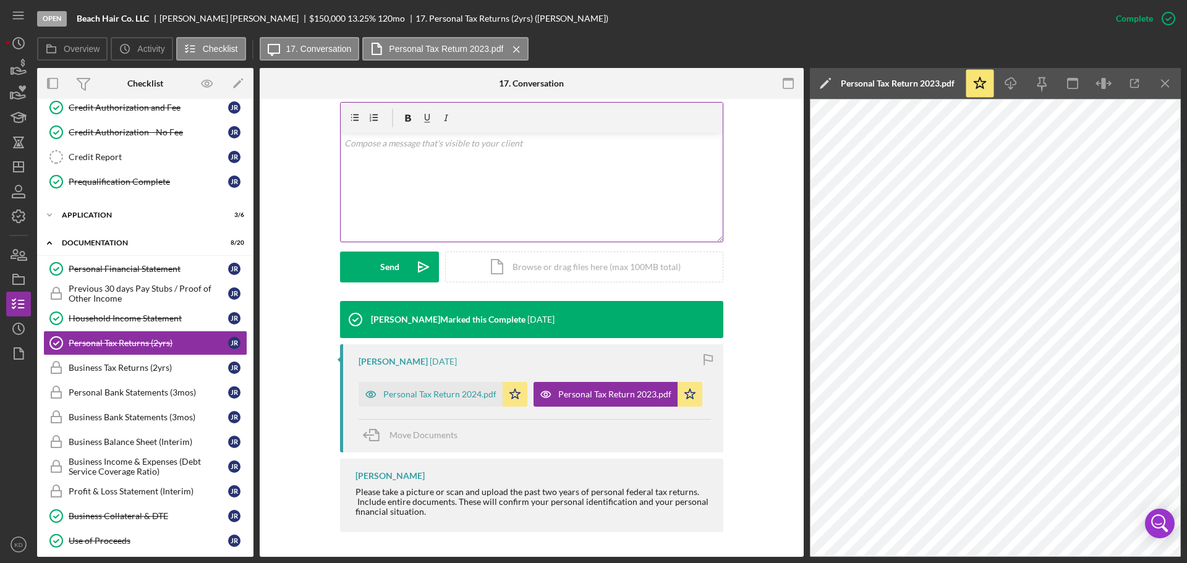
scroll to position [210, 0]
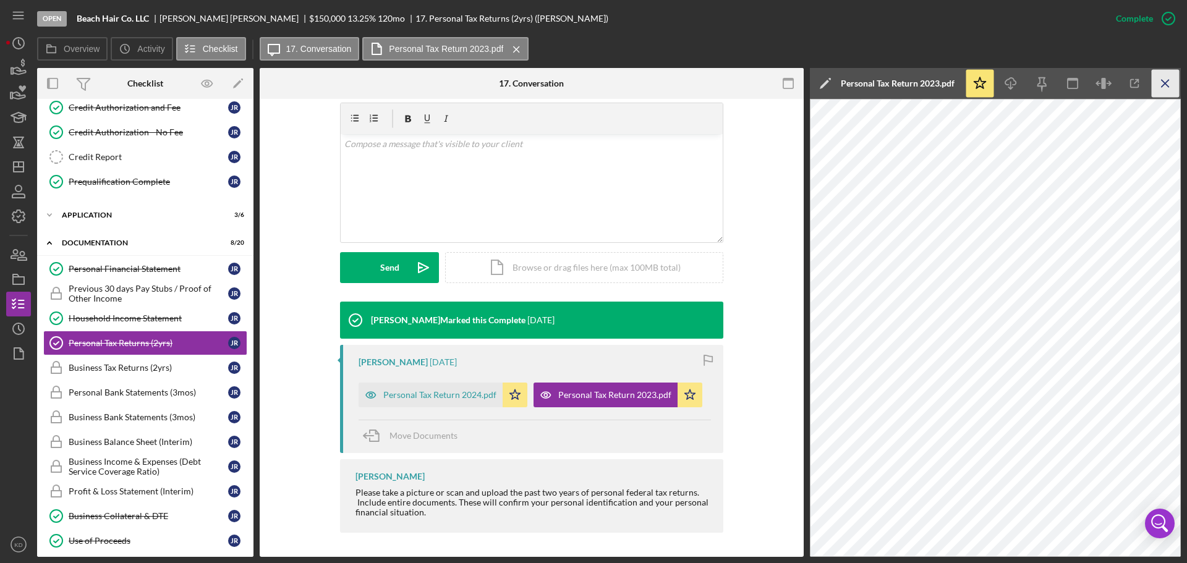
click at [1162, 85] on icon "Icon/Menu Close" at bounding box center [1166, 84] width 28 height 28
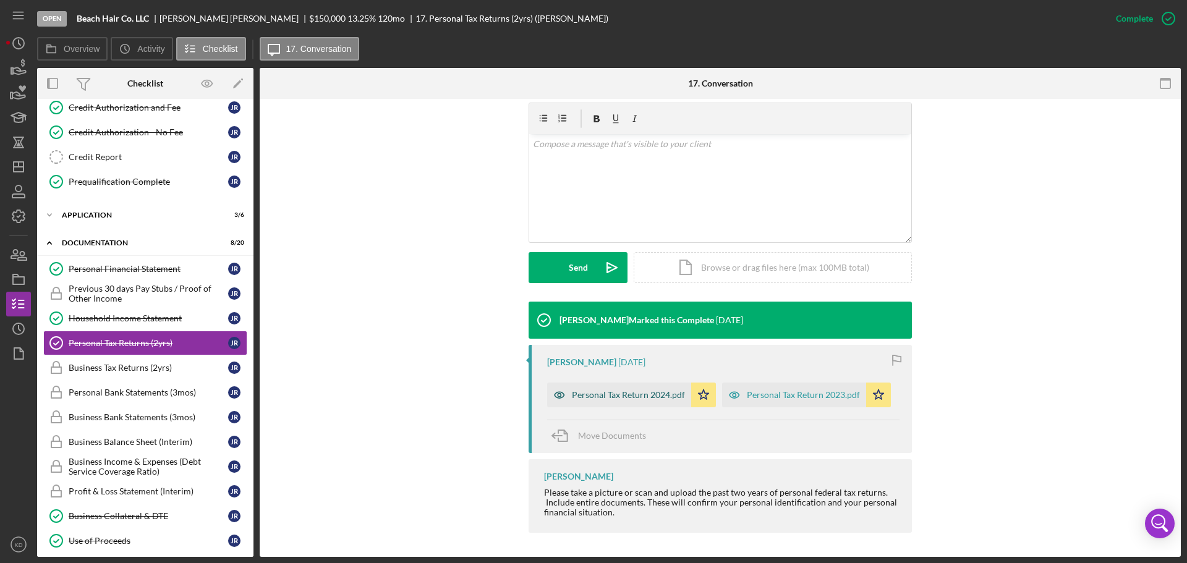
click at [654, 396] on div "Personal Tax Return 2024.pdf" at bounding box center [628, 395] width 113 height 10
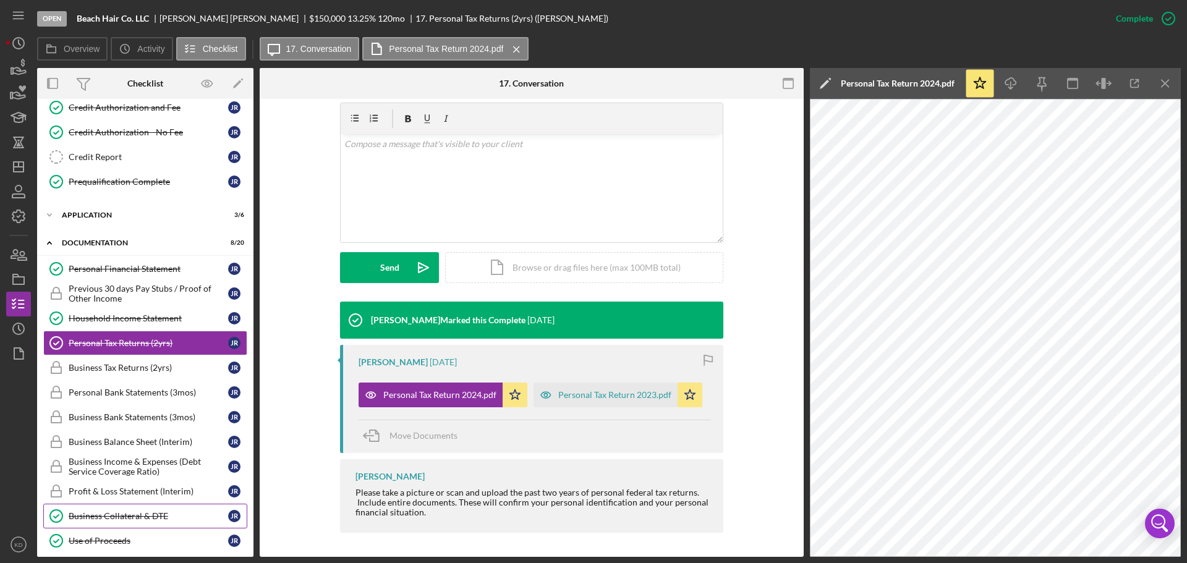
click at [107, 514] on div "Business Collateral & DTE" at bounding box center [149, 516] width 160 height 10
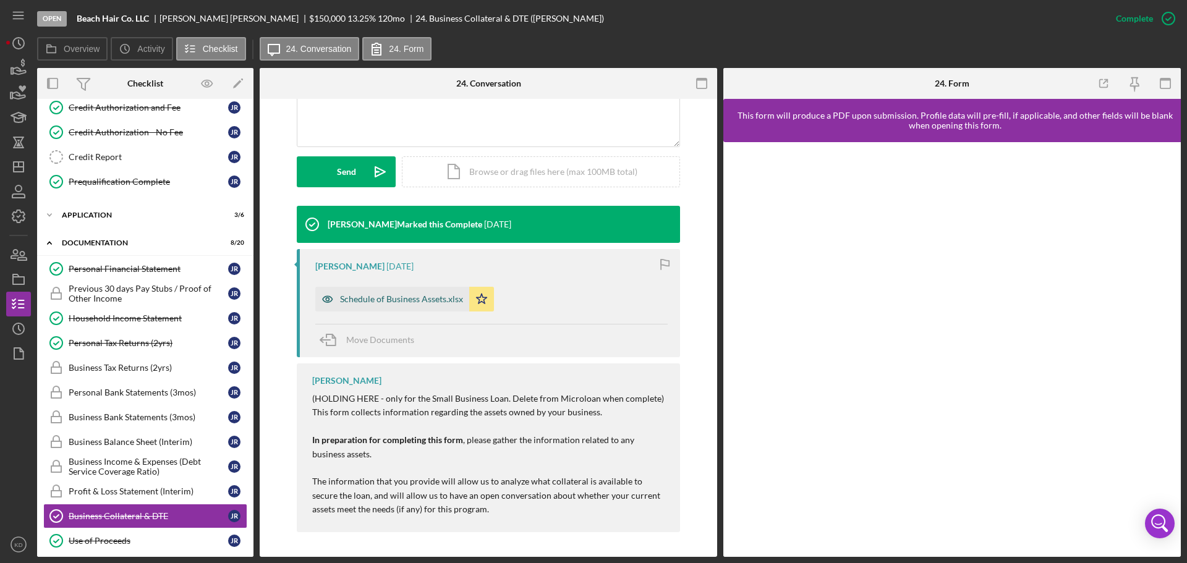
click at [406, 296] on div "Schedule of Business Assets.xlsx" at bounding box center [401, 299] width 123 height 10
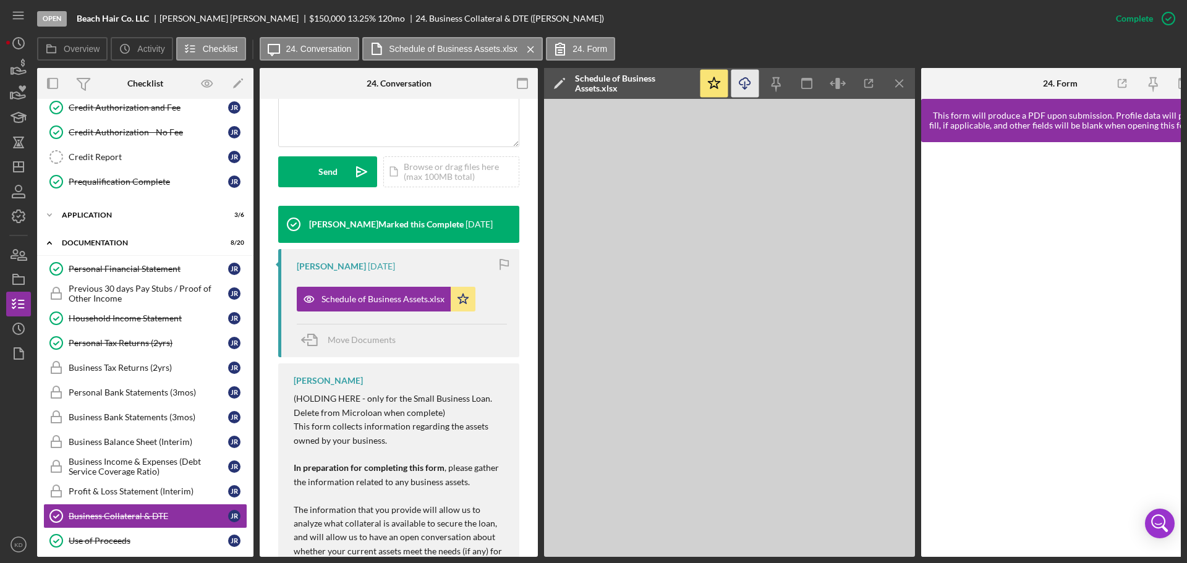
click at [750, 83] on icon "button" at bounding box center [744, 81] width 11 height 7
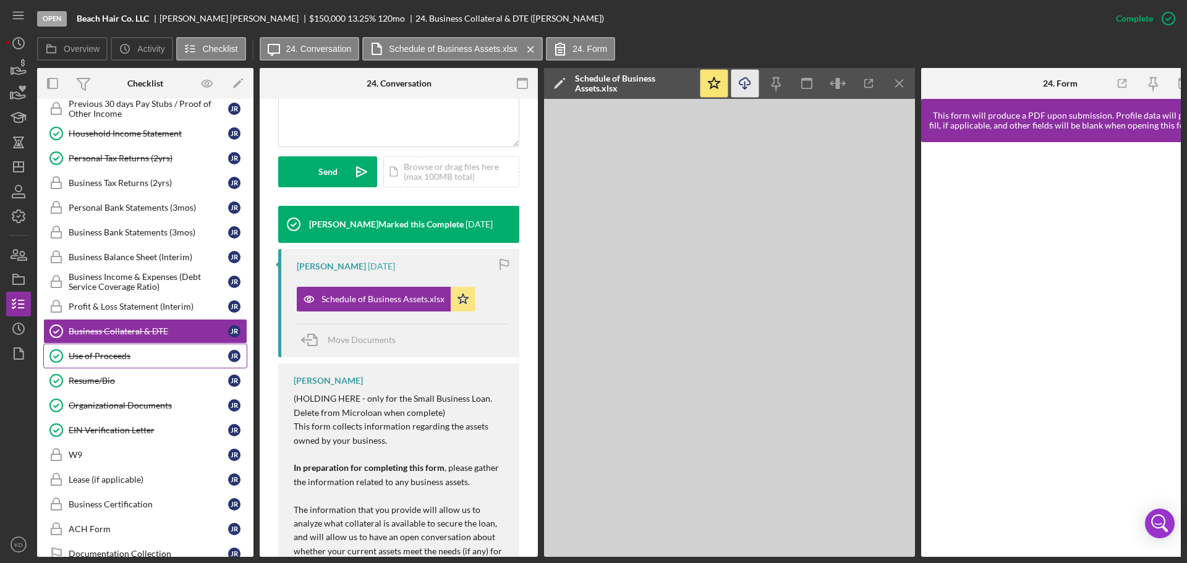
scroll to position [369, 0]
click at [82, 358] on div "Use of Proceeds" at bounding box center [149, 356] width 160 height 10
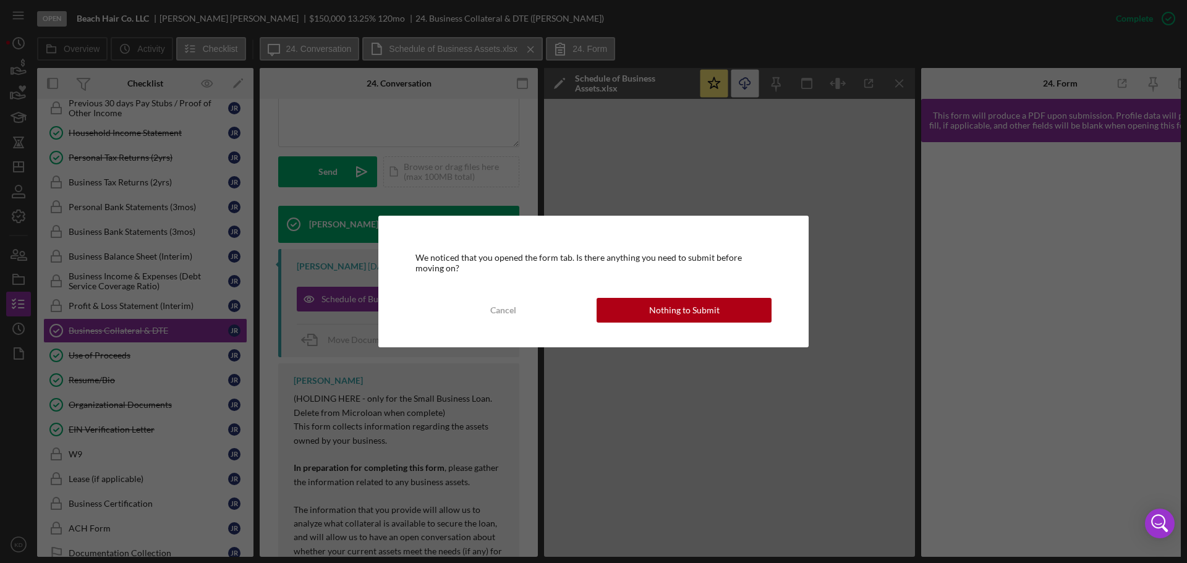
drag, startPoint x: 670, startPoint y: 310, endPoint x: 620, endPoint y: 276, distance: 60.5
click at [670, 310] on div "Nothing to Submit" at bounding box center [684, 310] width 70 height 25
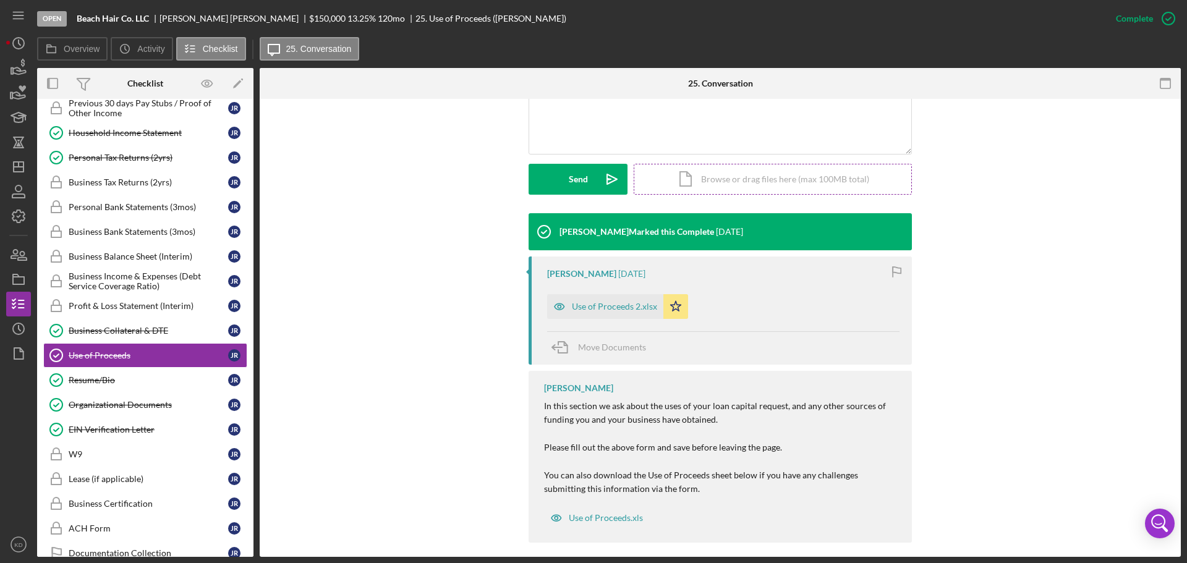
scroll to position [308, 0]
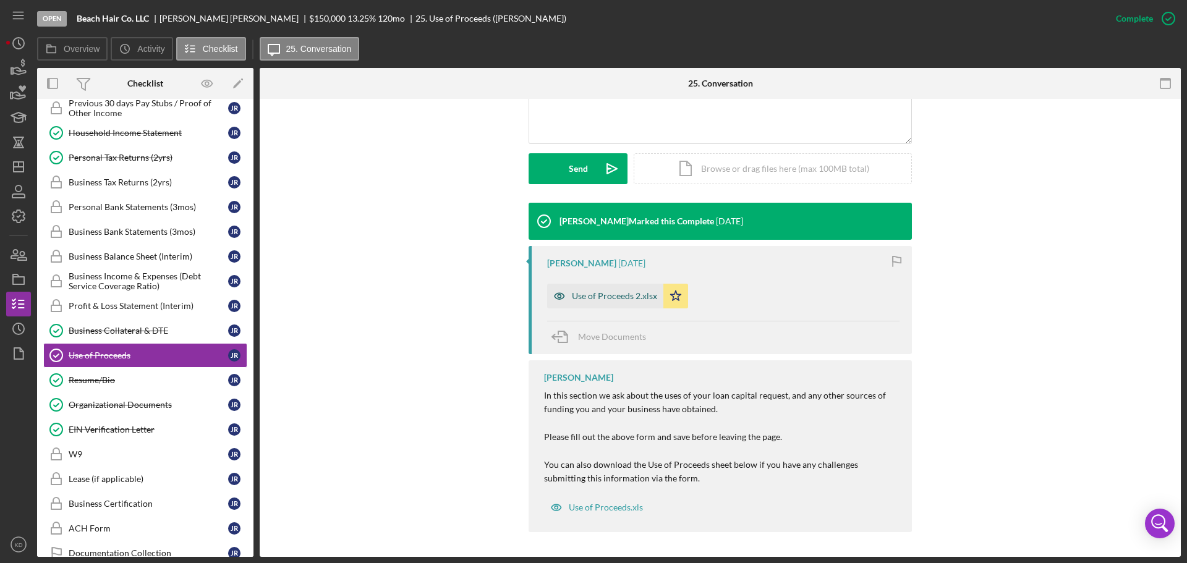
click at [595, 293] on div "Use of Proceeds 2.xlsx" at bounding box center [614, 296] width 85 height 10
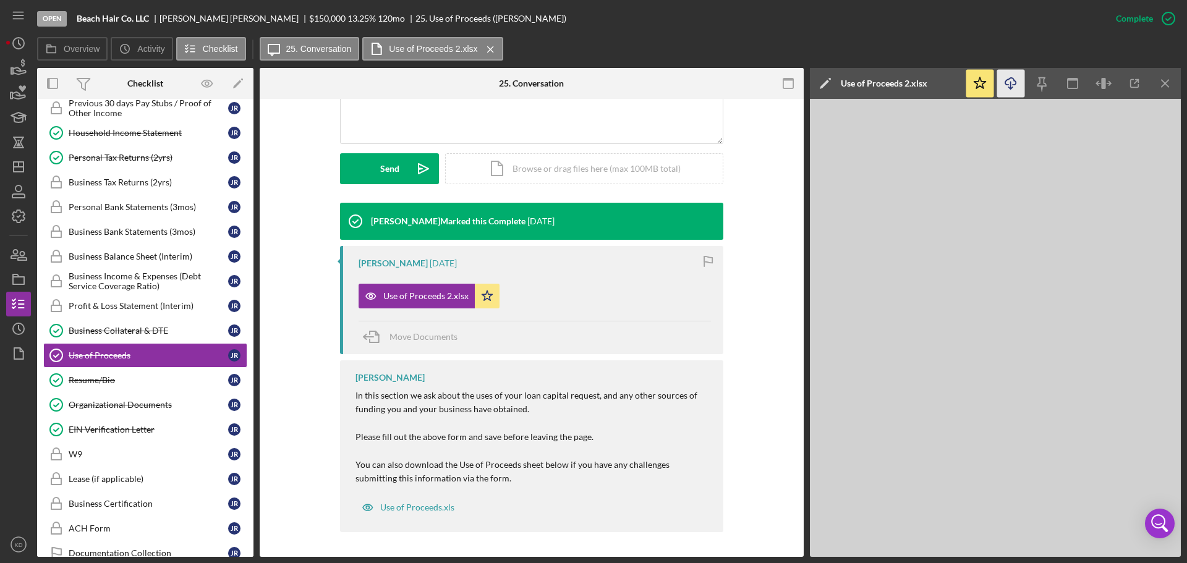
click at [1010, 85] on icon "Icon/Download" at bounding box center [1011, 84] width 28 height 28
click at [91, 378] on div "Resume/Bio" at bounding box center [149, 380] width 160 height 10
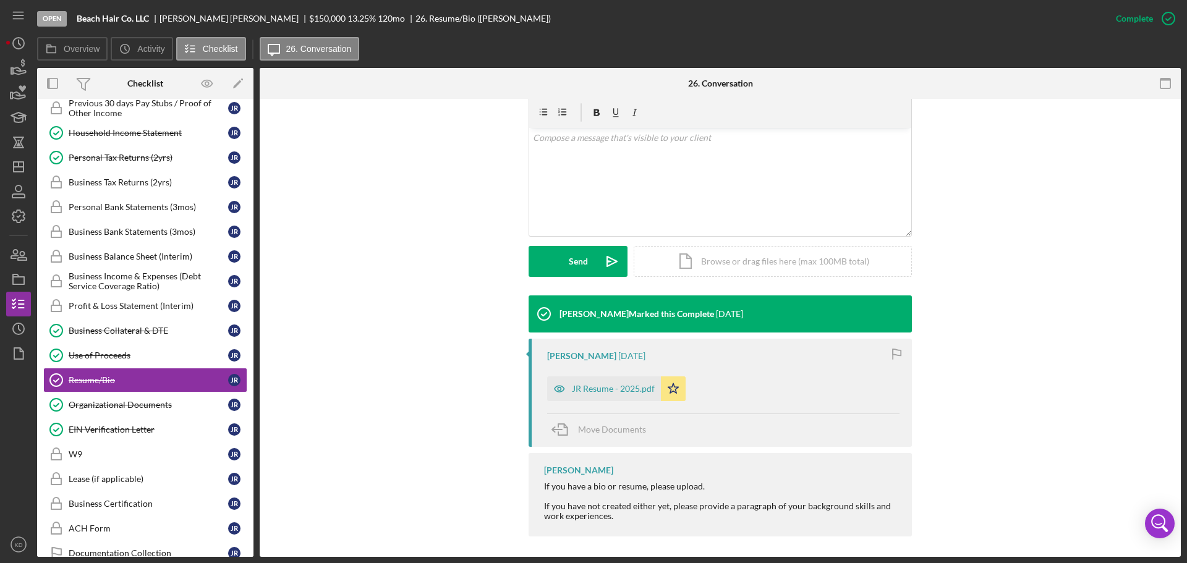
scroll to position [220, 0]
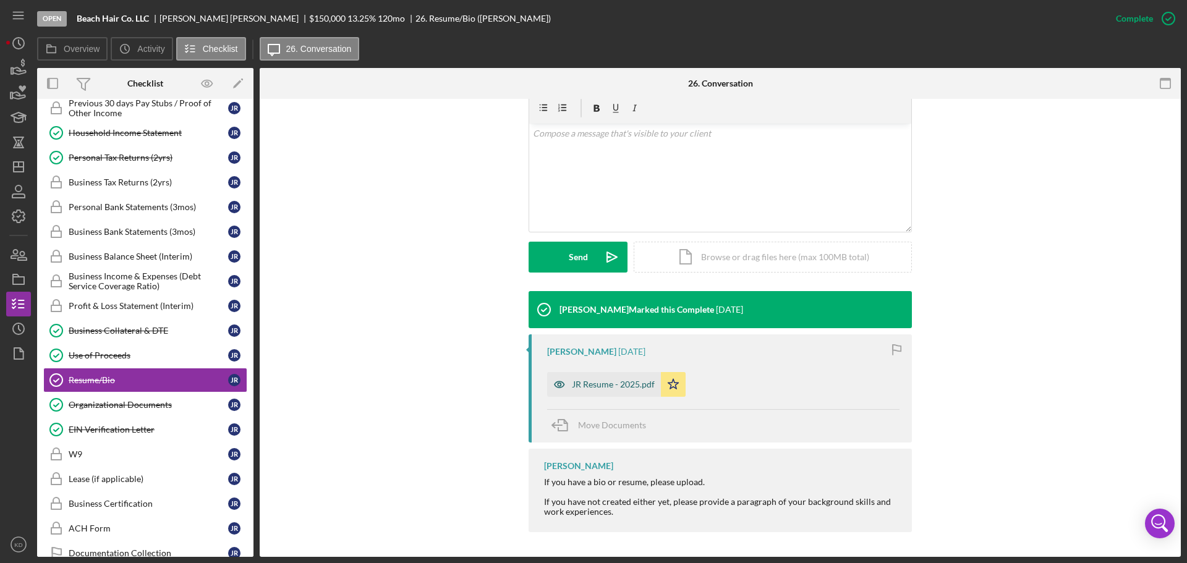
click at [615, 380] on div "JR Resume - 2025.pdf" at bounding box center [613, 385] width 83 height 10
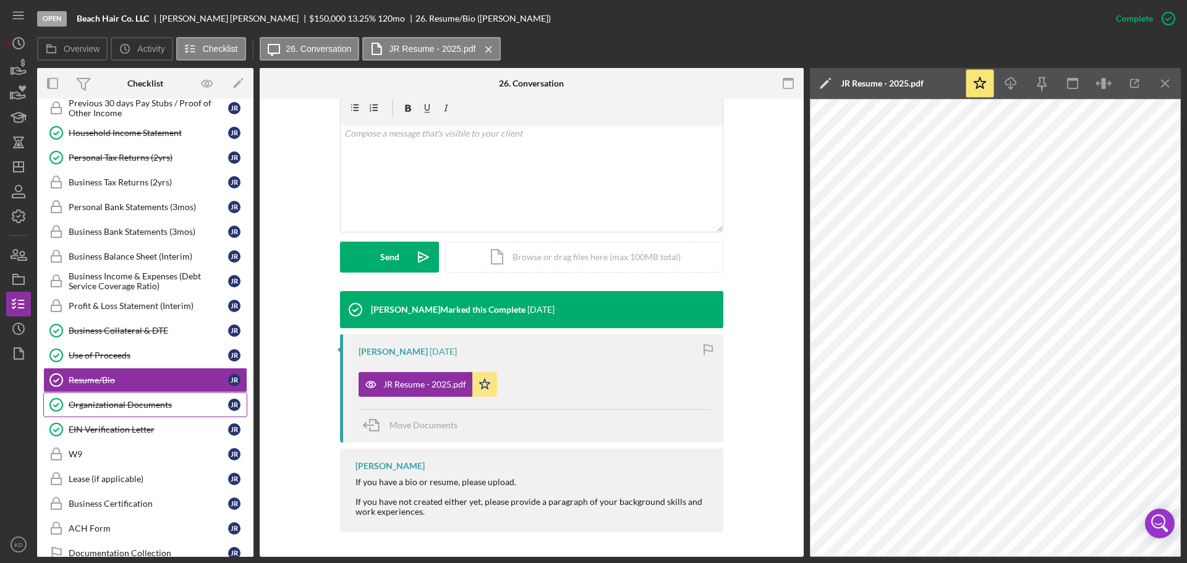
click at [118, 406] on div "Organizational Documents" at bounding box center [149, 405] width 160 height 10
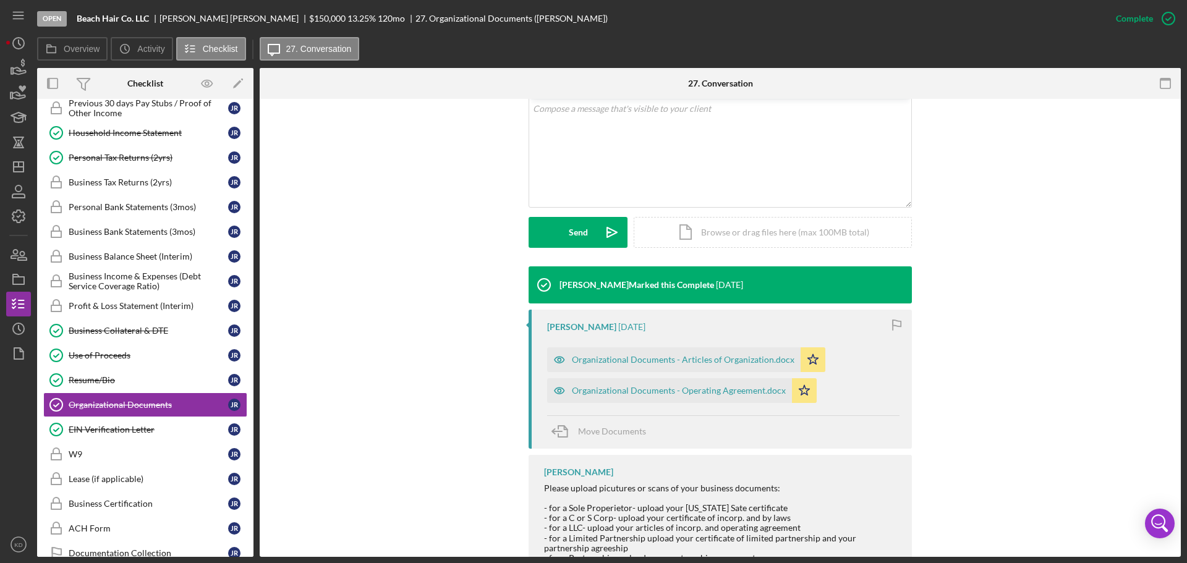
scroll to position [291, 0]
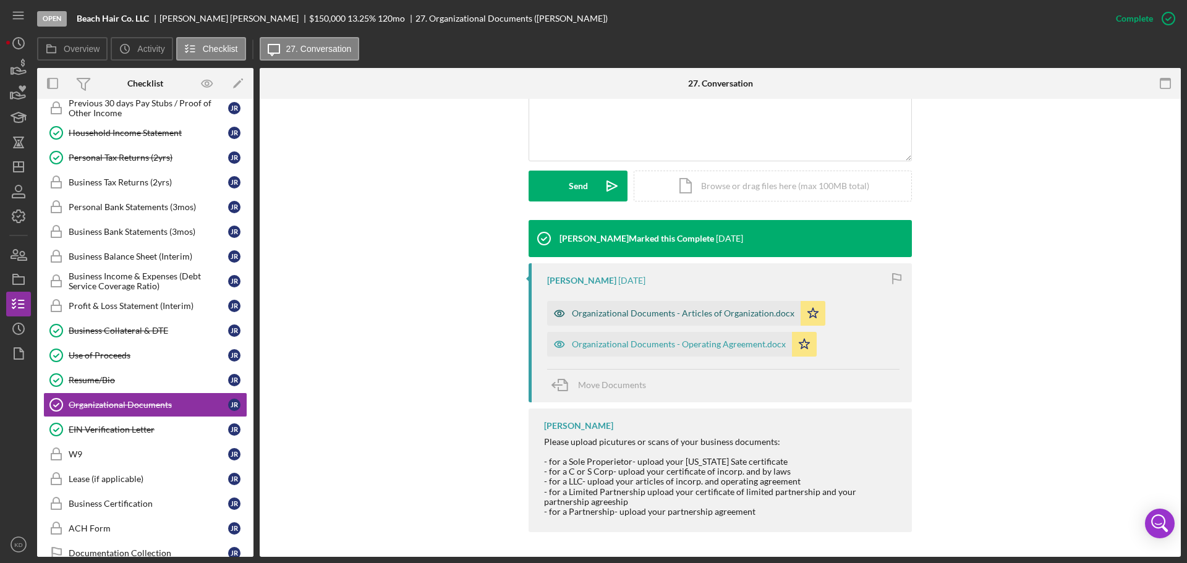
click at [680, 311] on div "Organizational Documents - Articles of Organization.docx" at bounding box center [683, 313] width 223 height 10
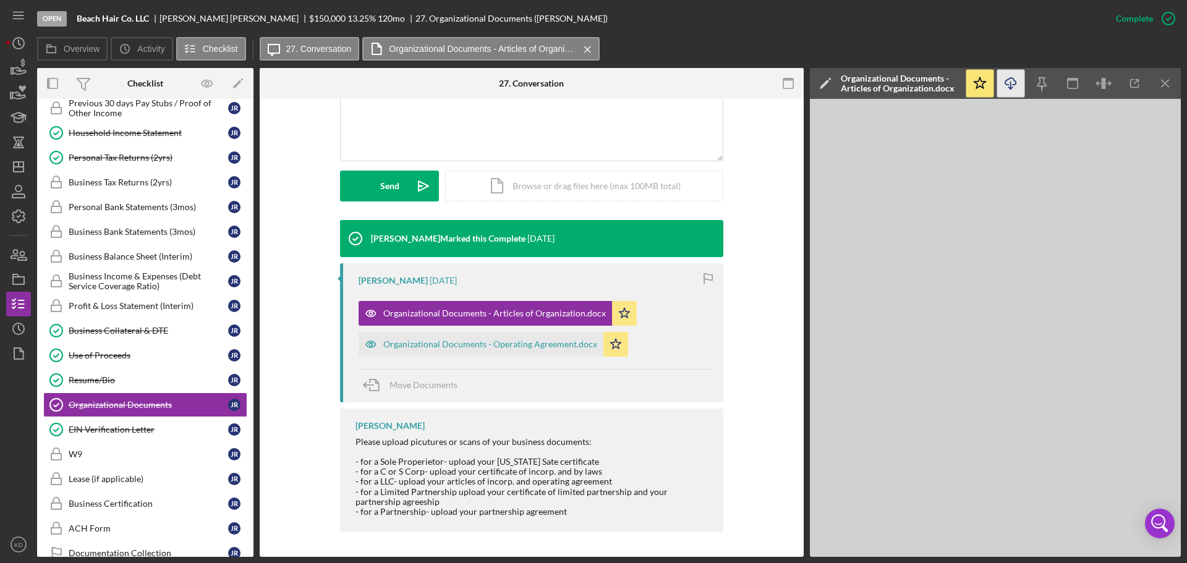
click at [1014, 80] on icon "button" at bounding box center [1010, 81] width 11 height 7
click at [469, 339] on div "Organizational Documents - Operating Agreement.docx" at bounding box center [490, 344] width 214 height 10
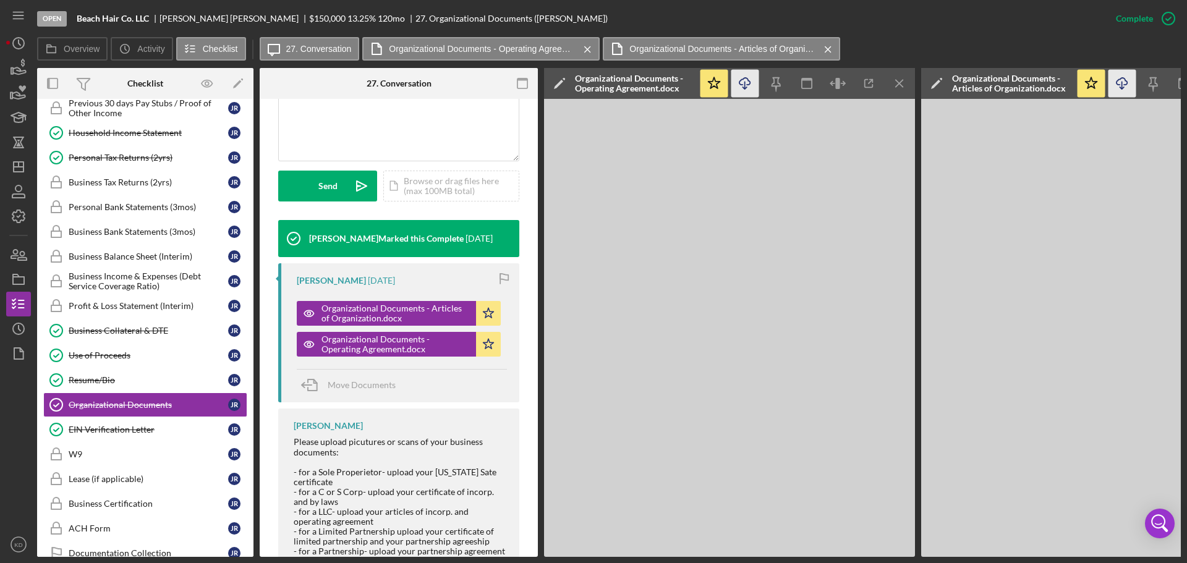
click at [746, 81] on icon "Icon/Download" at bounding box center [745, 84] width 28 height 28
click at [100, 430] on div "EIN Verification Letter" at bounding box center [149, 430] width 160 height 10
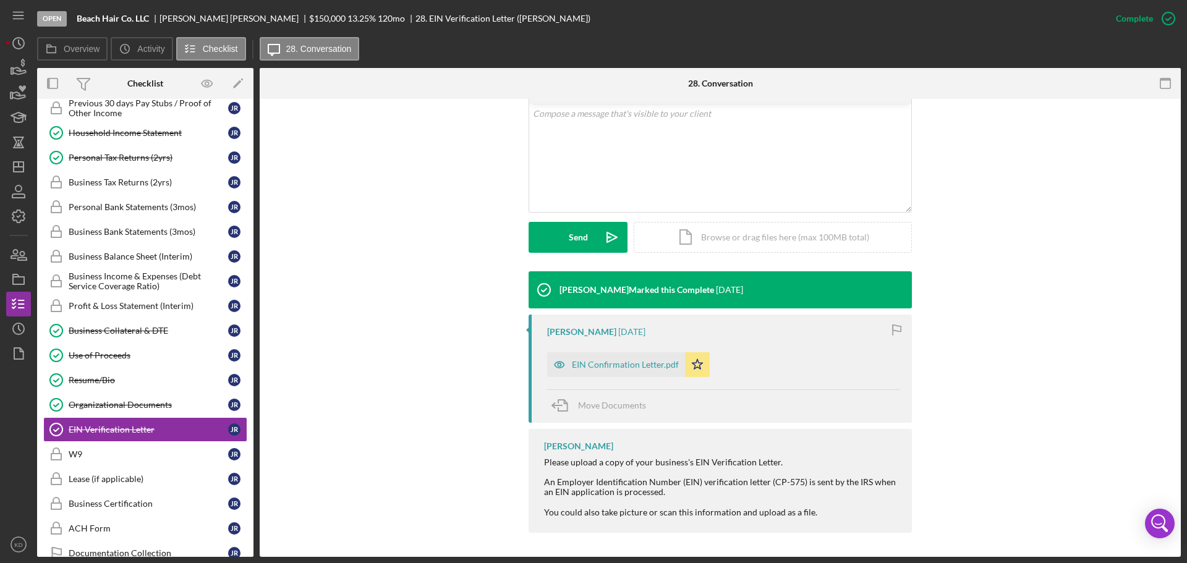
scroll to position [240, 0]
click at [606, 367] on div "EIN Confirmation Letter.pdf" at bounding box center [625, 364] width 107 height 10
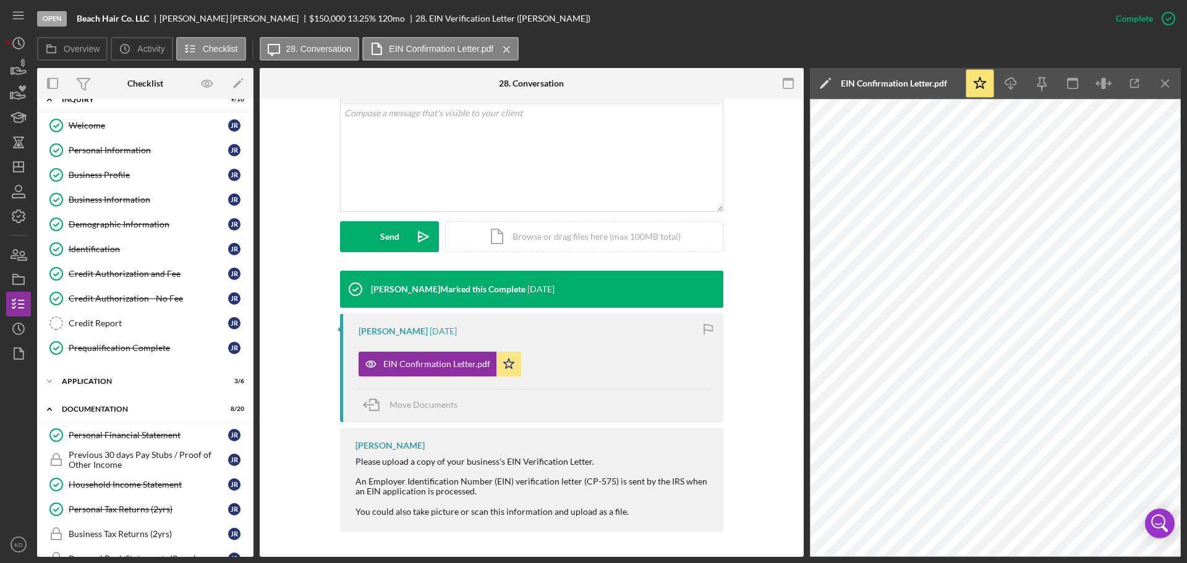
scroll to position [0, 0]
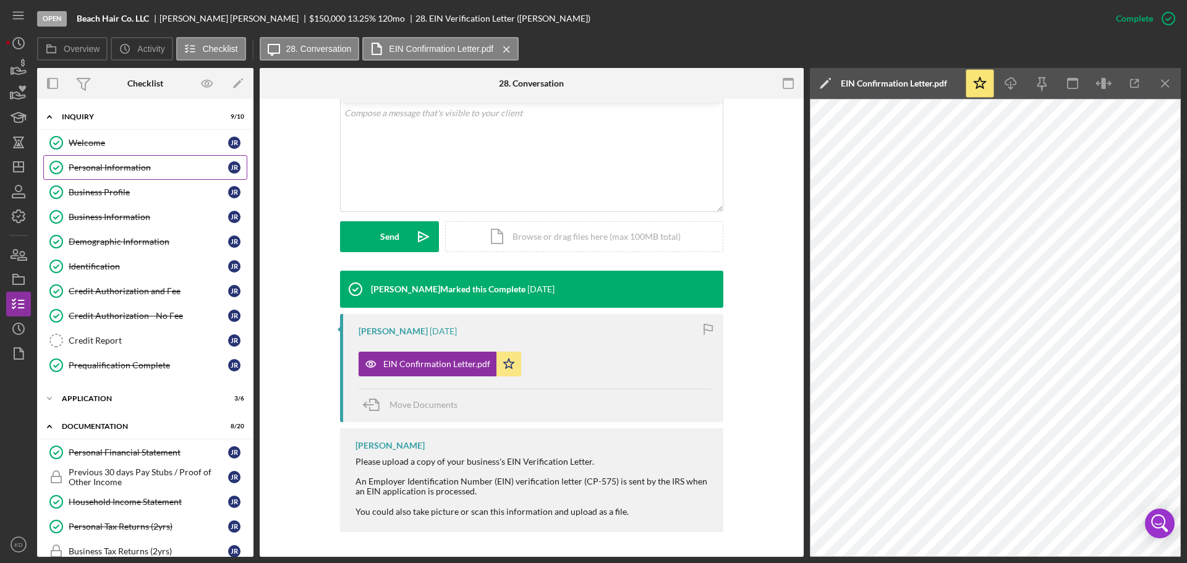
drag, startPoint x: 80, startPoint y: 169, endPoint x: 99, endPoint y: 170, distance: 19.2
click at [80, 169] on div "Personal Information" at bounding box center [149, 168] width 160 height 10
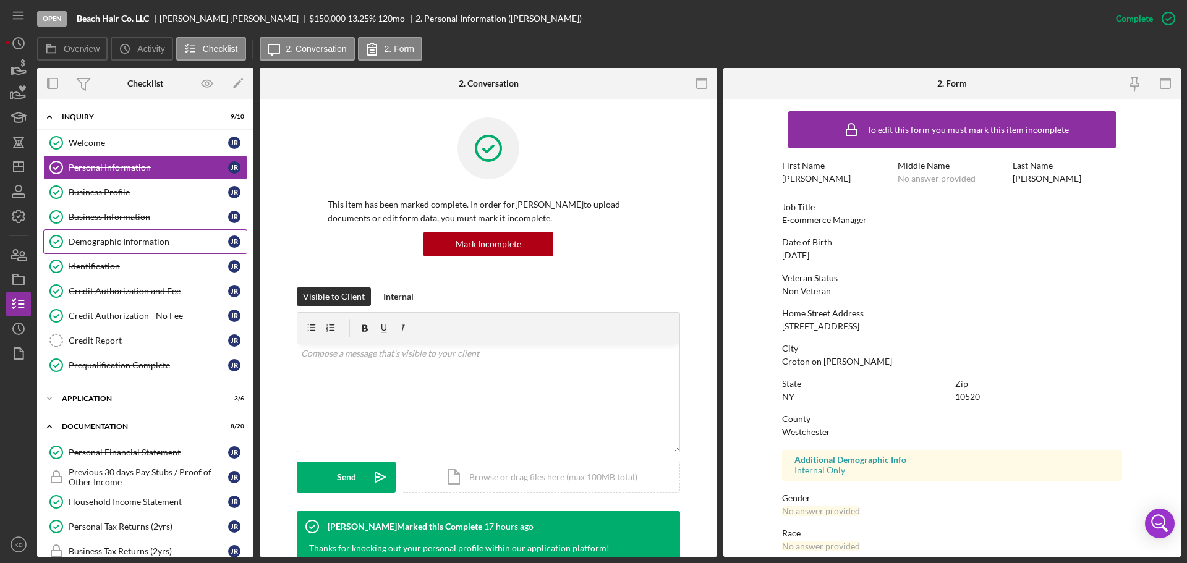
click at [125, 243] on div "Demographic Information" at bounding box center [149, 242] width 160 height 10
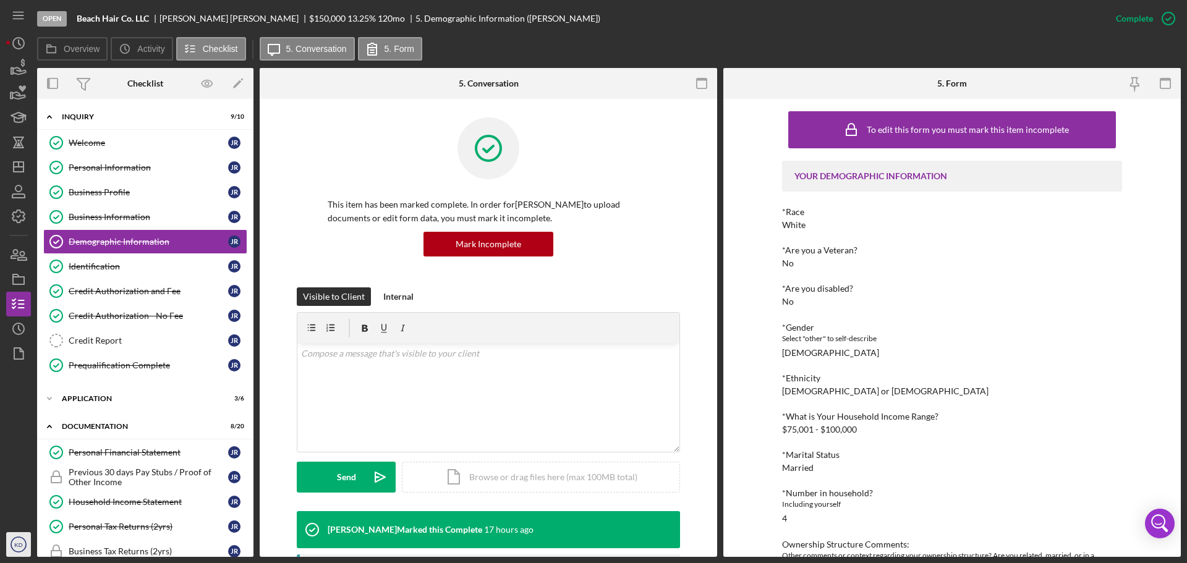
click at [17, 540] on icon "KD" at bounding box center [18, 544] width 25 height 31
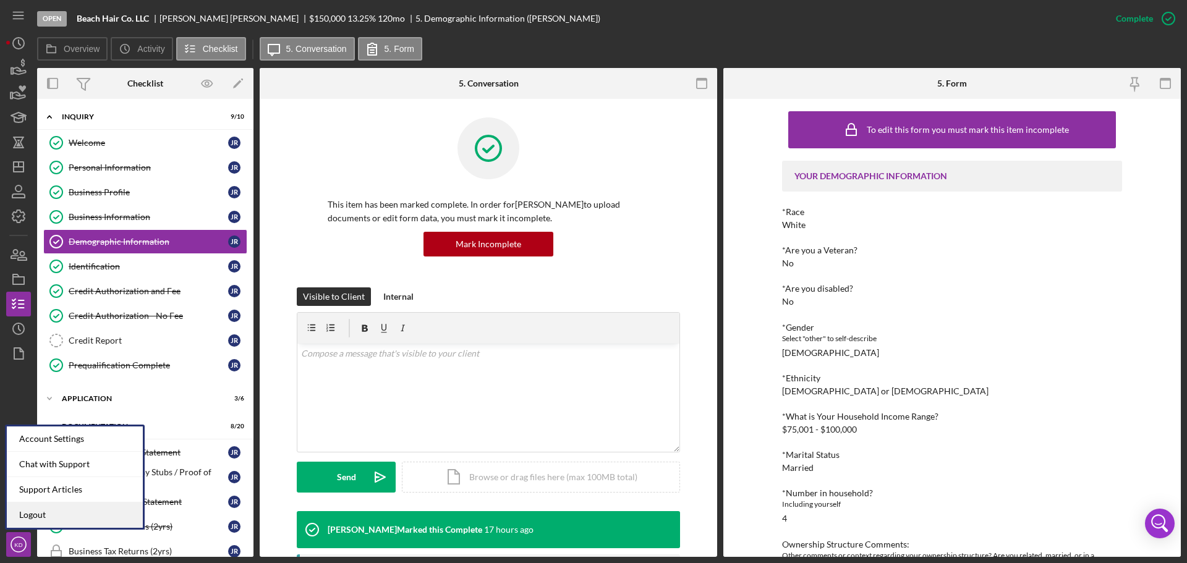
click at [23, 516] on link "Logout" at bounding box center [75, 515] width 136 height 25
